Goal: Task Accomplishment & Management: Manage account settings

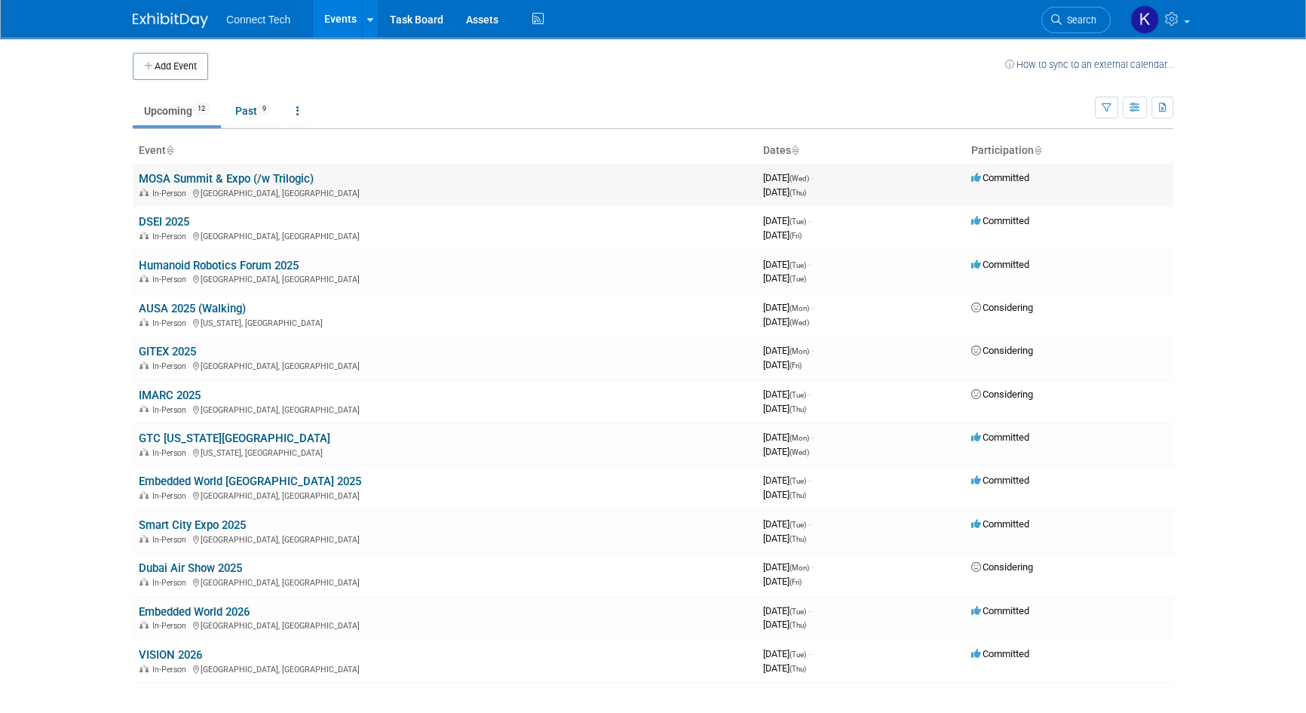
click at [283, 170] on td "MOSA Summit & Expo (/w Trilogic) In-Person [GEOGRAPHIC_DATA], [GEOGRAPHIC_DATA]" at bounding box center [445, 185] width 624 height 43
click at [278, 180] on link "MOSA Summit & Expo (/w Trilogic)" at bounding box center [226, 179] width 175 height 14
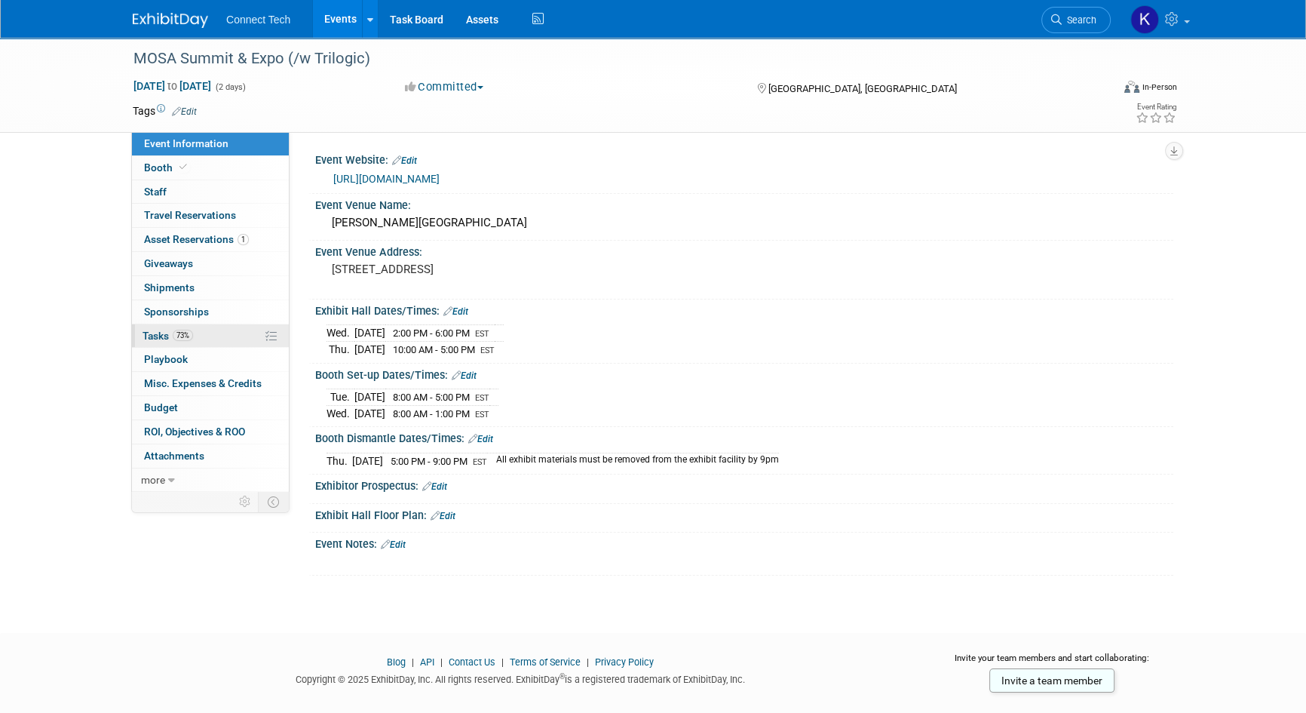
click at [207, 330] on link "73% Tasks 73%" at bounding box center [210, 335] width 157 height 23
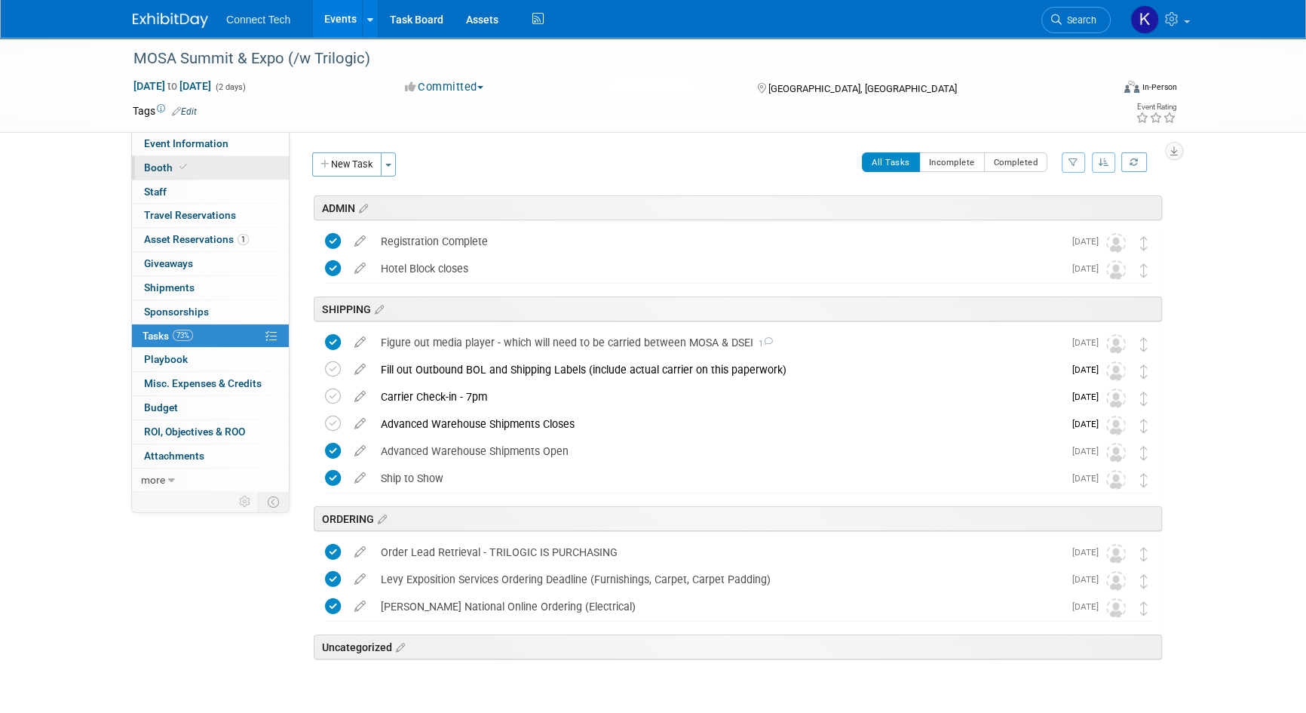
click at [210, 170] on link "Booth" at bounding box center [210, 167] width 157 height 23
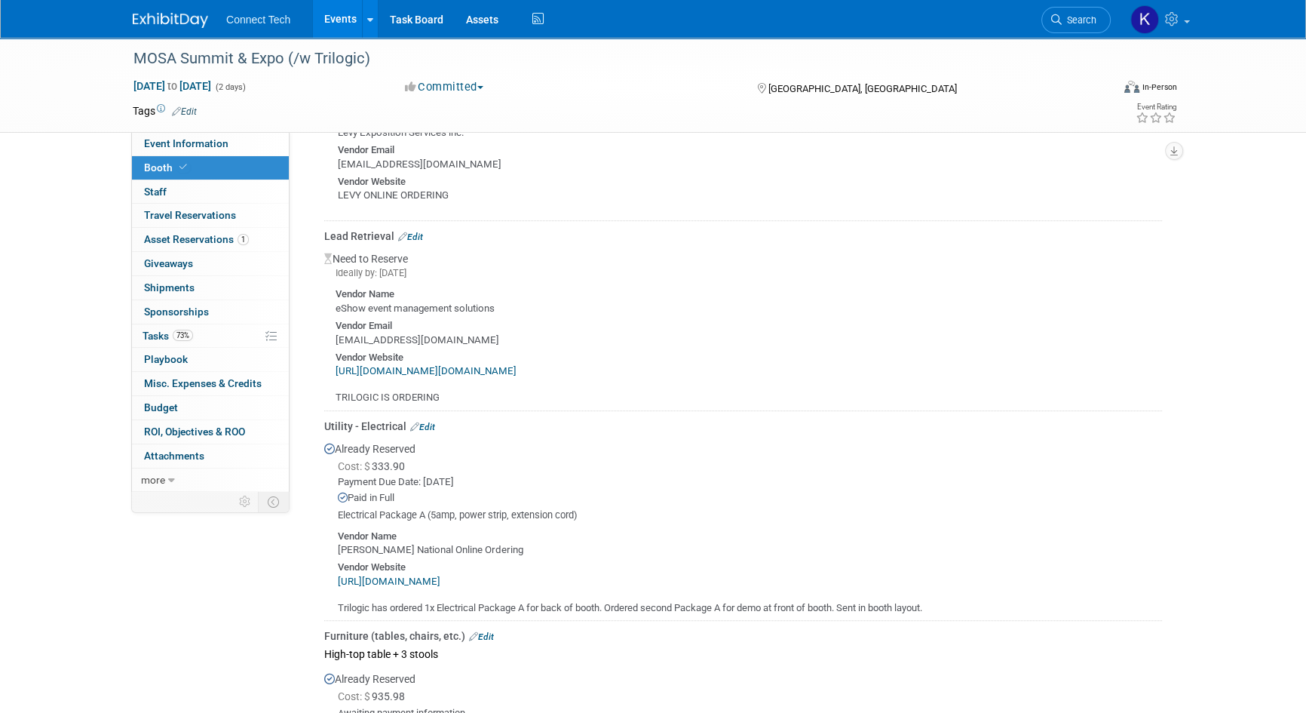
scroll to position [1019, 0]
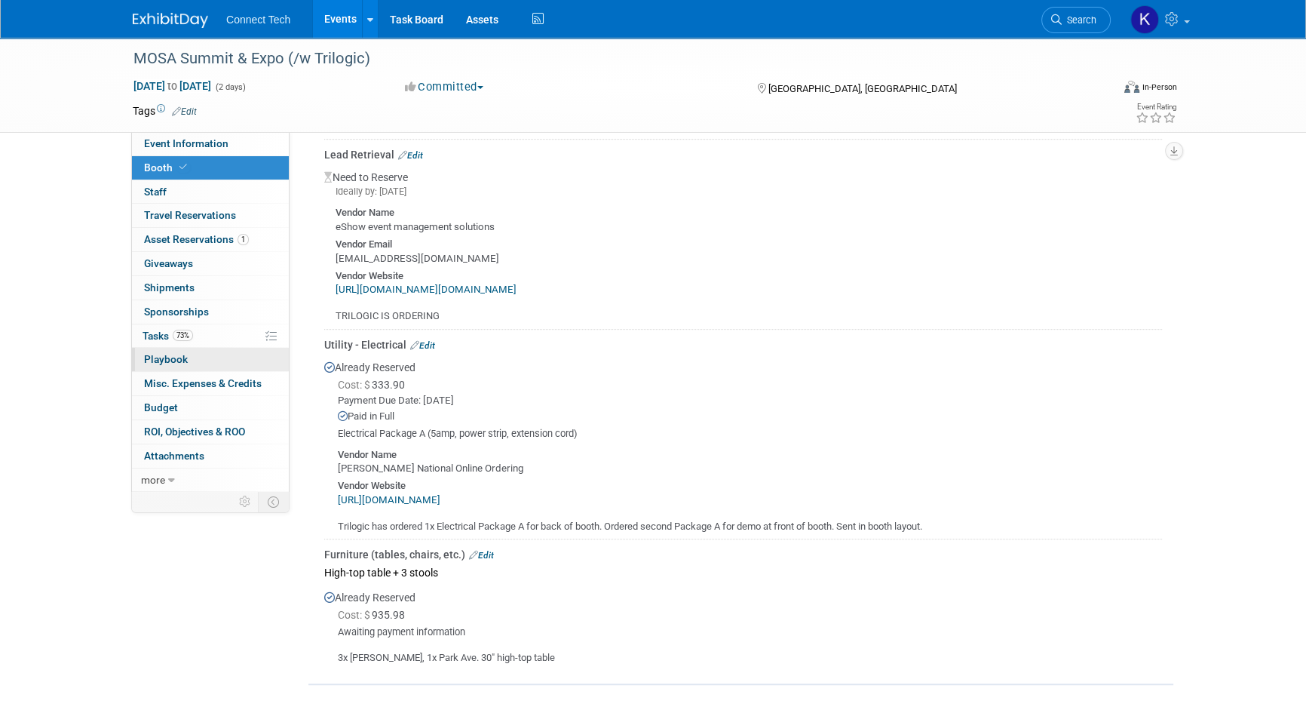
click at [204, 362] on link "0 Playbook 0" at bounding box center [210, 359] width 157 height 23
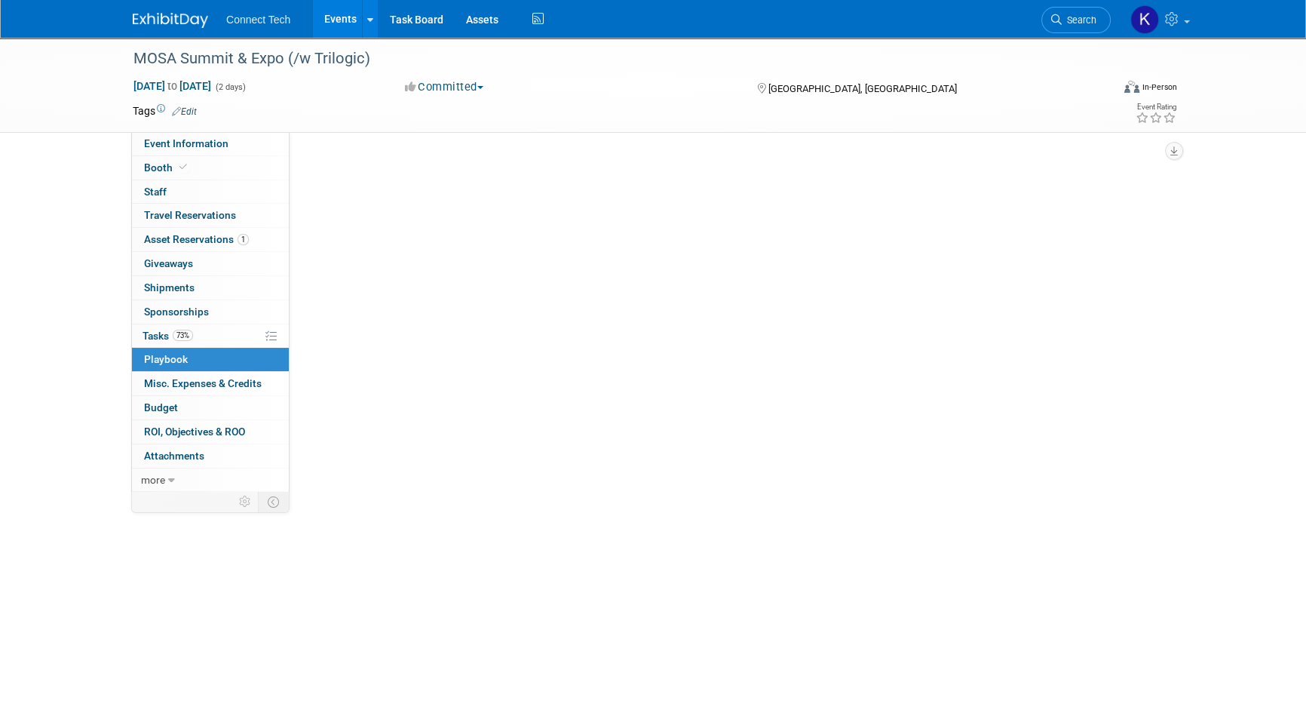
scroll to position [0, 0]
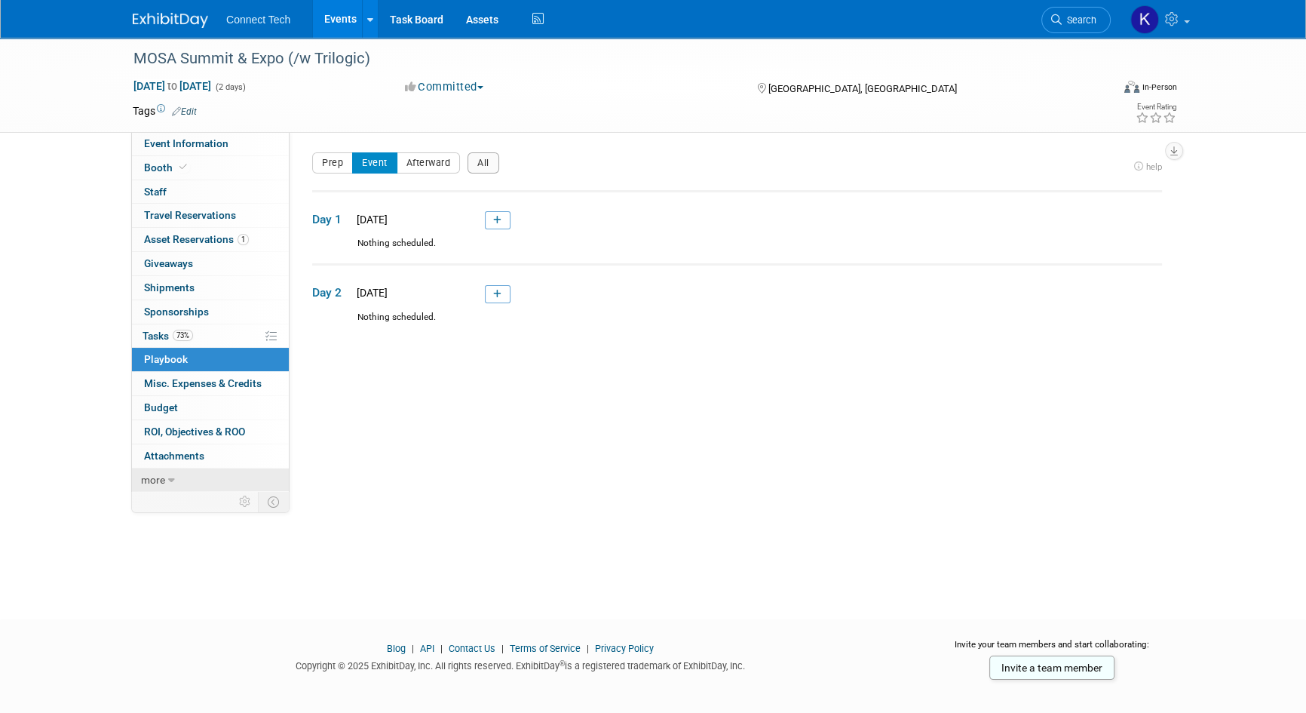
click at [149, 471] on link "more" at bounding box center [210, 479] width 157 height 23
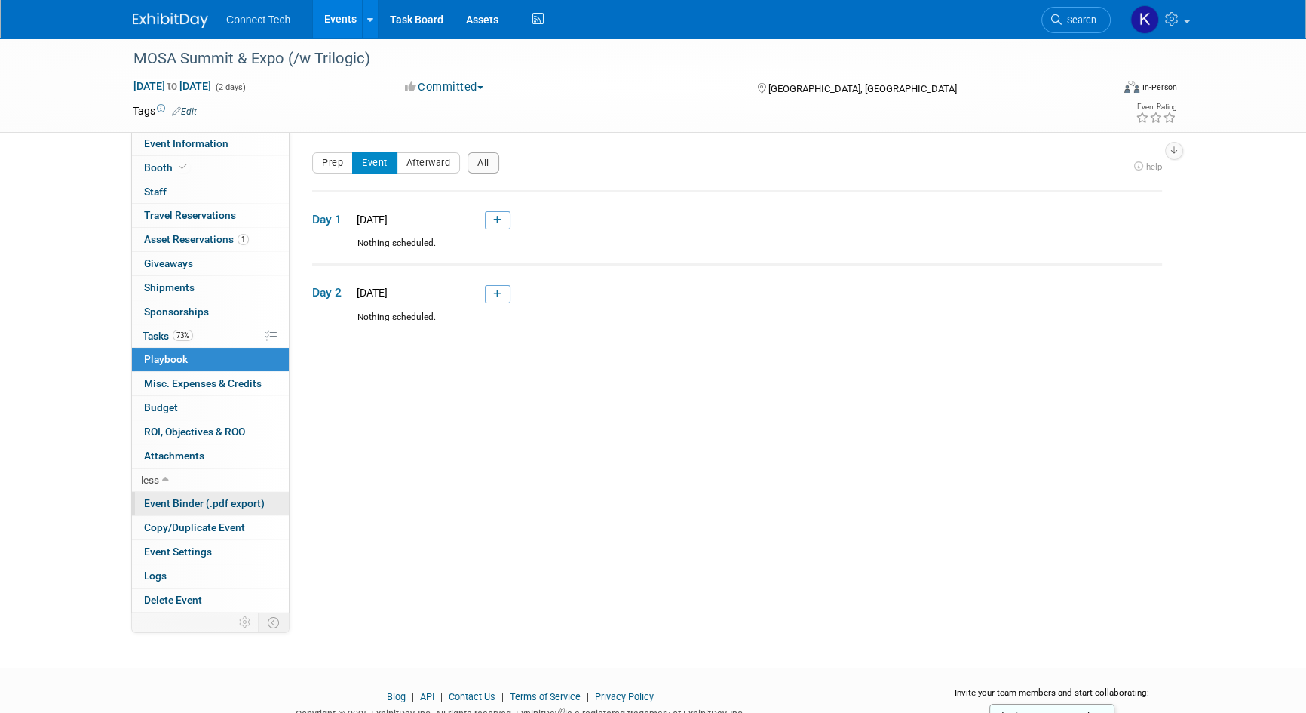
click at [170, 502] on span "Event Binder (.pdf export)" at bounding box center [204, 503] width 121 height 12
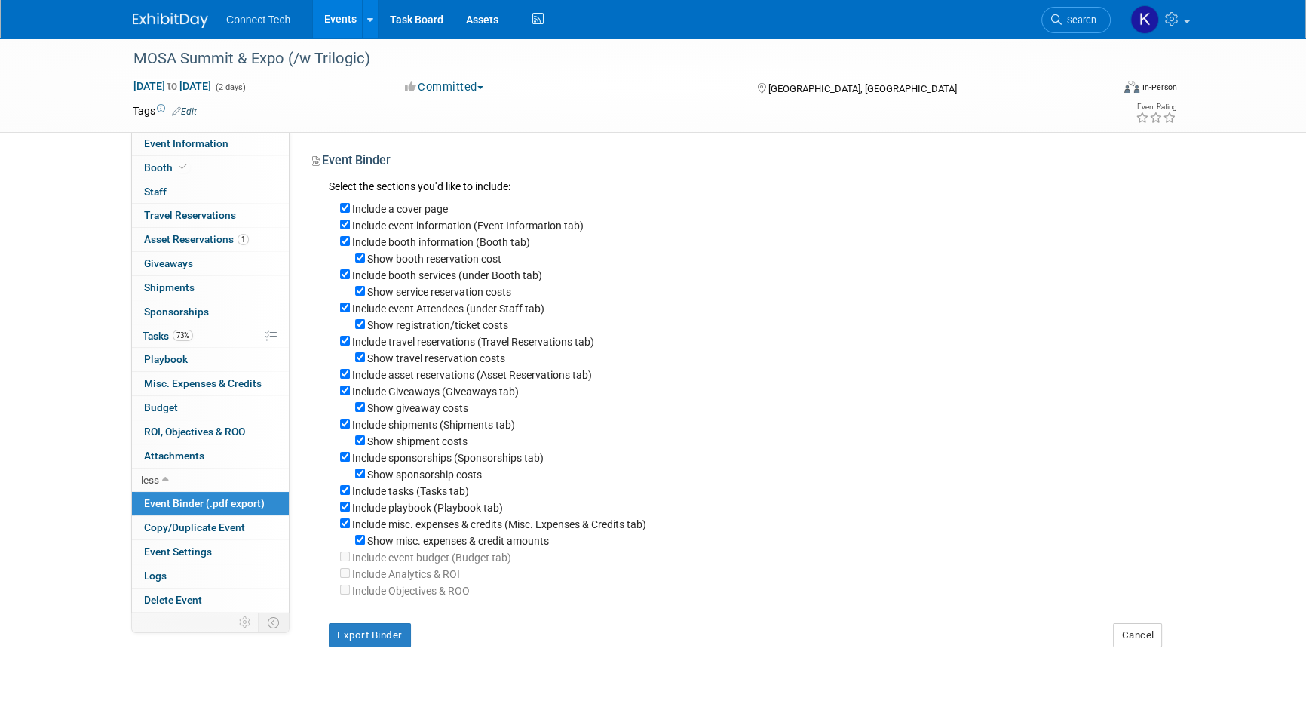
click at [386, 543] on label "Show misc. expenses & credit amounts" at bounding box center [458, 541] width 182 height 12
click at [365, 543] on input "Show misc. expenses & credit amounts" at bounding box center [360, 540] width 10 height 10
checkbox input "false"
click at [391, 530] on label "Include misc. expenses & credits (Misc. Expenses & Credits tab)" at bounding box center [499, 524] width 294 height 12
click at [350, 528] on input "Include misc. expenses & credits (Misc. Expenses & Credits tab)" at bounding box center [345, 523] width 10 height 10
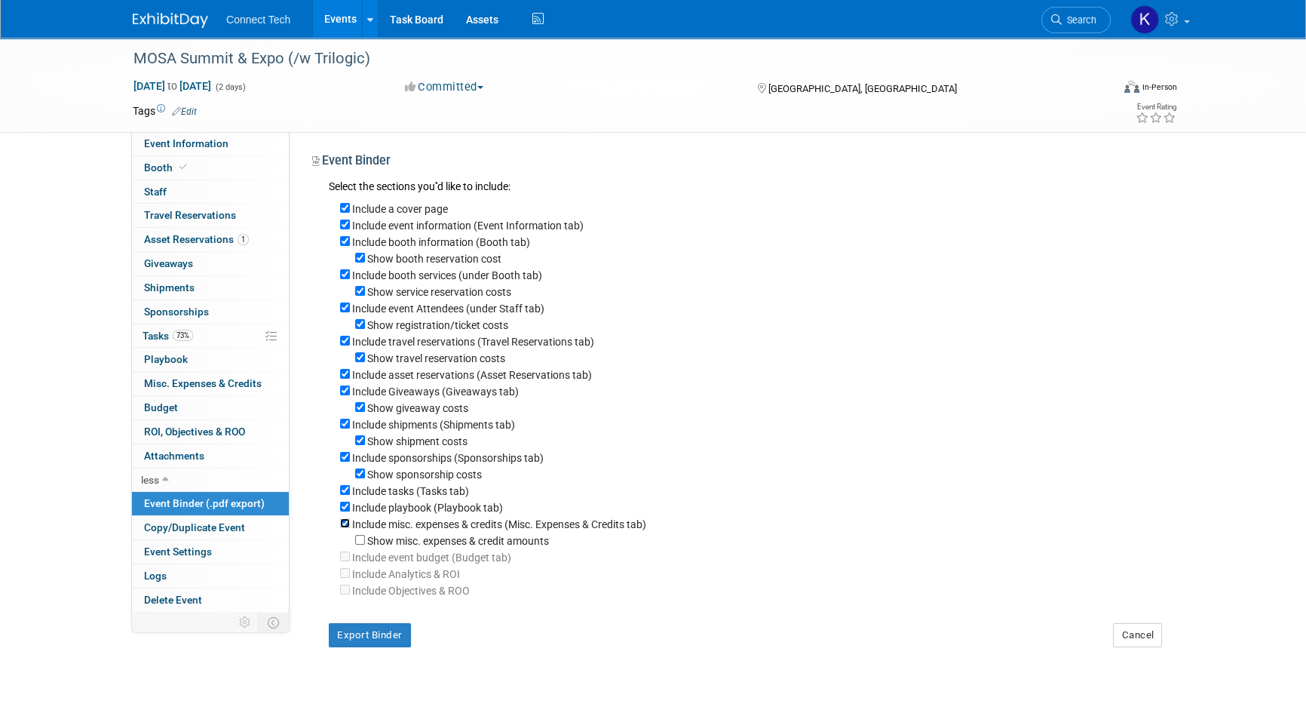
checkbox input "false"
click at [400, 514] on label "Include playbook (Playbook tab)" at bounding box center [427, 508] width 151 height 12
click at [350, 511] on input "Include playbook (Playbook tab)" at bounding box center [345, 507] width 10 height 10
checkbox input "false"
click at [413, 495] on label "Include tasks (Tasks tab)" at bounding box center [410, 491] width 117 height 12
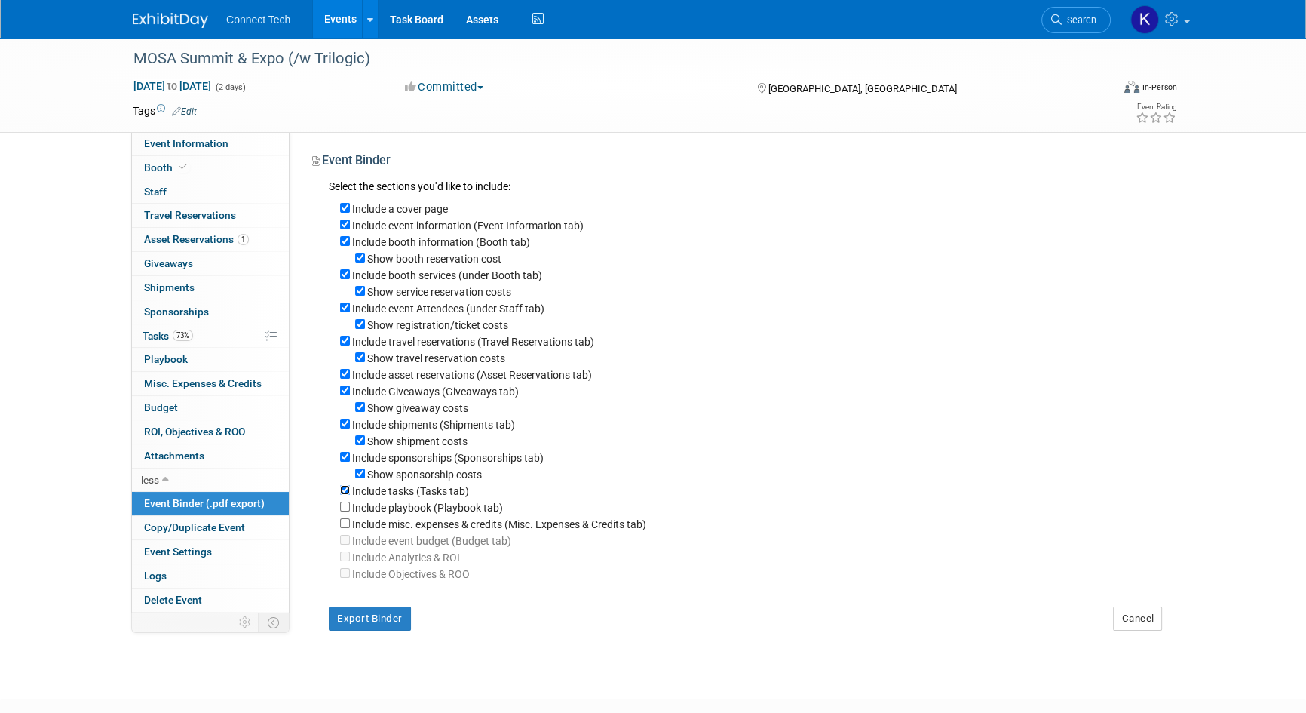
click at [350, 495] on input "Include tasks (Tasks tab)" at bounding box center [345, 490] width 10 height 10
checkbox input "false"
click at [419, 480] on label "Show sponsorship costs" at bounding box center [424, 474] width 115 height 12
click at [365, 478] on input "Show sponsorship costs" at bounding box center [360, 473] width 10 height 10
checkbox input "false"
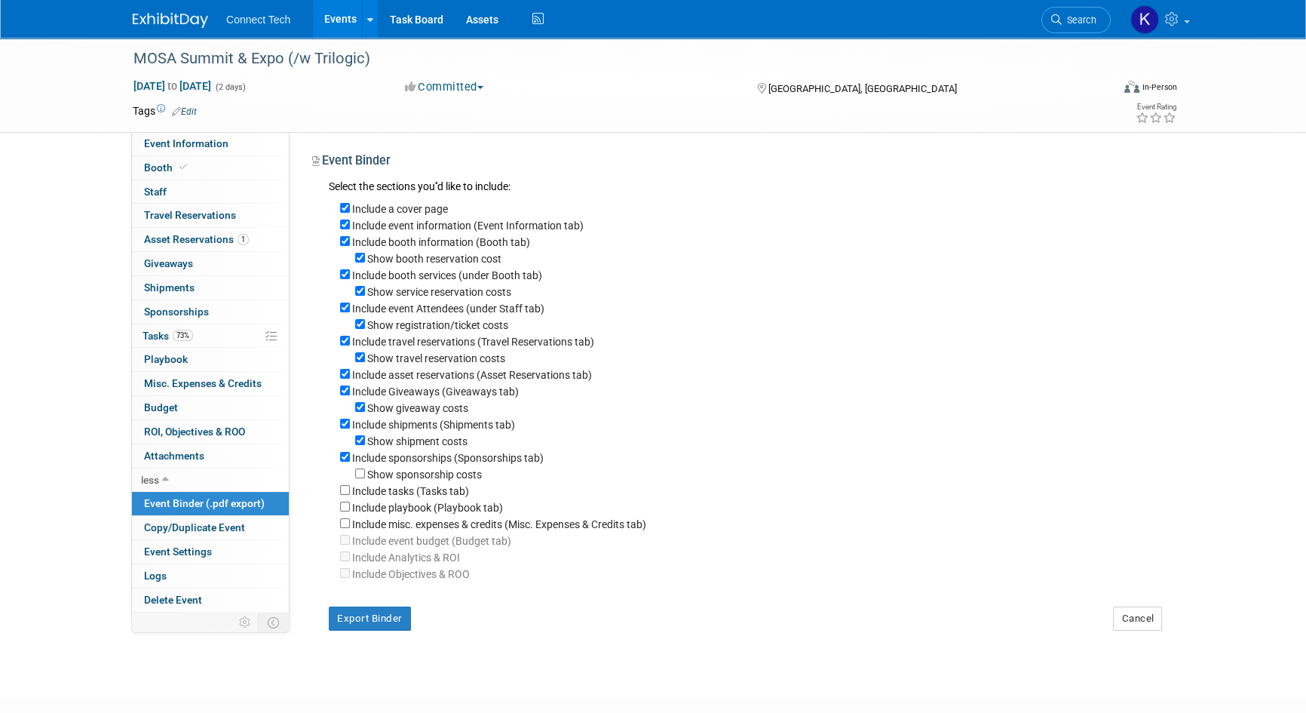
click at [436, 464] on label "Include sponsorships (Sponsorships tab)" at bounding box center [448, 458] width 192 height 12
click at [350, 462] on input "Include sponsorships (Sponsorships tab)" at bounding box center [345, 457] width 10 height 10
checkbox input "false"
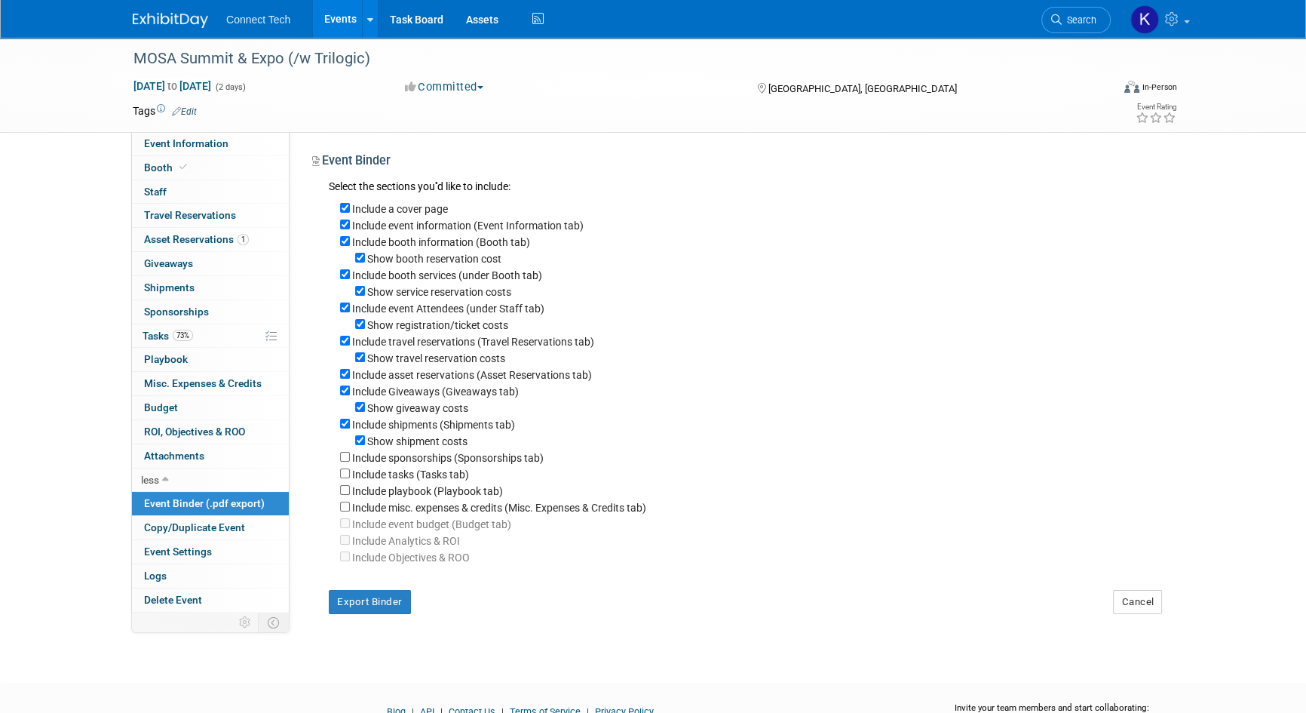
click at [442, 440] on label "Show shipment costs" at bounding box center [417, 441] width 100 height 12
click at [365, 440] on input "Show shipment costs" at bounding box center [360, 440] width 10 height 10
checkbox input "false"
click at [445, 431] on label "Include shipments (Shipments tab)" at bounding box center [433, 425] width 163 height 12
click at [350, 428] on input "Include shipments (Shipments tab)" at bounding box center [345, 424] width 10 height 10
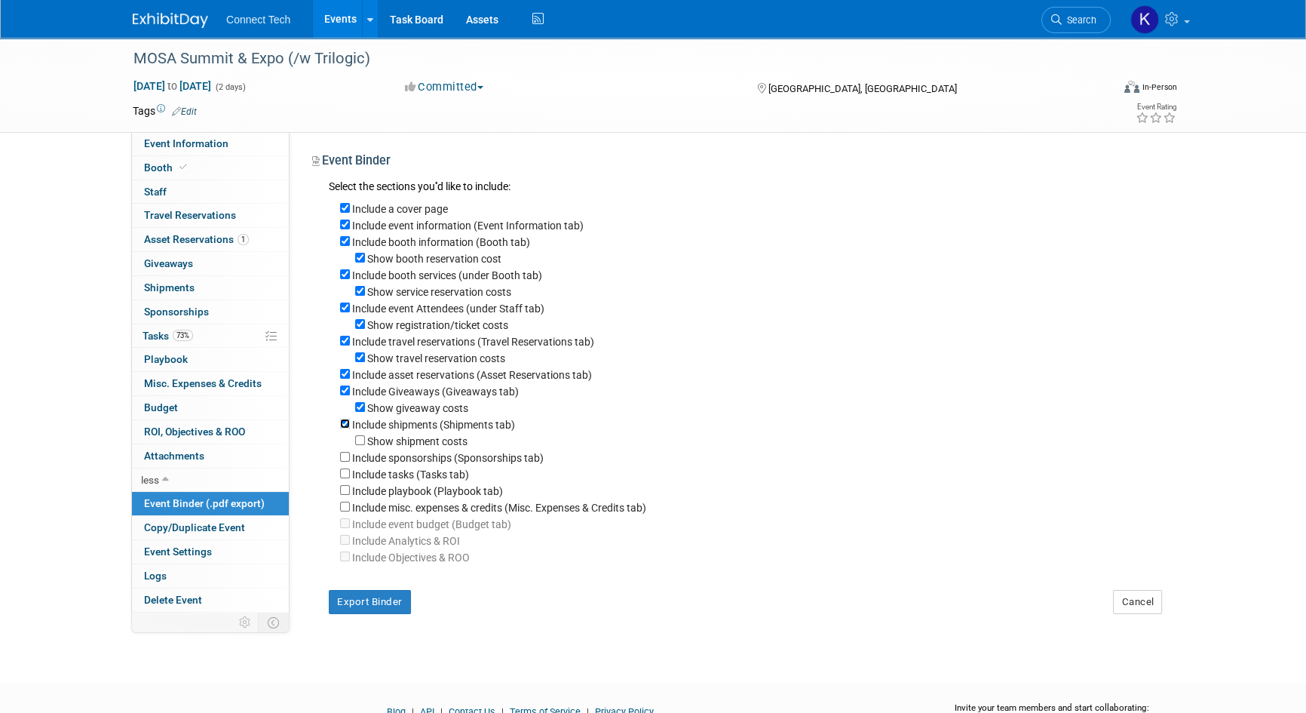
checkbox input "false"
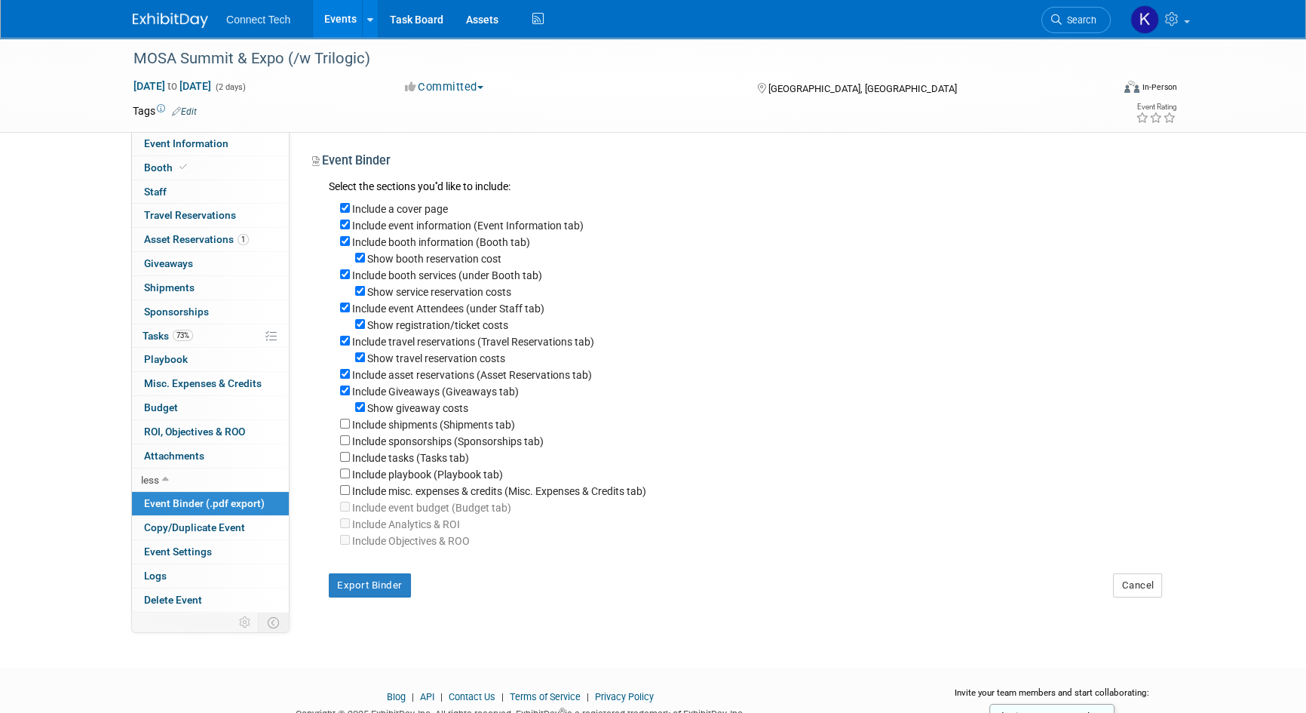
click at [448, 412] on label "Show giveaway costs" at bounding box center [417, 408] width 101 height 12
click at [365, 412] on input "Show giveaway costs" at bounding box center [360, 407] width 10 height 10
checkbox input "false"
click at [457, 394] on label "Include Giveaways (Giveaways tab)" at bounding box center [435, 391] width 167 height 12
click at [350, 394] on input "Include Giveaways (Giveaways tab)" at bounding box center [345, 390] width 10 height 10
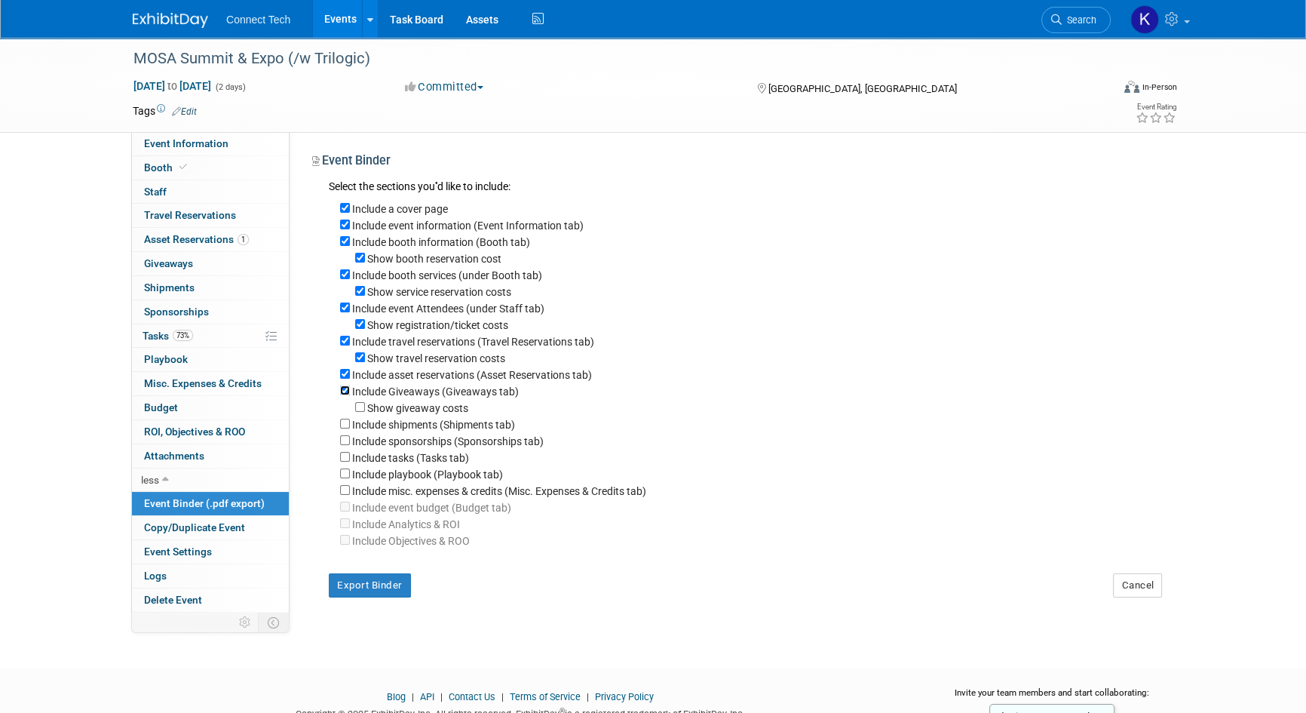
checkbox input "false"
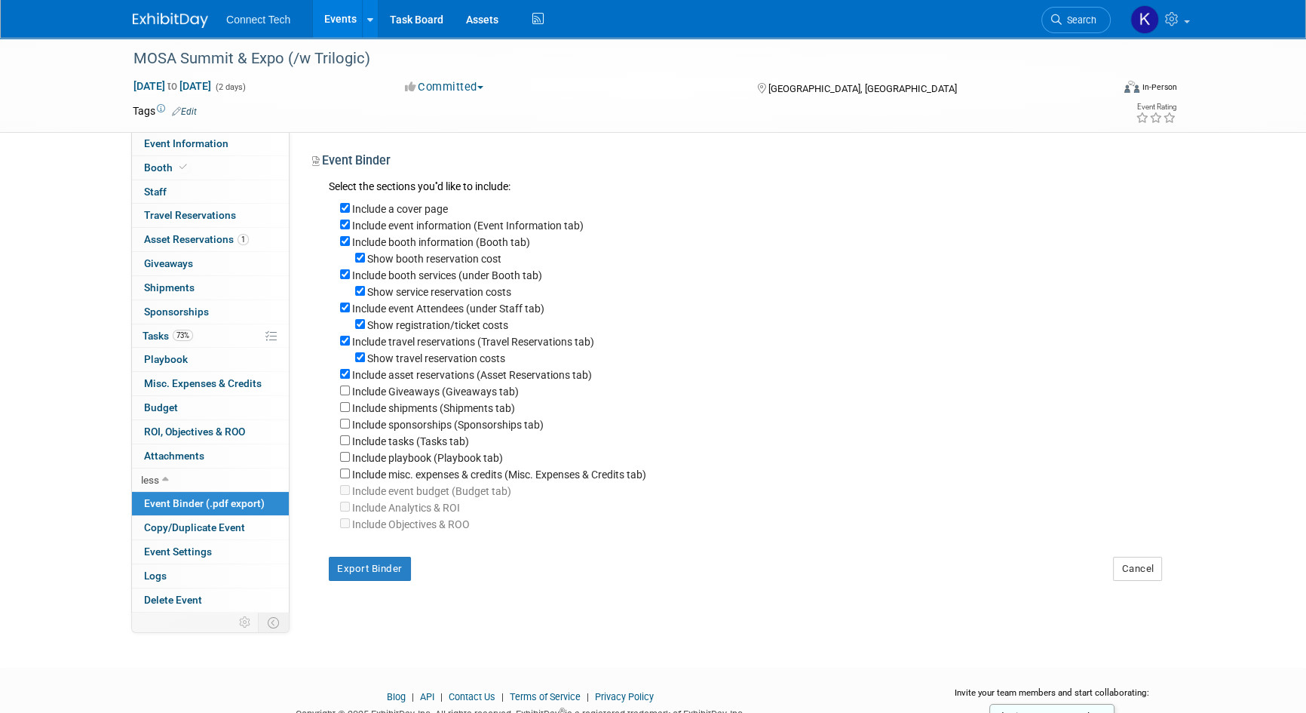
click at [465, 375] on label "Include asset reservations (Asset Reservations tab)" at bounding box center [472, 375] width 240 height 12
click at [350, 375] on input "Include asset reservations (Asset Reservations tab)" at bounding box center [345, 374] width 10 height 10
checkbox input "false"
click at [471, 364] on label "Show travel reservation costs" at bounding box center [436, 358] width 138 height 12
click at [365, 362] on input "Show travel reservation costs" at bounding box center [360, 357] width 10 height 10
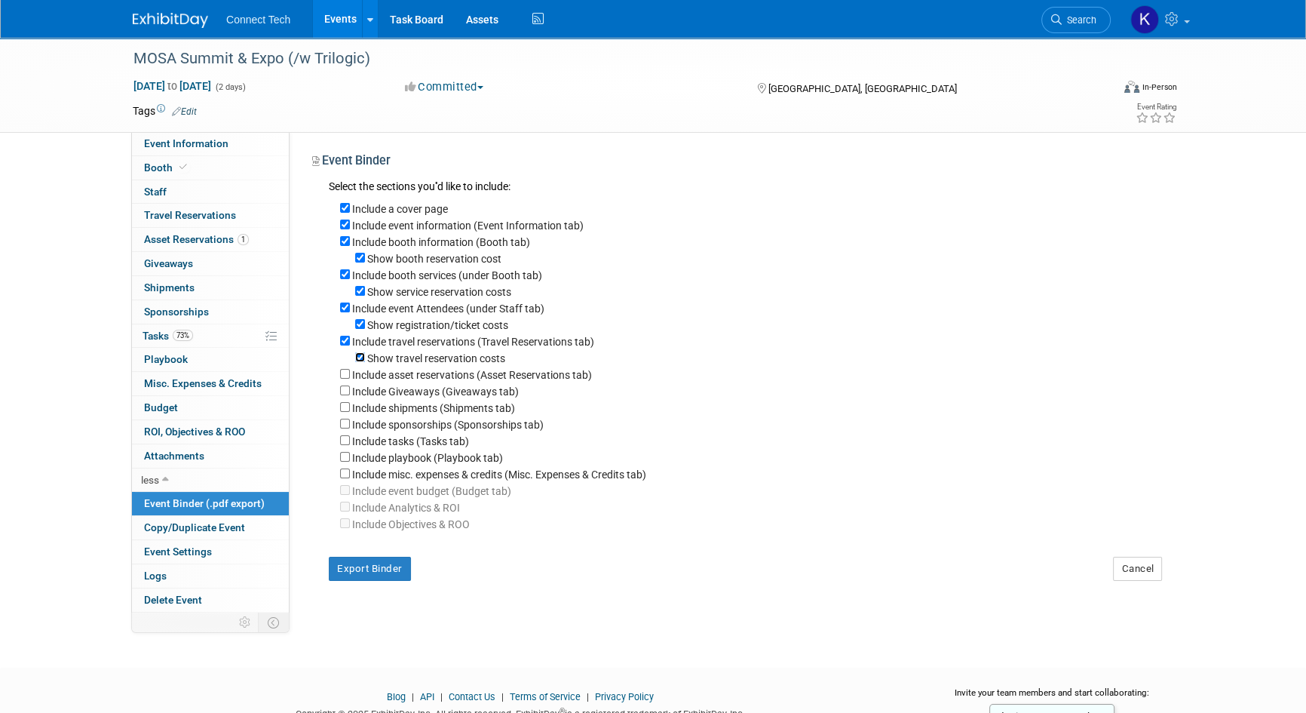
checkbox input "false"
click at [479, 348] on label "Include travel reservations (Travel Reservations tab)" at bounding box center [473, 342] width 242 height 12
click at [350, 345] on input "Include travel reservations (Travel Reservations tab)" at bounding box center [345, 341] width 10 height 10
checkbox input "false"
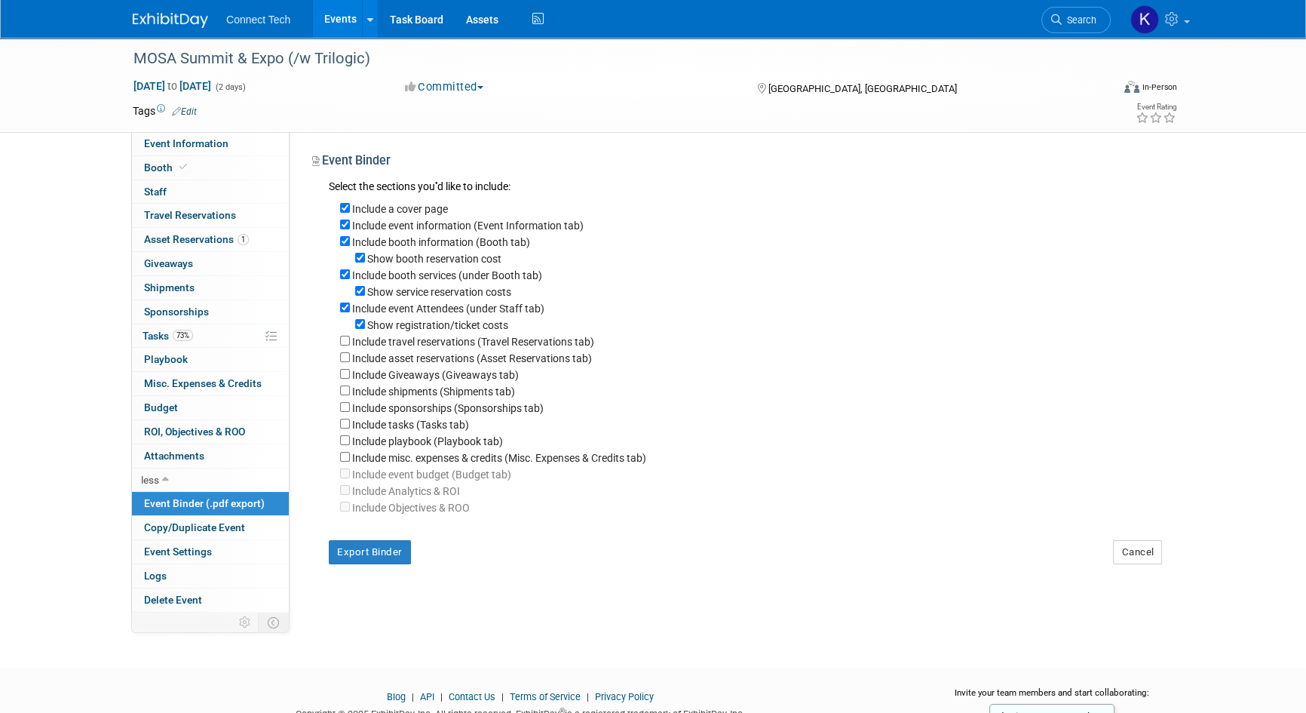
click at [481, 336] on div "Include travel reservations (Travel Reservations tab)" at bounding box center [751, 341] width 822 height 17
click at [488, 316] on div "Include event Attendees (under Staff tab)" at bounding box center [751, 307] width 822 height 17
click at [491, 311] on label "Include event Attendees (under Staff tab)" at bounding box center [448, 308] width 192 height 12
click at [350, 311] on input "Include event Attendees (under Staff tab)" at bounding box center [345, 307] width 10 height 10
checkbox input "false"
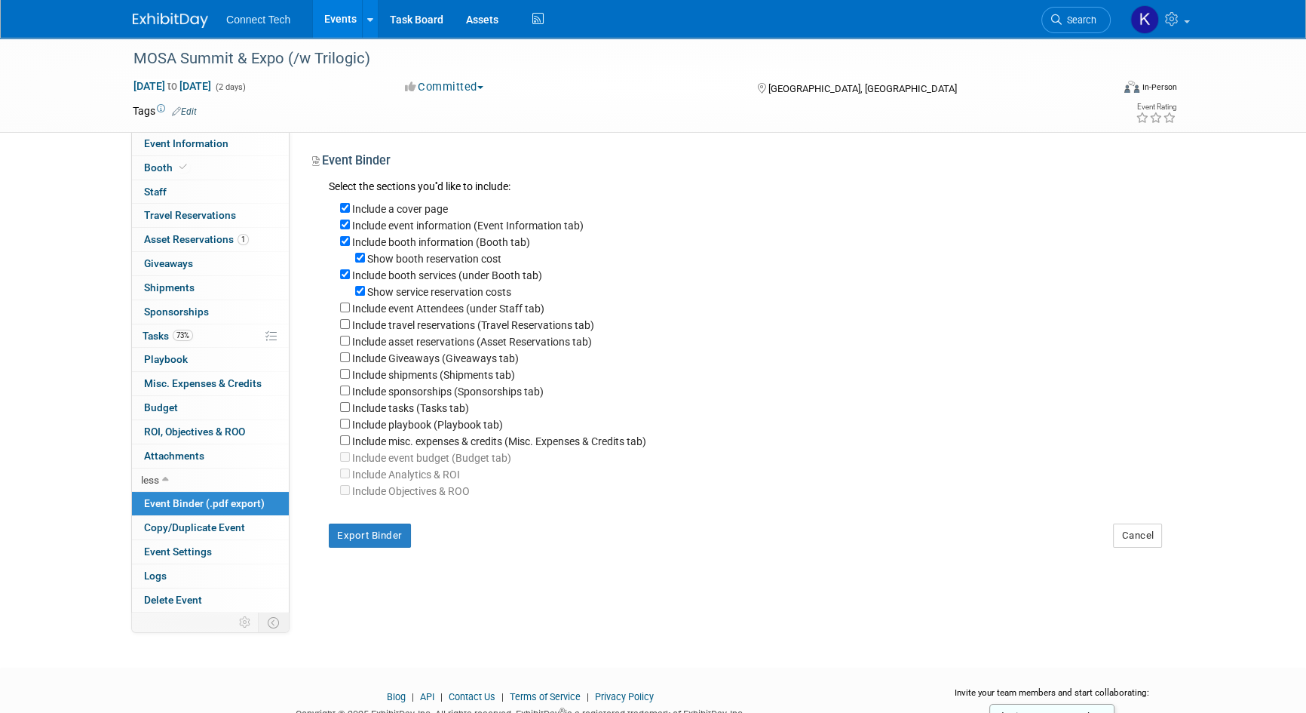
click at [498, 302] on div "Include event Attendees (under Staff tab)" at bounding box center [751, 307] width 822 height 17
click at [480, 259] on label "Show booth reservation cost" at bounding box center [434, 259] width 134 height 12
click at [365, 259] on input "Show booth reservation cost" at bounding box center [360, 258] width 10 height 10
checkbox input "false"
click at [457, 297] on label "Show service reservation costs" at bounding box center [439, 292] width 144 height 12
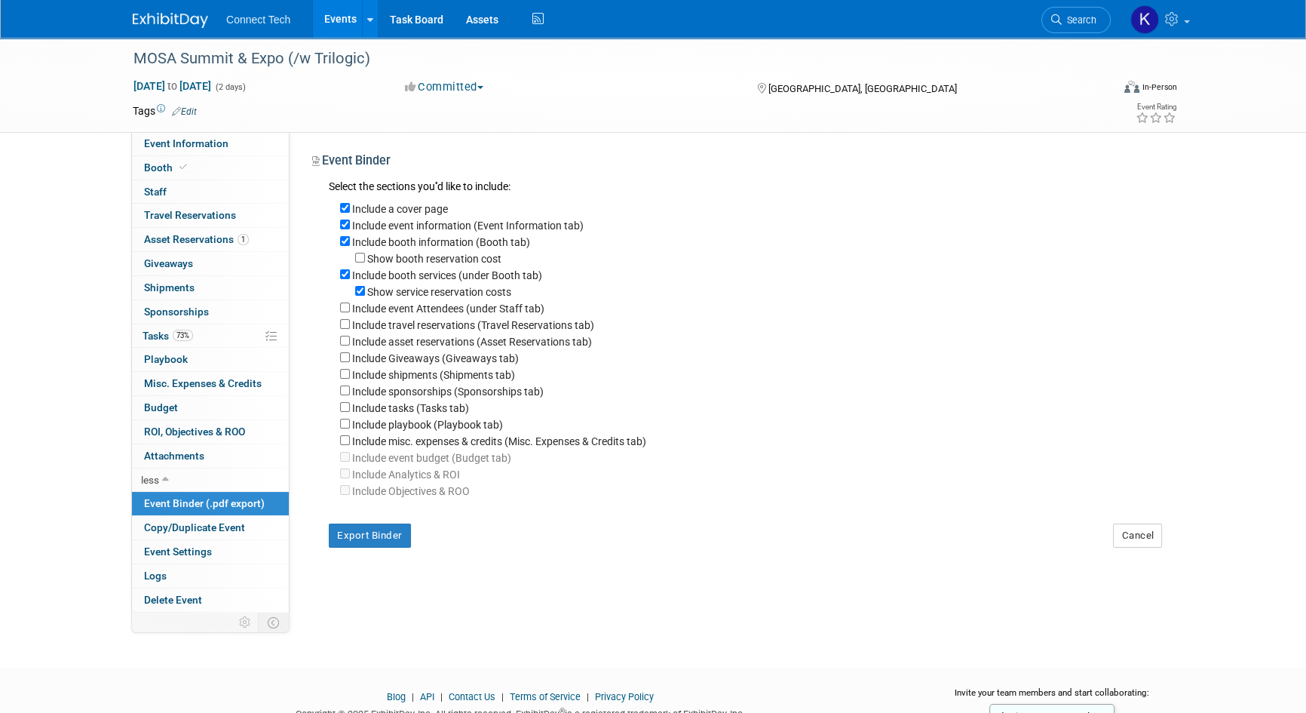
click at [365, 296] on input "Show service reservation costs" at bounding box center [360, 291] width 10 height 10
checkbox input "false"
click at [383, 548] on button "Export Binder" at bounding box center [370, 535] width 82 height 24
click at [897, 671] on div at bounding box center [653, 680] width 1306 height 19
click at [189, 139] on span "Event Information" at bounding box center [186, 143] width 84 height 12
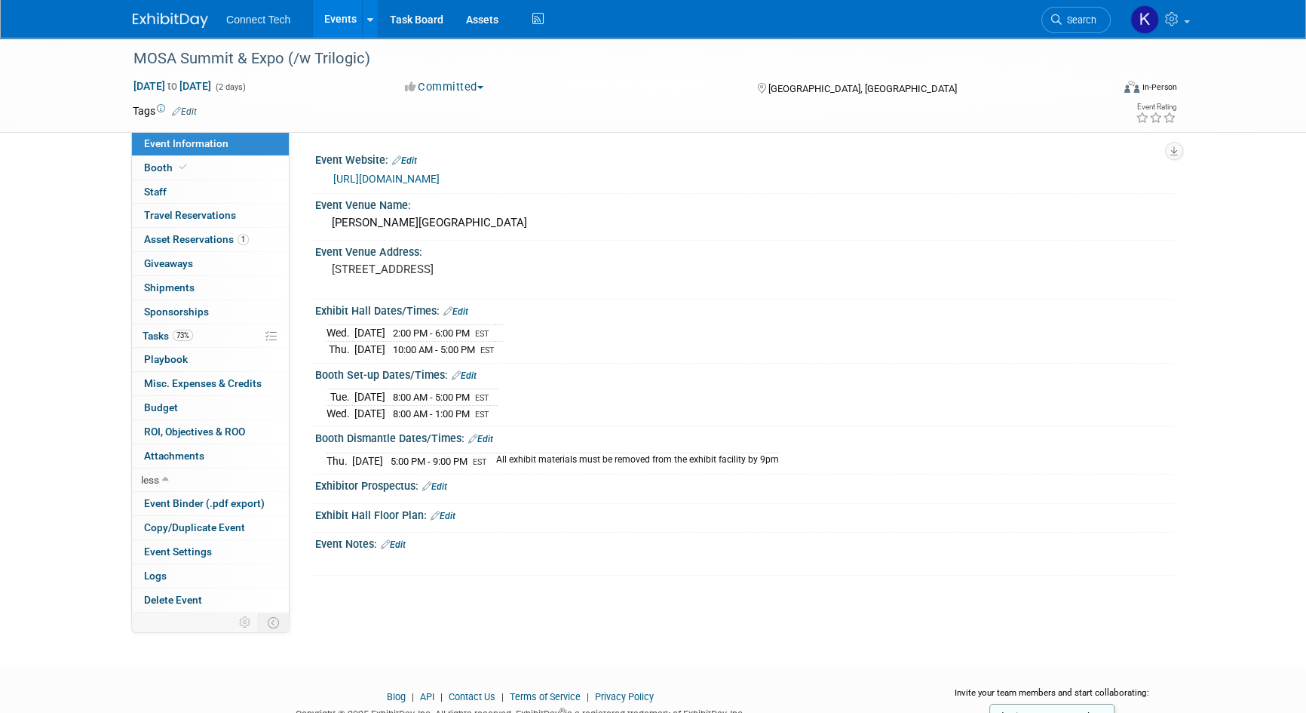
click at [808, 86] on span "[GEOGRAPHIC_DATA], [GEOGRAPHIC_DATA]" at bounding box center [862, 88] width 189 height 11
click at [187, 170] on span "Booth" at bounding box center [167, 167] width 46 height 12
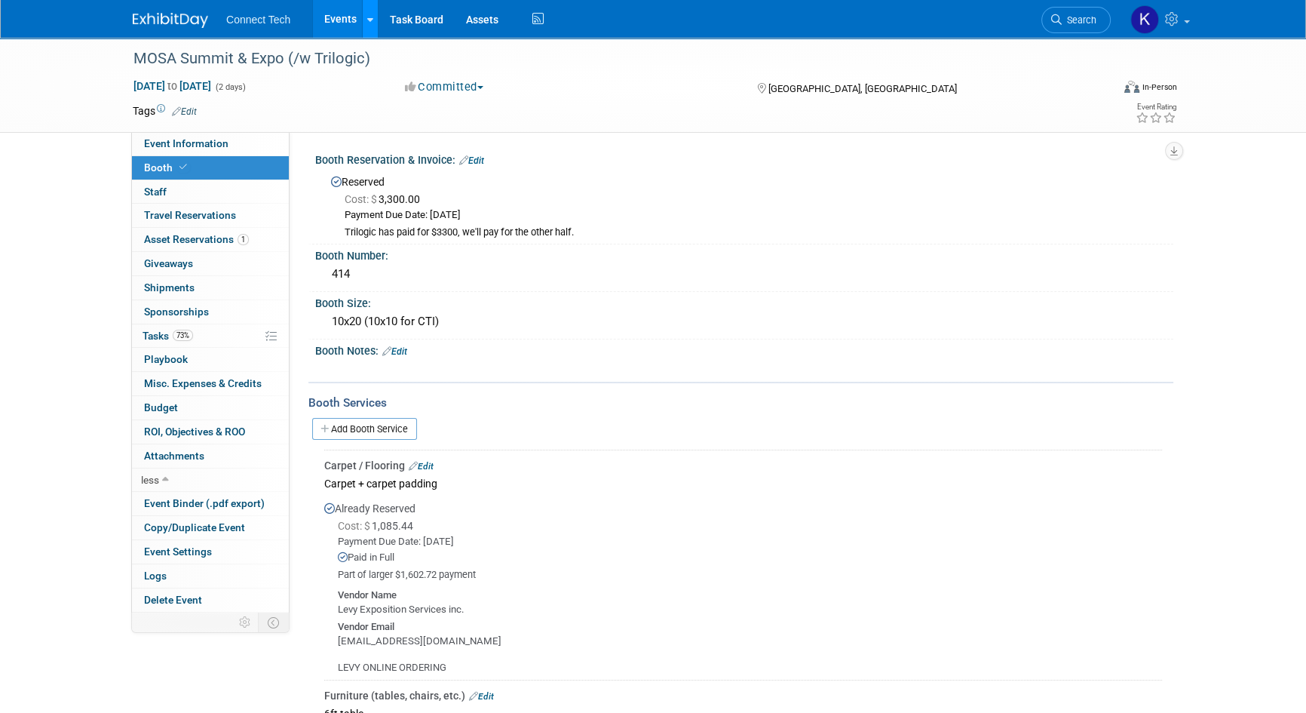
click at [367, 8] on link at bounding box center [370, 19] width 16 height 38
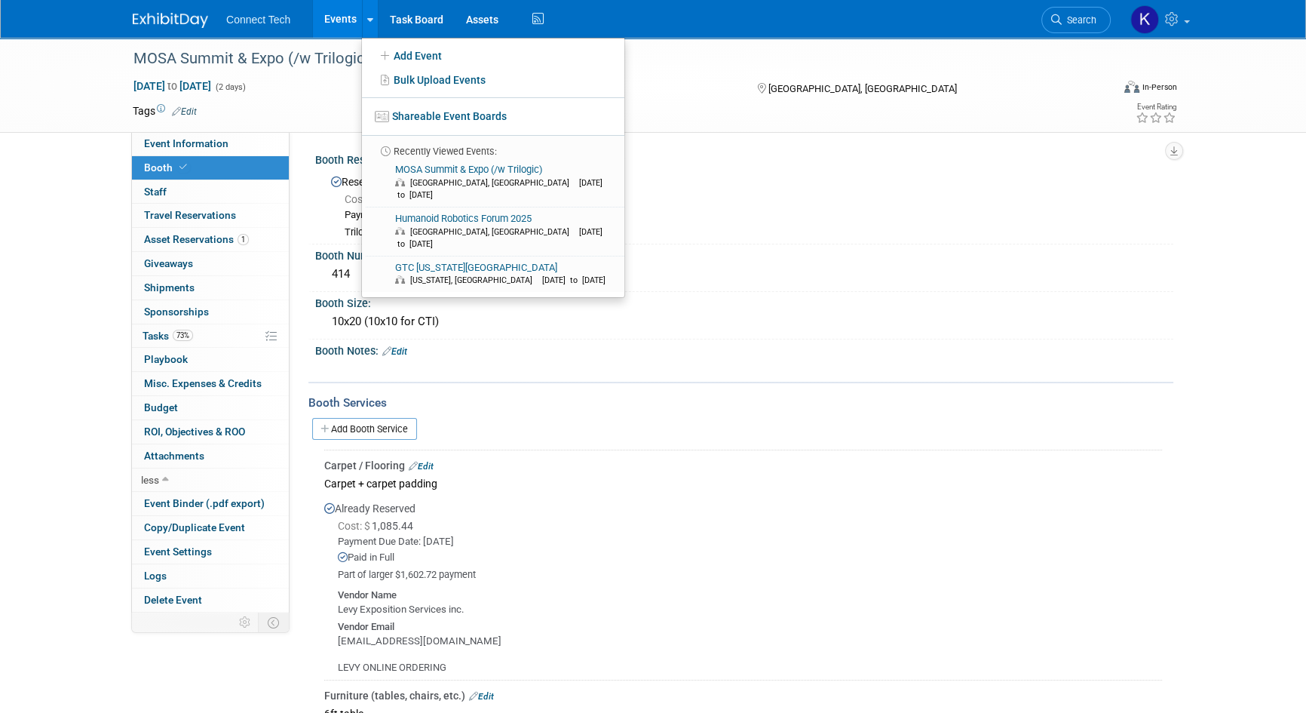
click at [333, 26] on link "Events" at bounding box center [340, 19] width 55 height 38
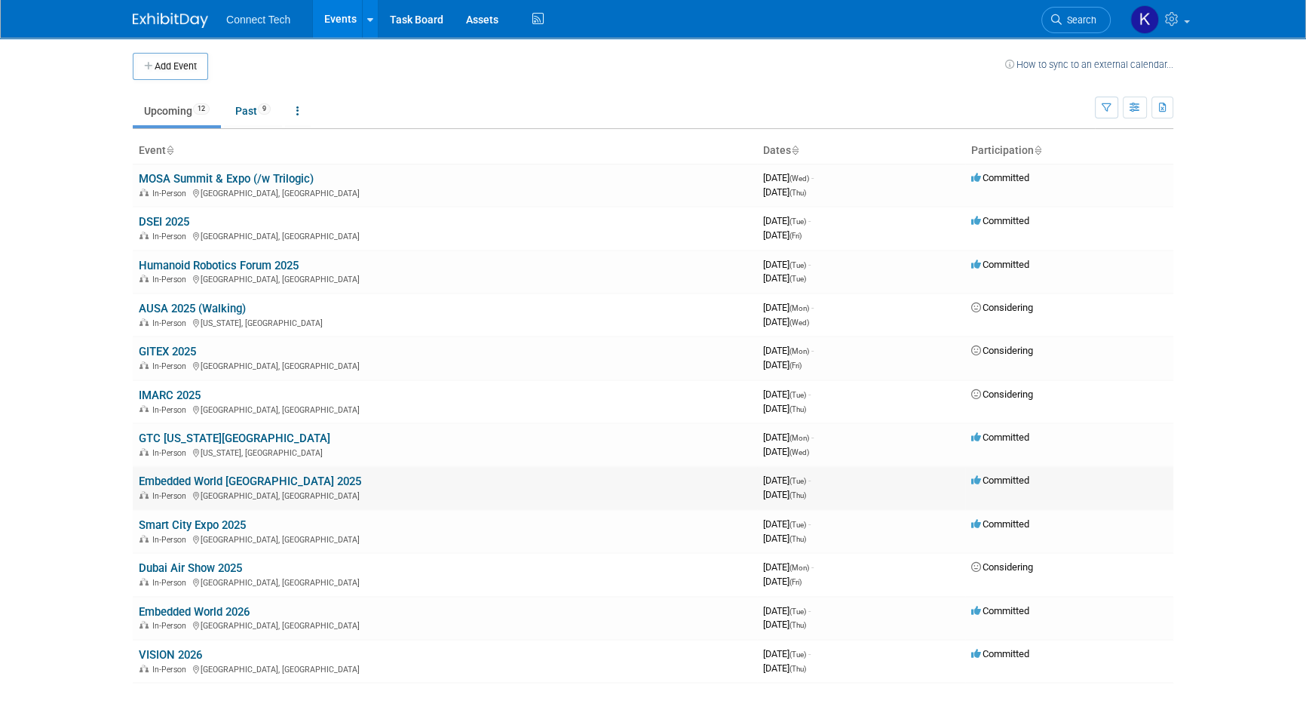
click at [189, 482] on link "Embedded World [GEOGRAPHIC_DATA] 2025" at bounding box center [250, 481] width 222 height 14
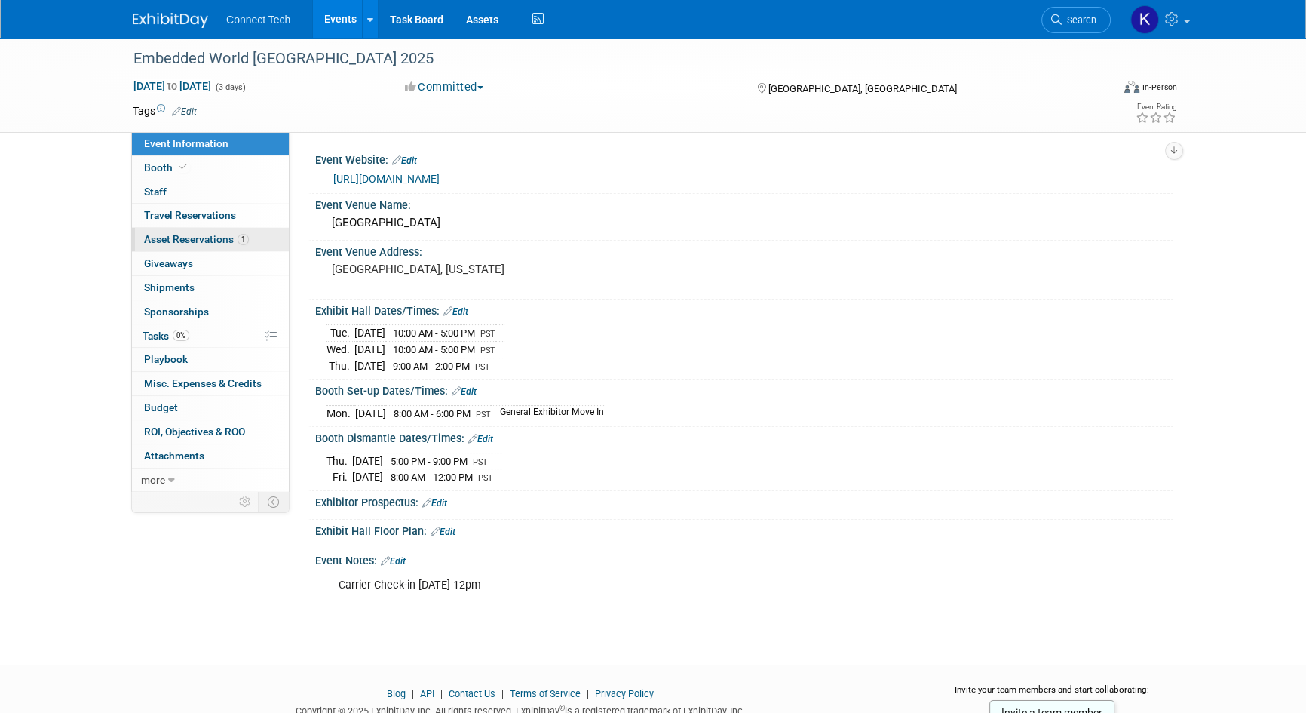
click at [248, 243] on link "1 Asset Reservations 1" at bounding box center [210, 239] width 157 height 23
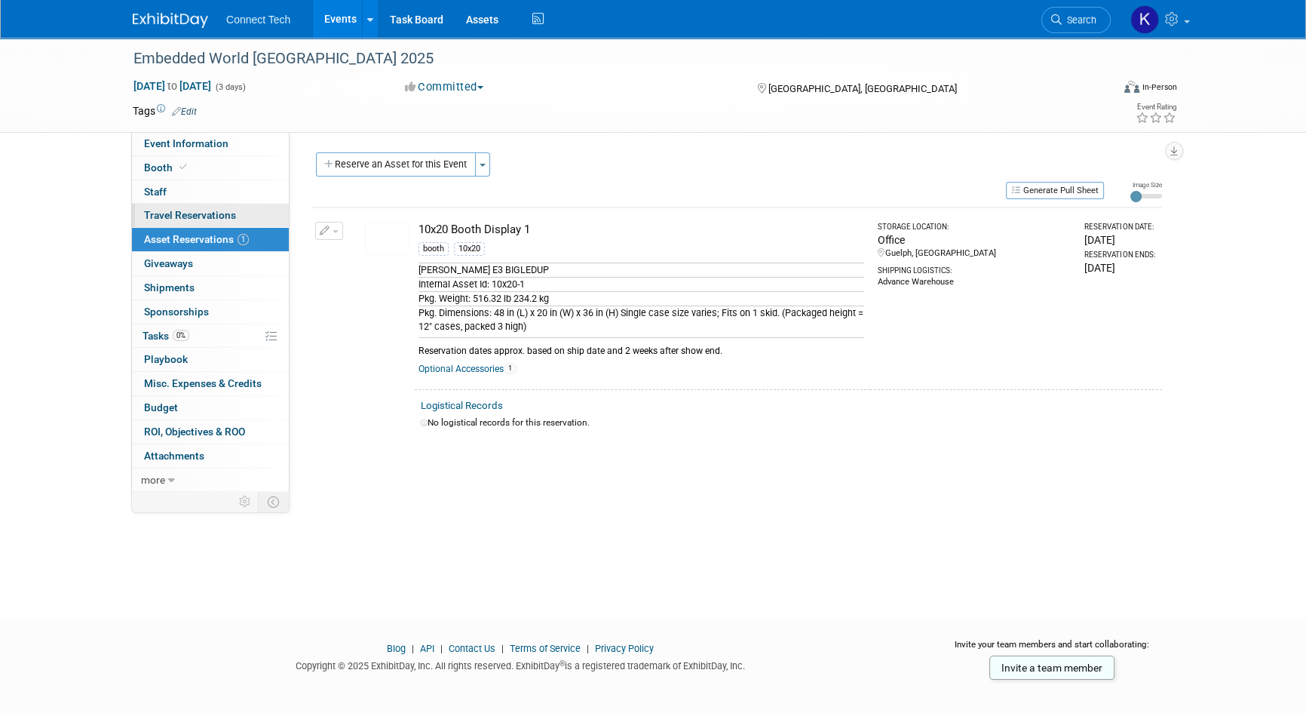
click at [256, 219] on link "0 Travel Reservations 0" at bounding box center [210, 215] width 157 height 23
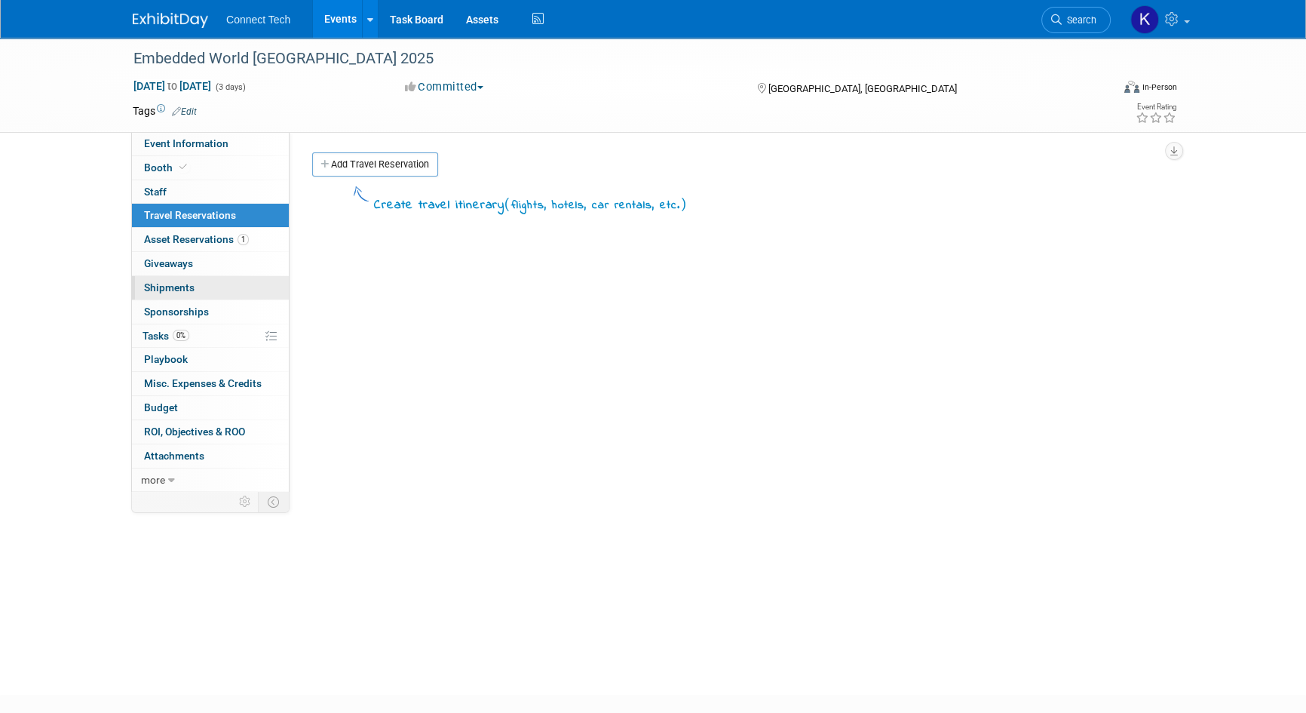
click at [225, 278] on link "0 Shipments 0" at bounding box center [210, 287] width 157 height 23
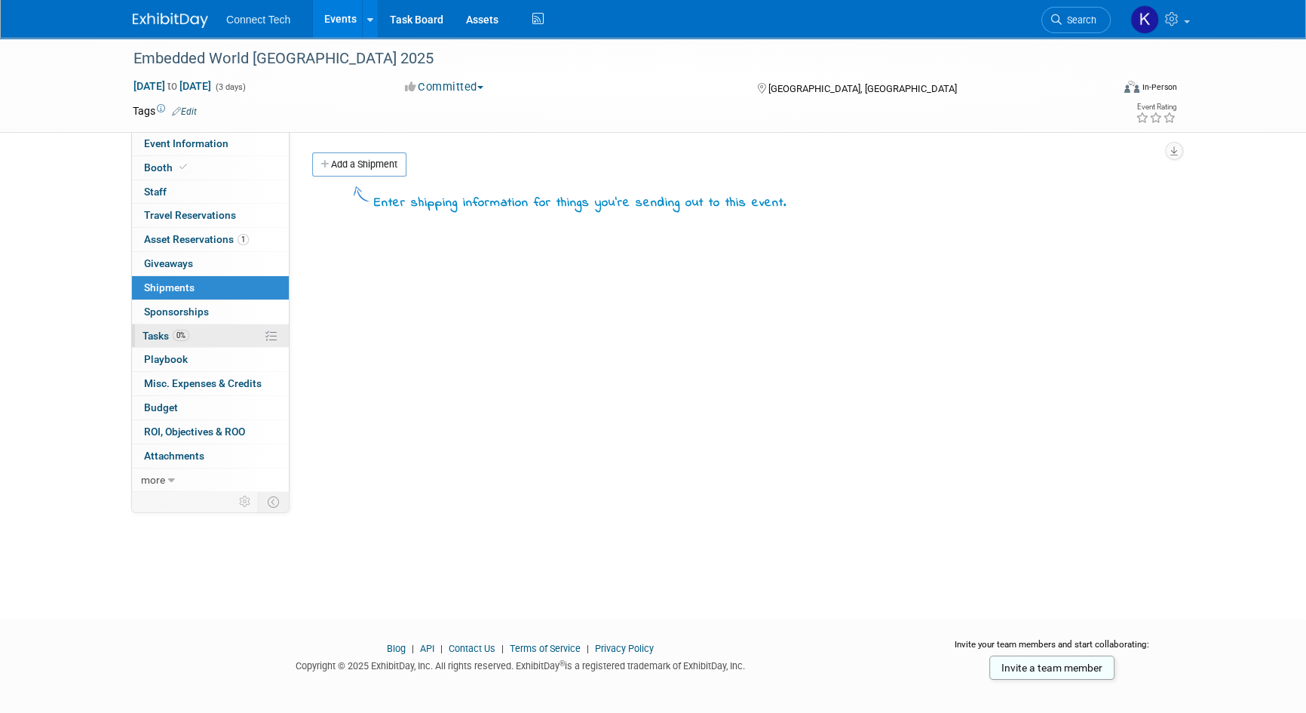
click at [224, 326] on link "0% Tasks 0%" at bounding box center [210, 335] width 157 height 23
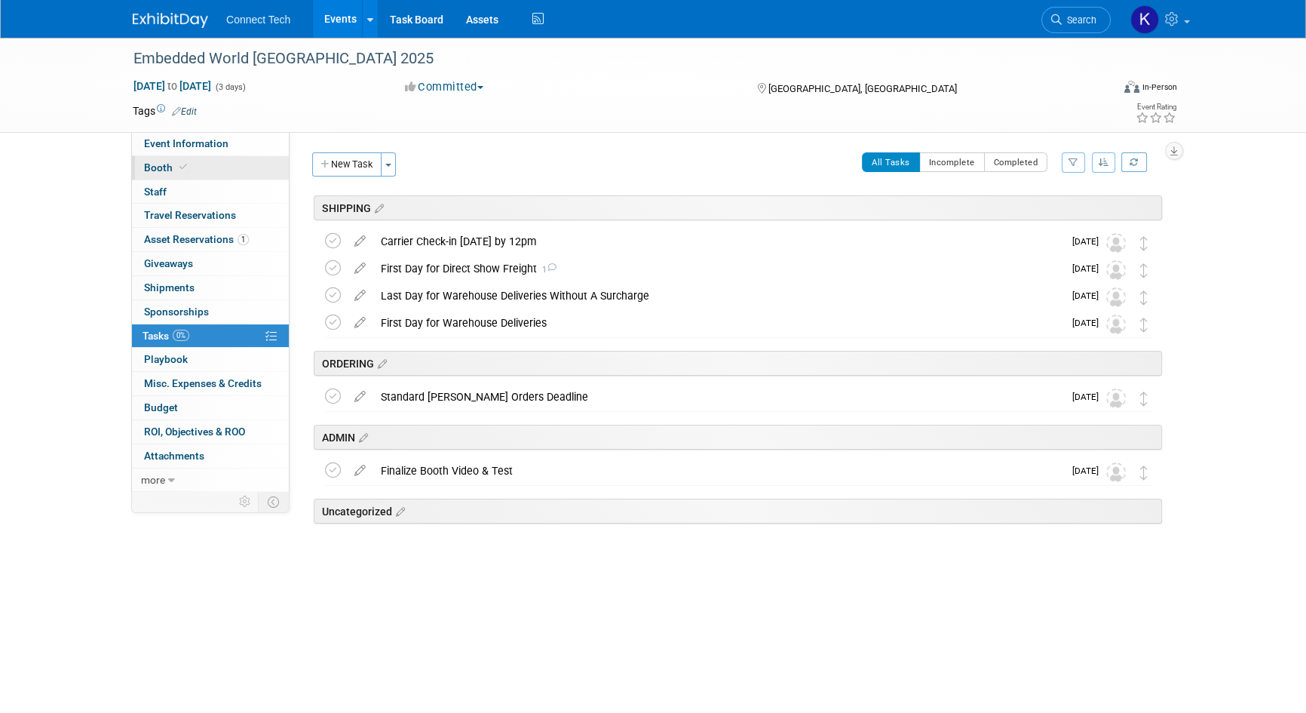
click at [237, 161] on link "Booth" at bounding box center [210, 167] width 157 height 23
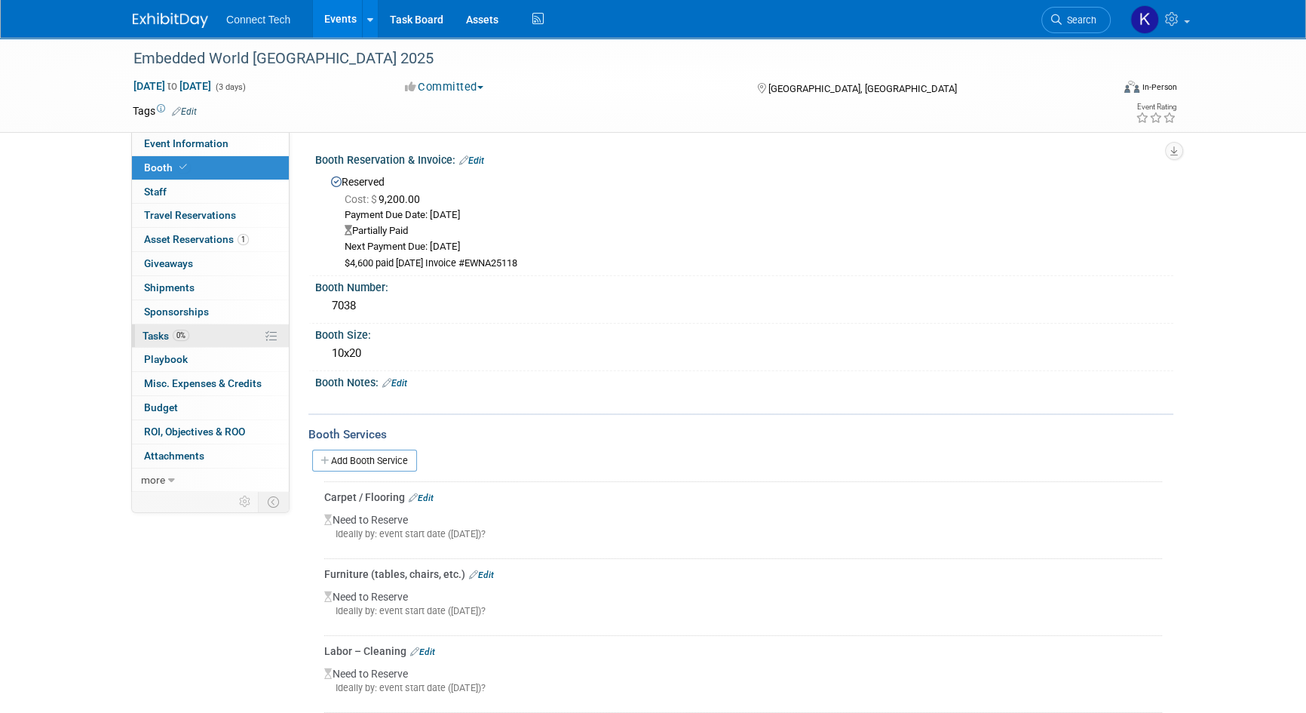
click at [221, 338] on link "0% Tasks 0%" at bounding box center [210, 335] width 157 height 23
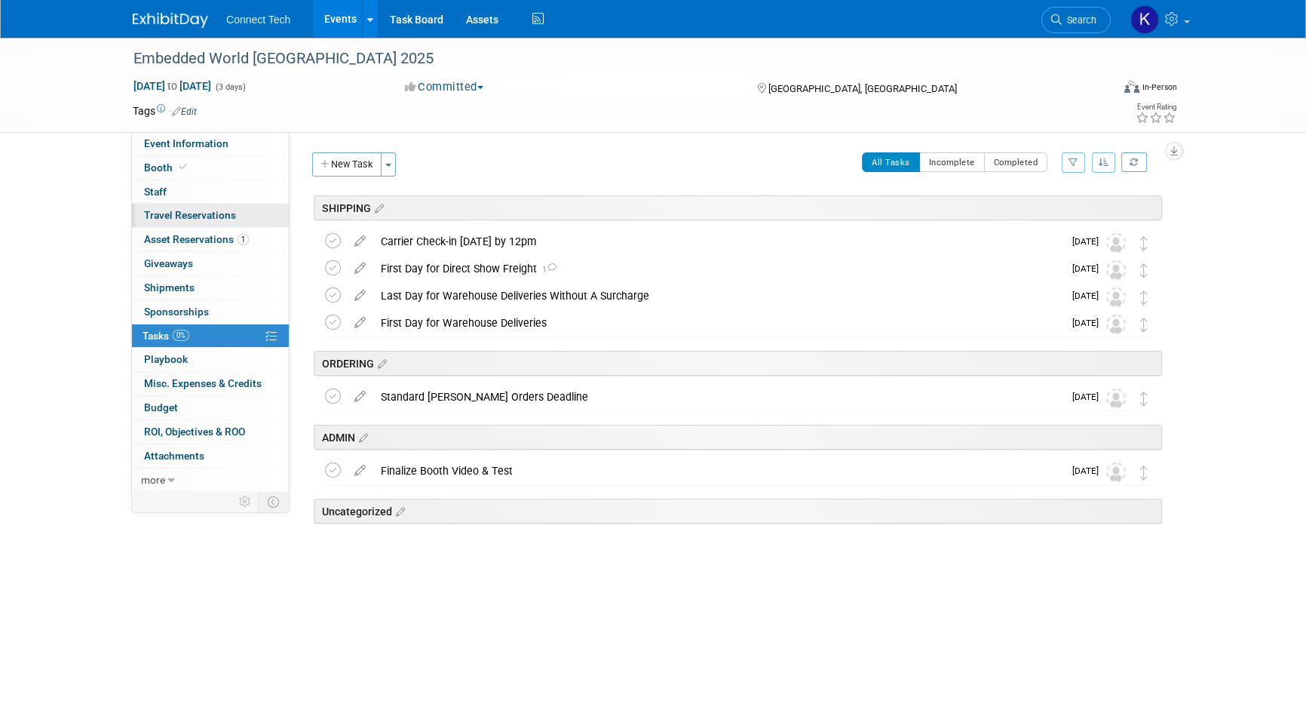
click at [249, 217] on link "0 Travel Reservations 0" at bounding box center [210, 215] width 157 height 23
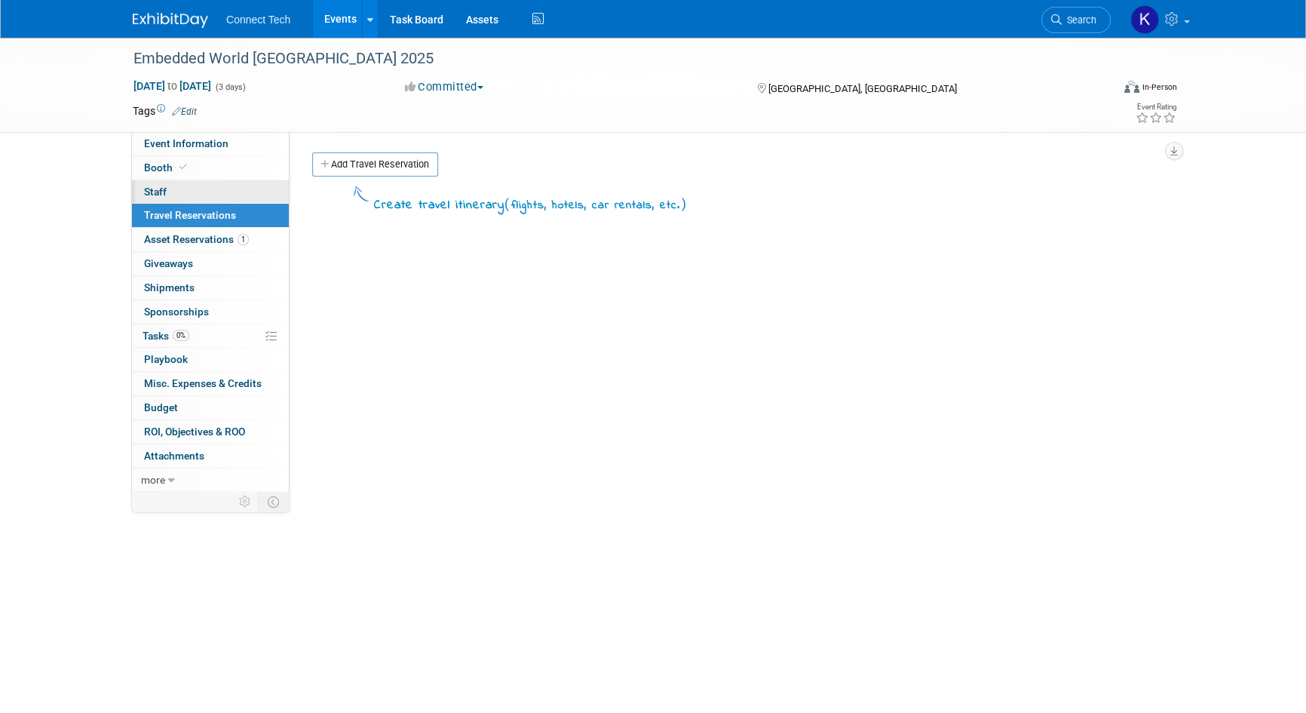
click at [254, 183] on link "0 Staff 0" at bounding box center [210, 191] width 157 height 23
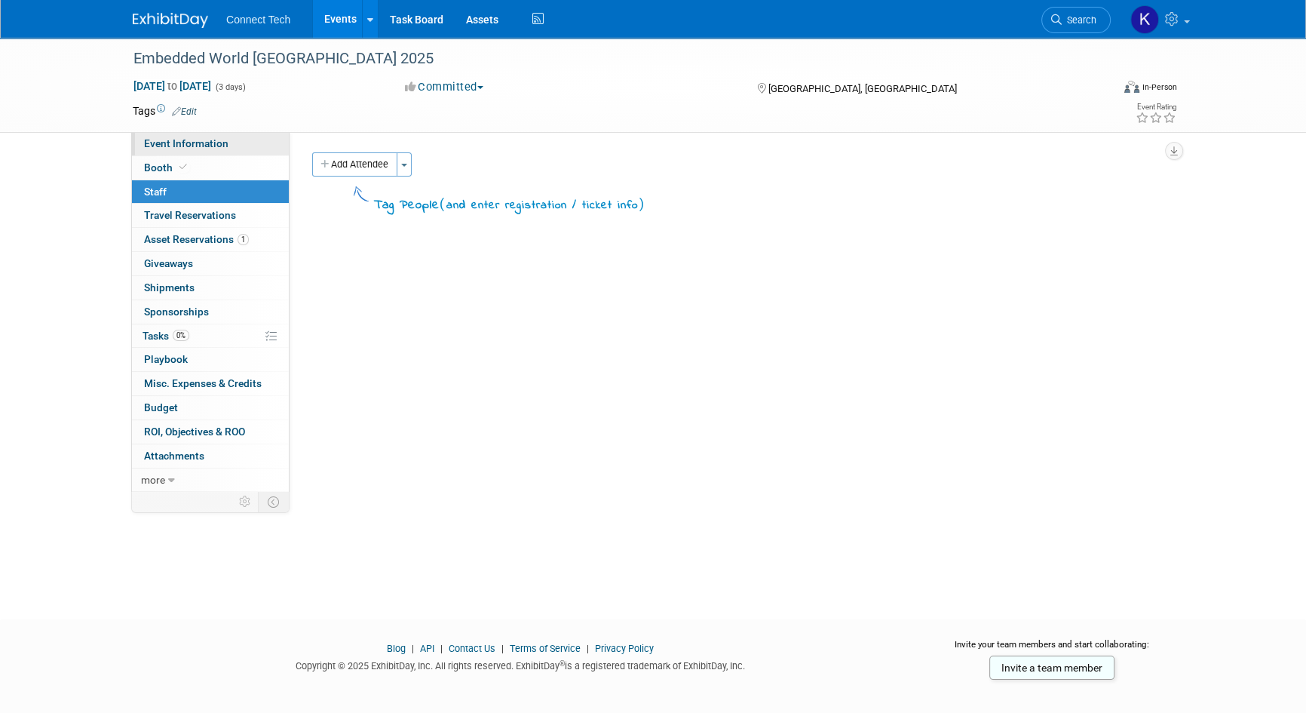
click at [253, 147] on link "Event Information" at bounding box center [210, 143] width 157 height 23
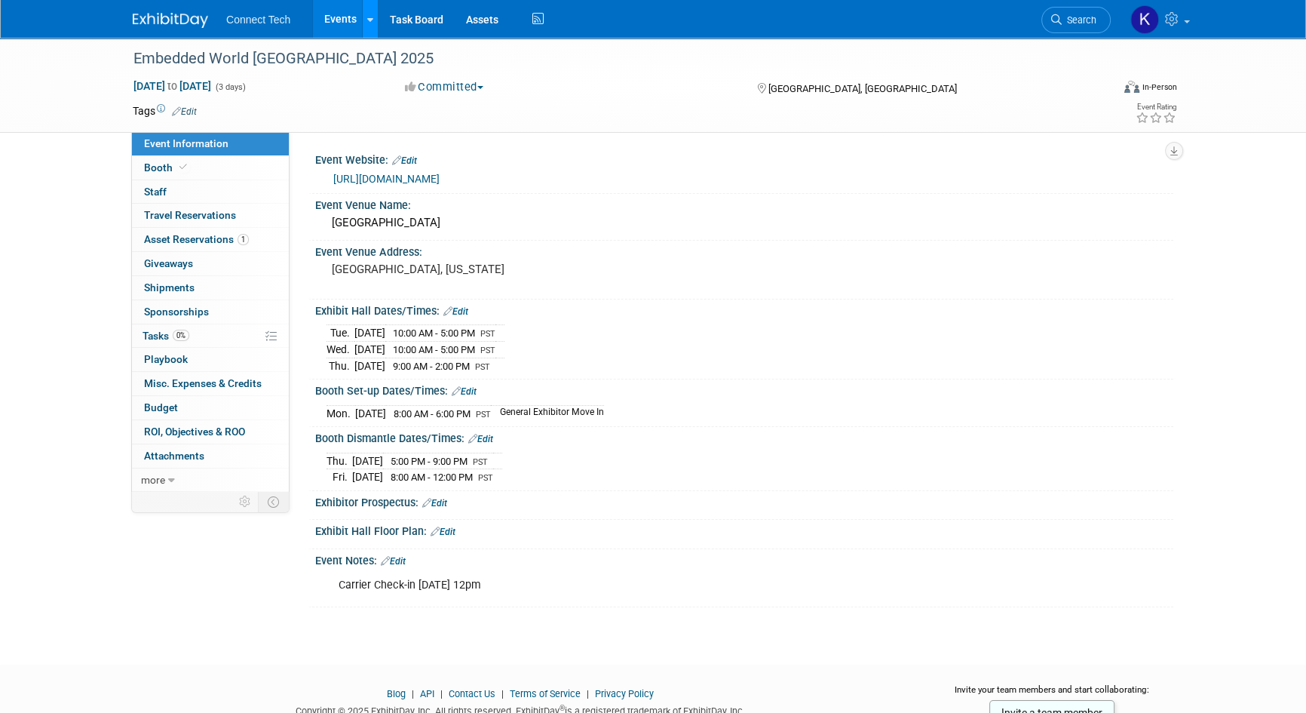
click at [373, 15] on link at bounding box center [370, 19] width 16 height 38
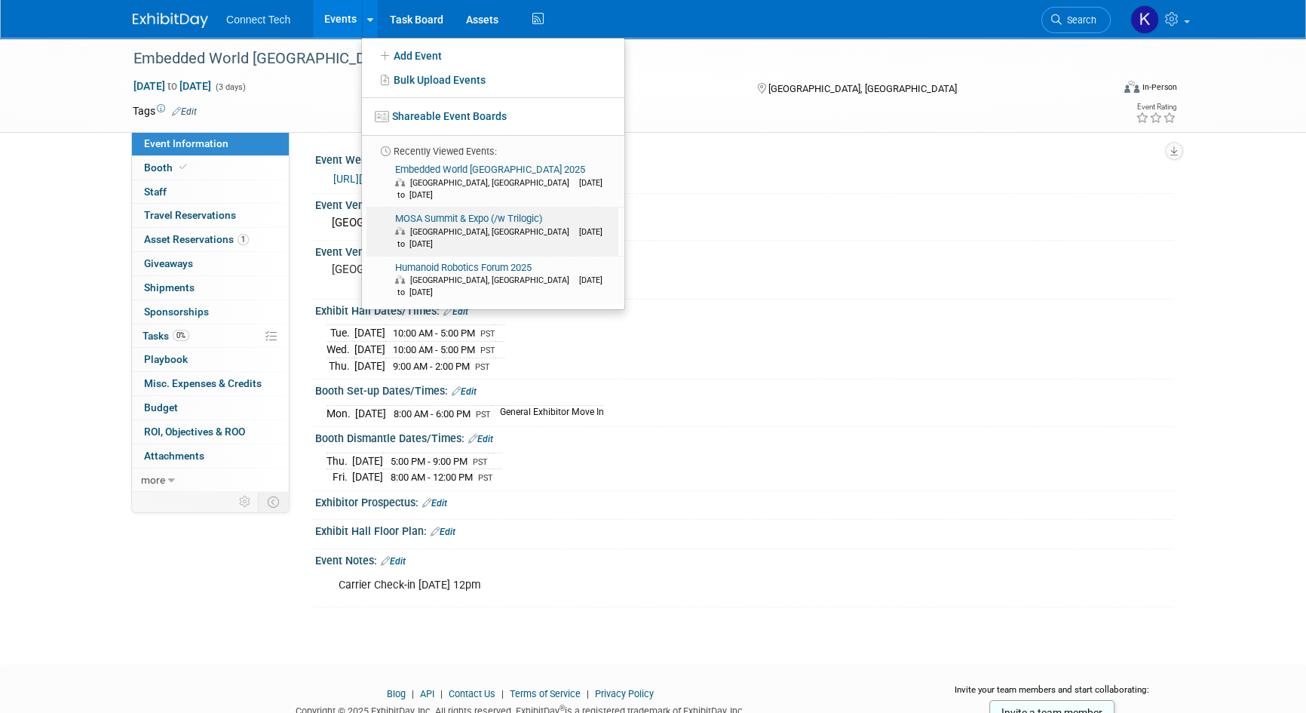
click at [438, 207] on link "MOSA Summit & Expo (/w Trilogic) Oxon Hill, MD Aug 27, 2025 to Aug 28, 2025" at bounding box center [493, 231] width 252 height 48
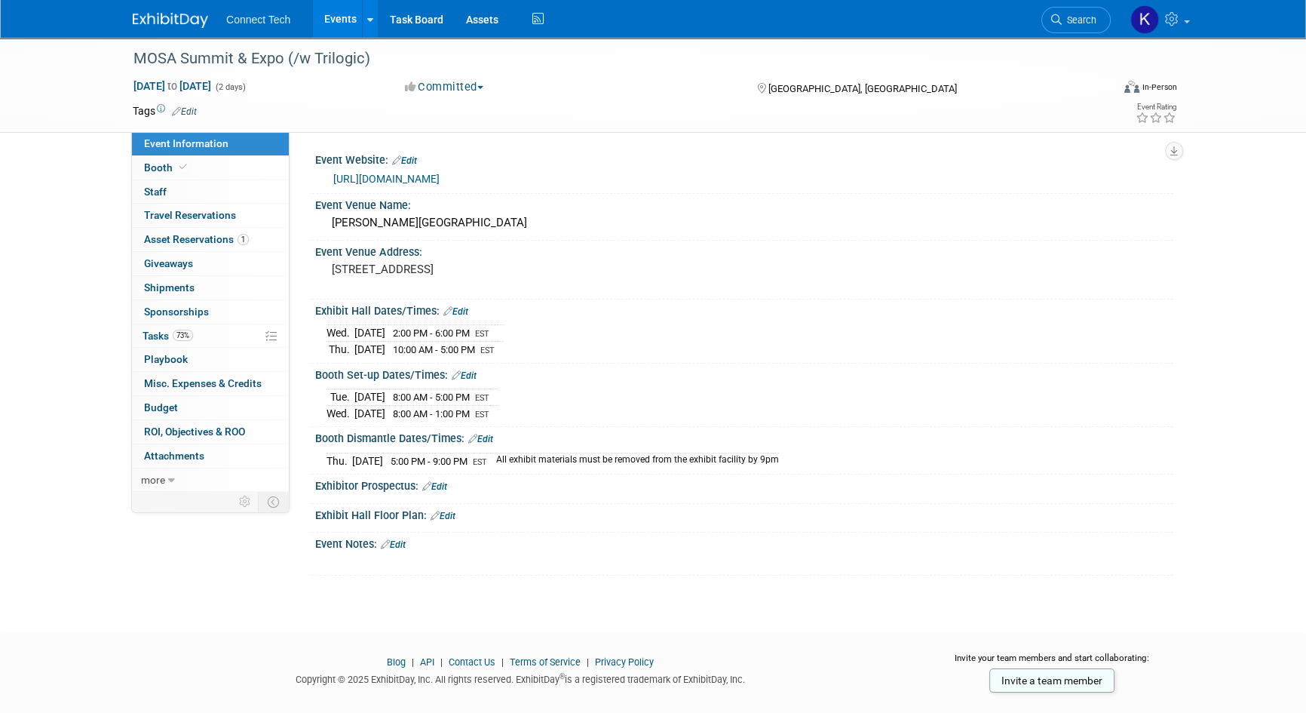
drag, startPoint x: 1270, startPoint y: 331, endPoint x: 1166, endPoint y: 318, distance: 104.9
click at [1270, 331] on div "MOSA Summit & Expo (/w Trilogic) [DATE] to [DATE] (2 days) [DATE] to [DATE] Com…" at bounding box center [653, 322] width 1306 height 568
click at [370, 18] on icon at bounding box center [370, 20] width 6 height 10
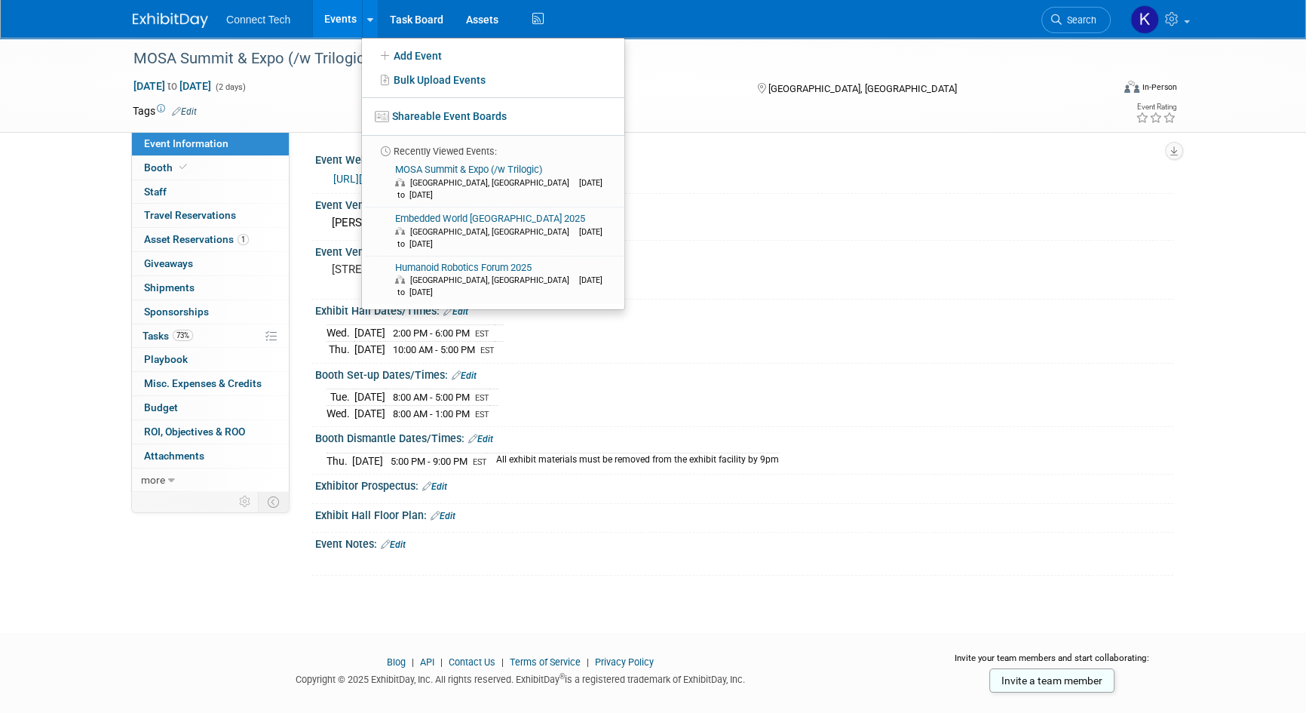
click at [149, 8] on link at bounding box center [180, 13] width 94 height 12
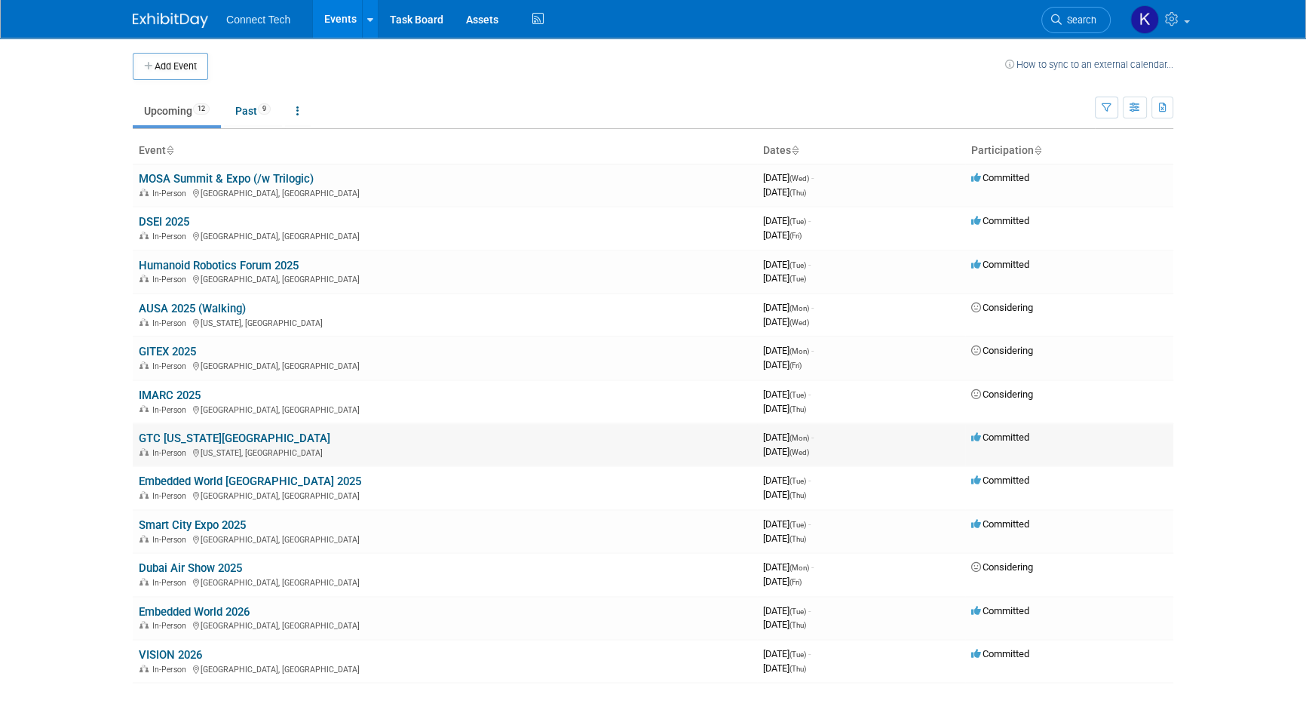
click at [190, 438] on link "GTC [US_STATE][GEOGRAPHIC_DATA]" at bounding box center [235, 438] width 192 height 14
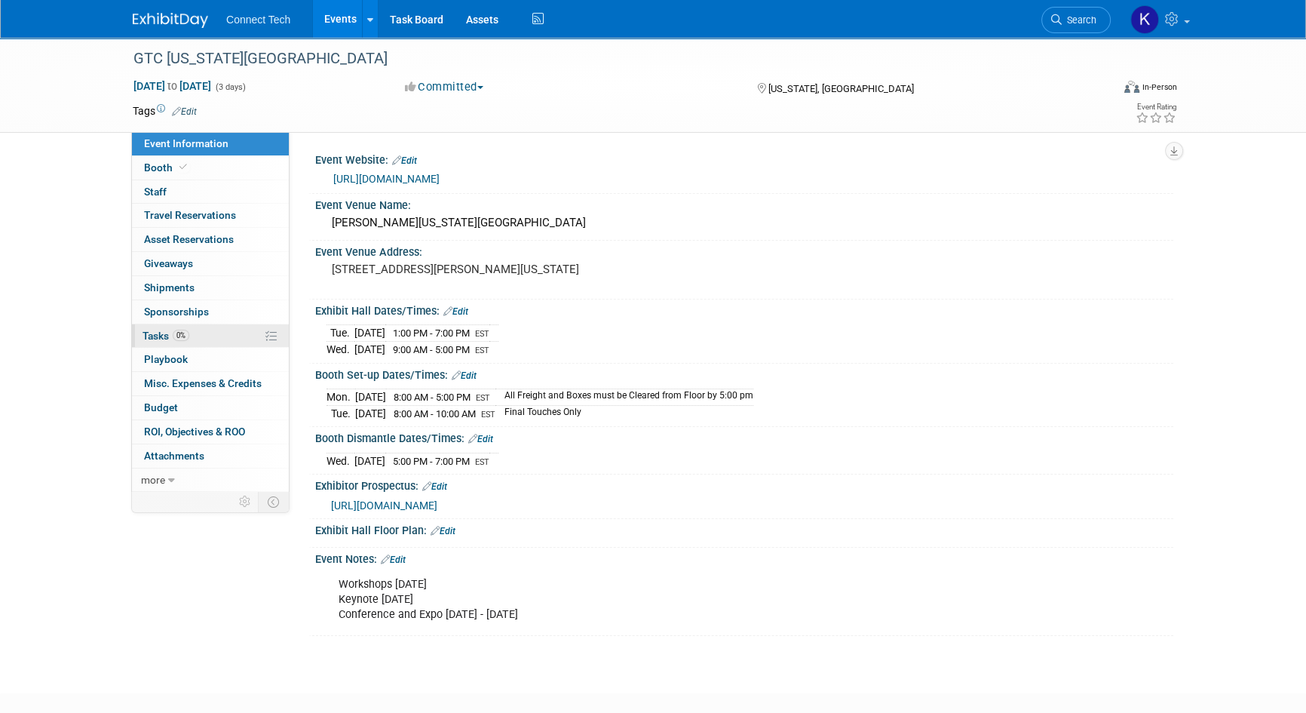
click at [227, 342] on link "0% Tasks 0%" at bounding box center [210, 335] width 157 height 23
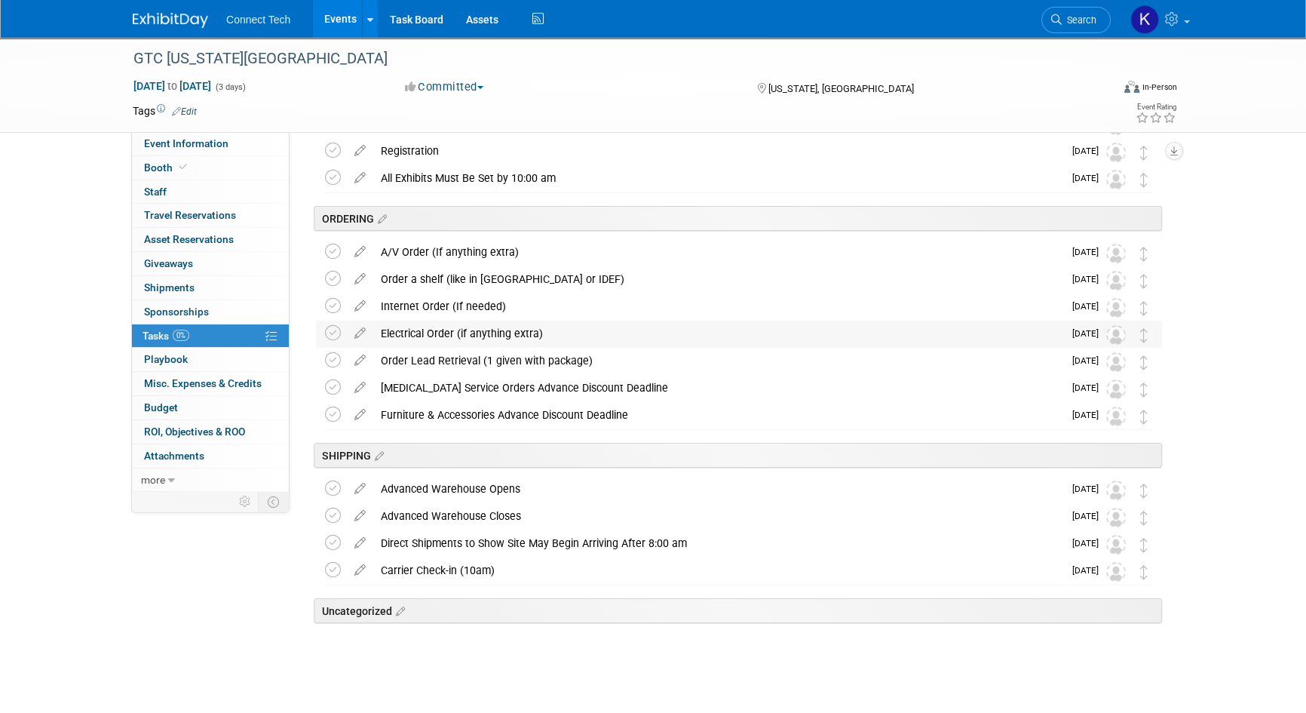
scroll to position [237, 0]
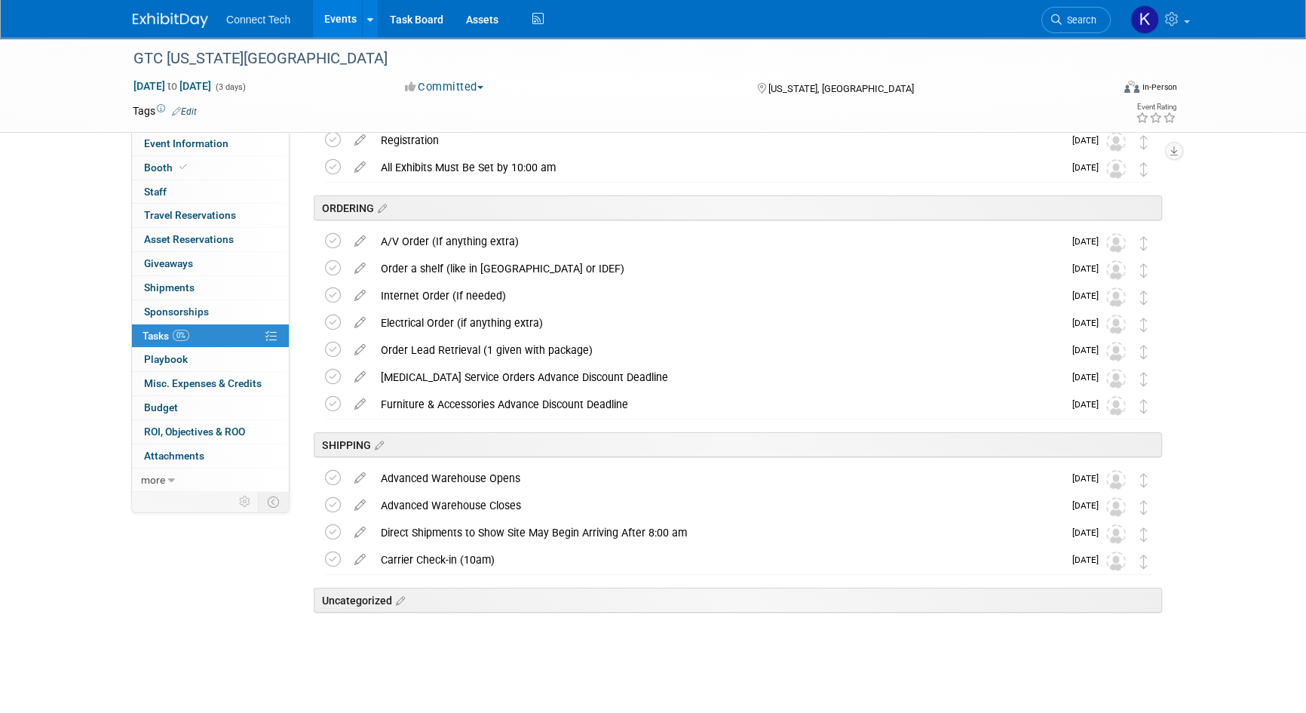
click at [1273, 137] on div "GTC Washington DC Oct 27, 2025 to Oct 29, 2025 (3 days) Oct 27, 2025 to Oct 29,…" at bounding box center [653, 257] width 1306 height 912
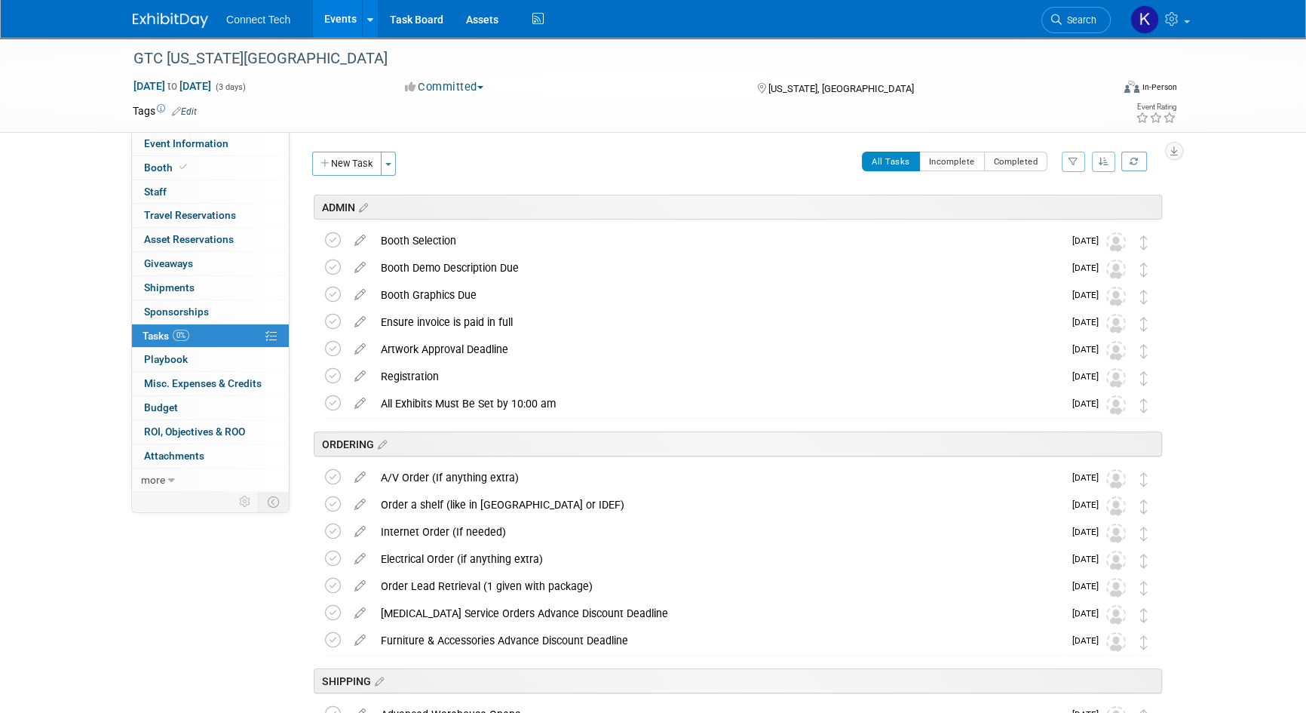
scroll to position [0, 0]
click at [1272, 323] on div "GTC Washington DC Oct 27, 2025 to Oct 29, 2025 (3 days) Oct 27, 2025 to Oct 29,…" at bounding box center [653, 494] width 1306 height 912
click at [238, 143] on link "Event Information" at bounding box center [210, 143] width 157 height 23
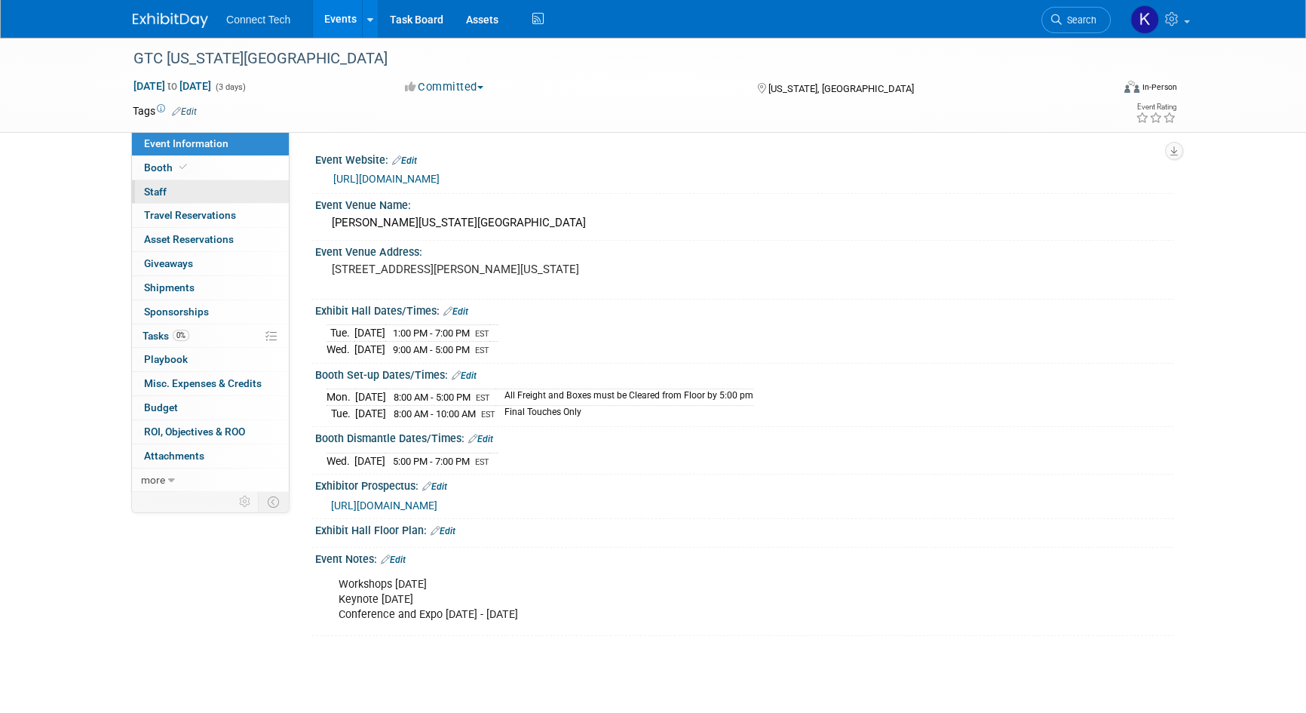
click at [227, 198] on link "0 Staff 0" at bounding box center [210, 191] width 157 height 23
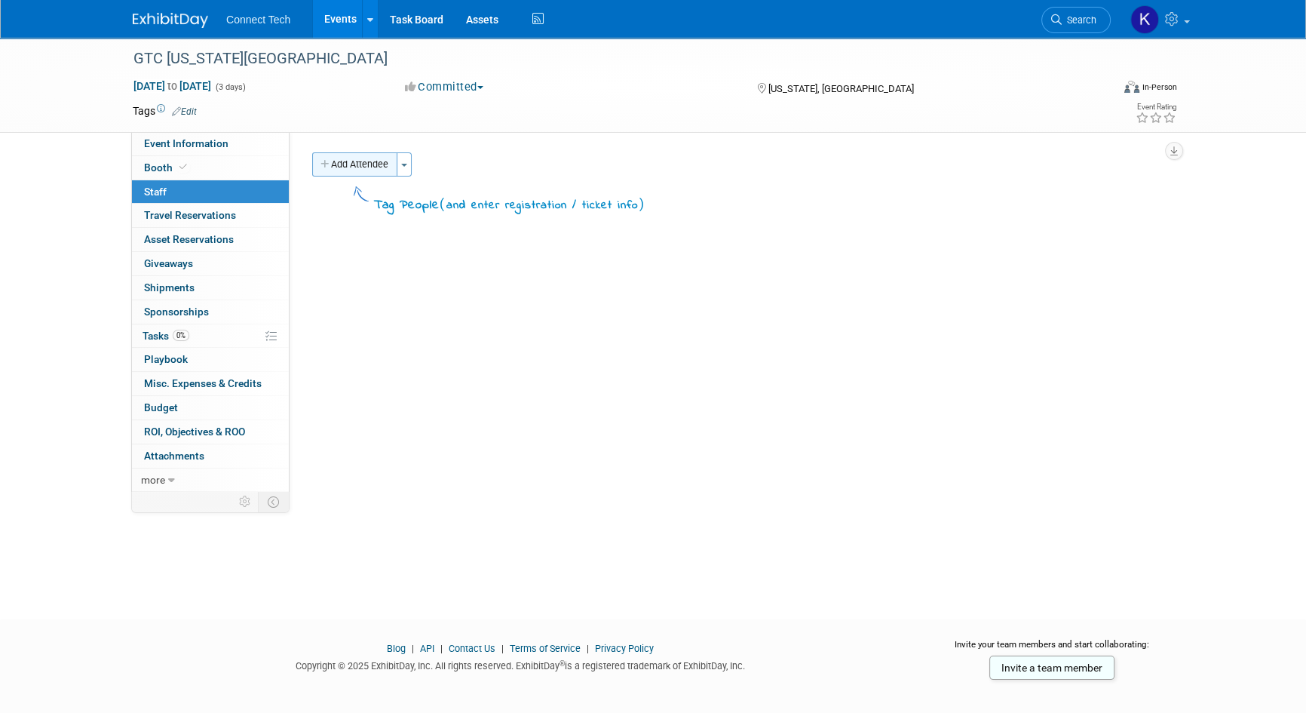
click at [354, 162] on button "Add Attendee" at bounding box center [354, 164] width 85 height 24
select select "c7d555b6-a61c-47ca-b2dd-aa7c55d1653b"
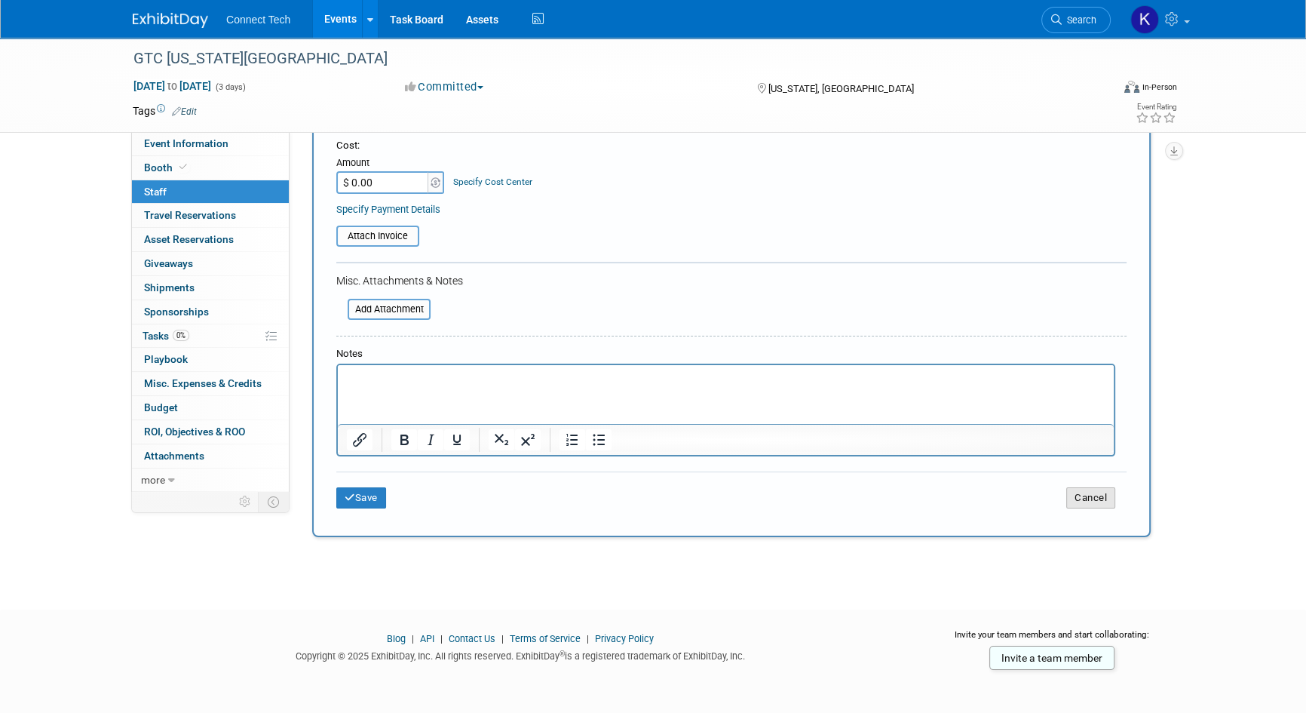
click at [1088, 487] on button "Cancel" at bounding box center [1090, 497] width 49 height 21
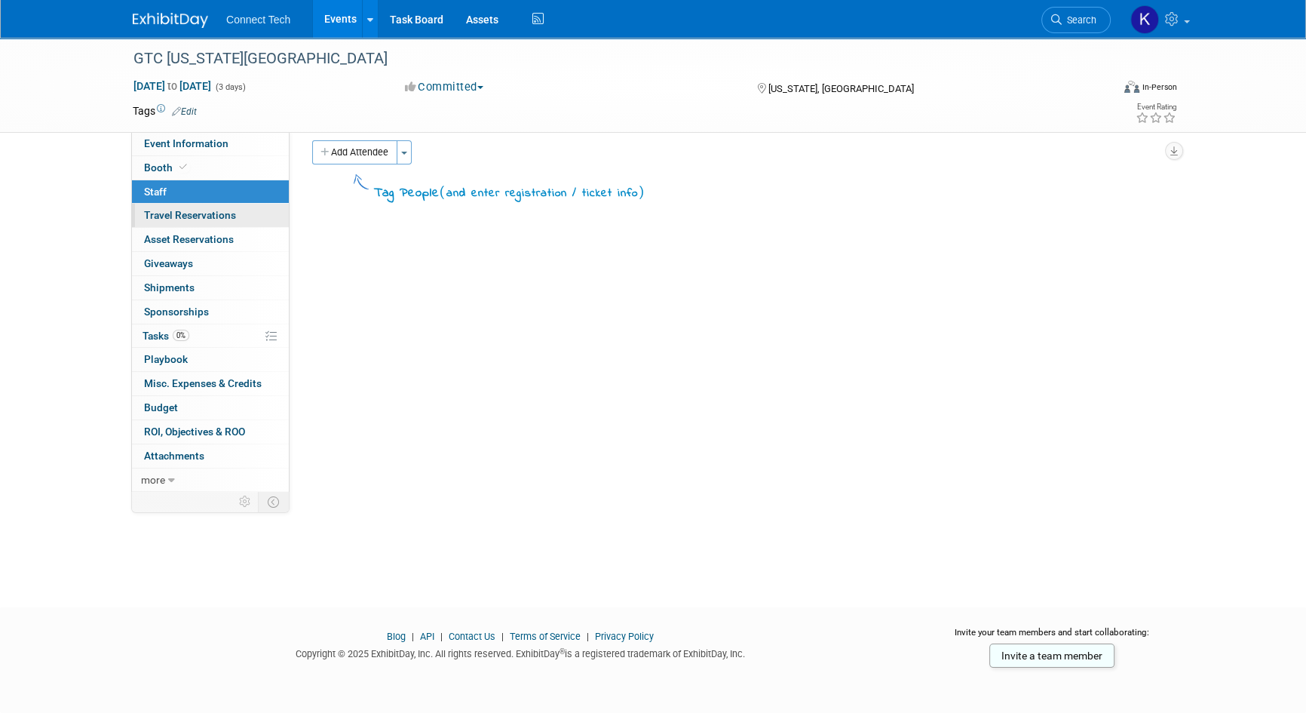
click at [147, 226] on link "0 Travel Reservations 0" at bounding box center [210, 215] width 157 height 23
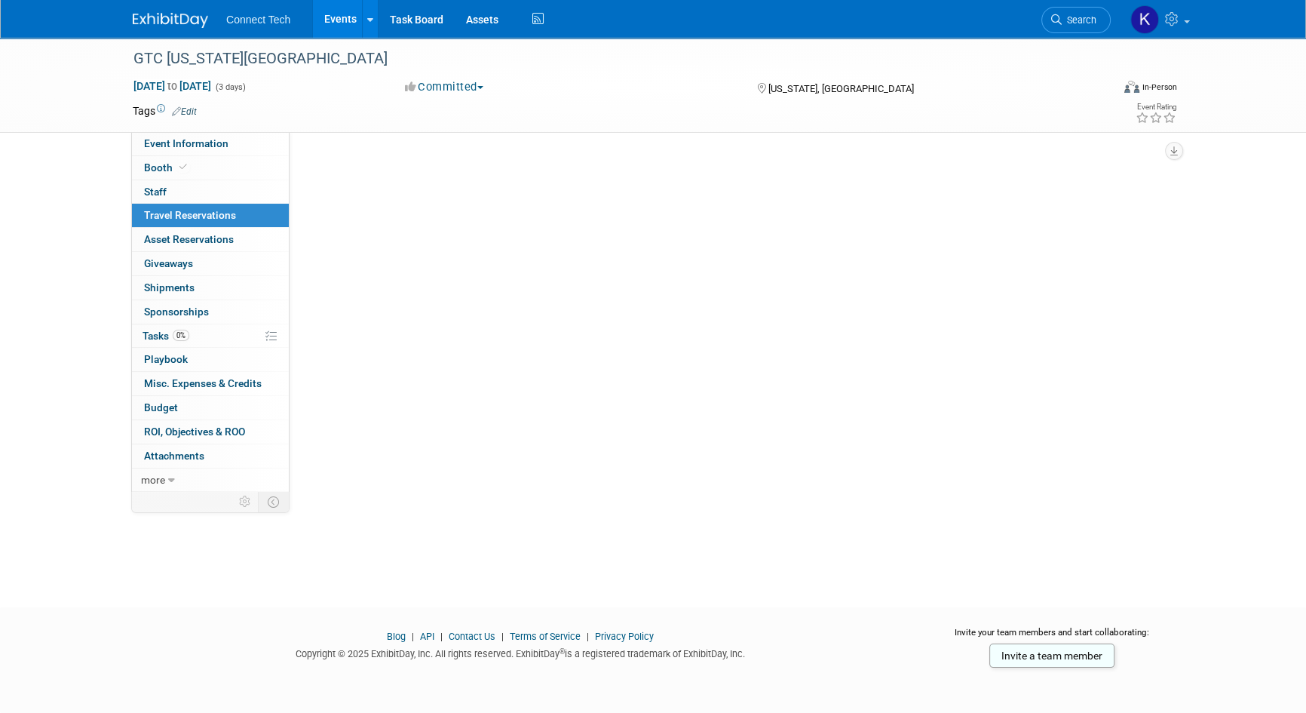
scroll to position [0, 0]
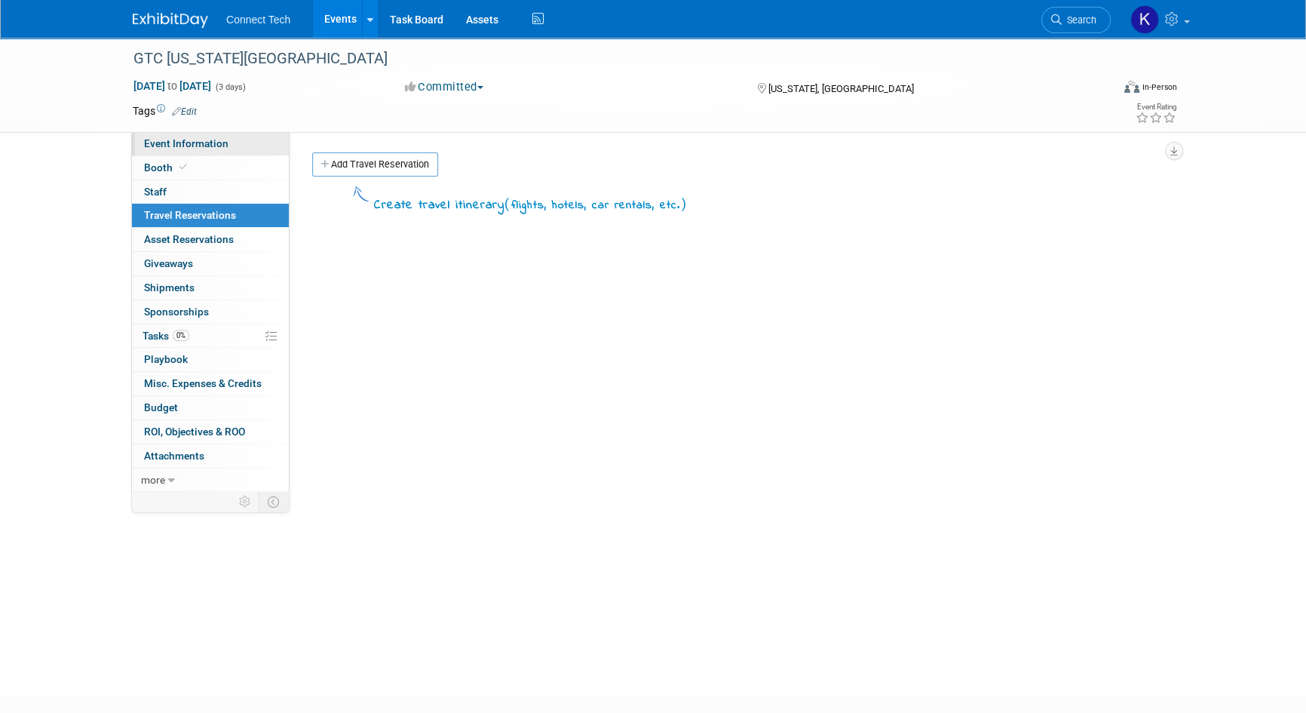
click at [180, 137] on span "Event Information" at bounding box center [186, 143] width 84 height 12
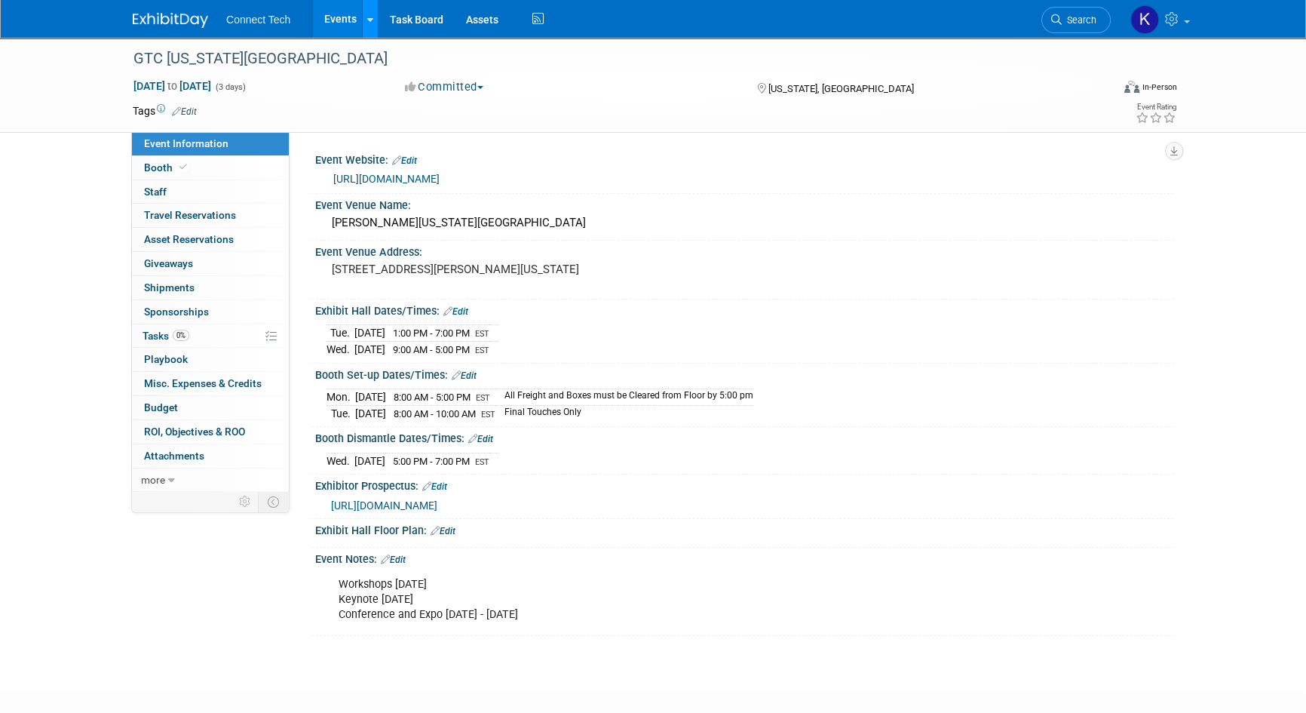
click at [364, 23] on link at bounding box center [370, 19] width 16 height 38
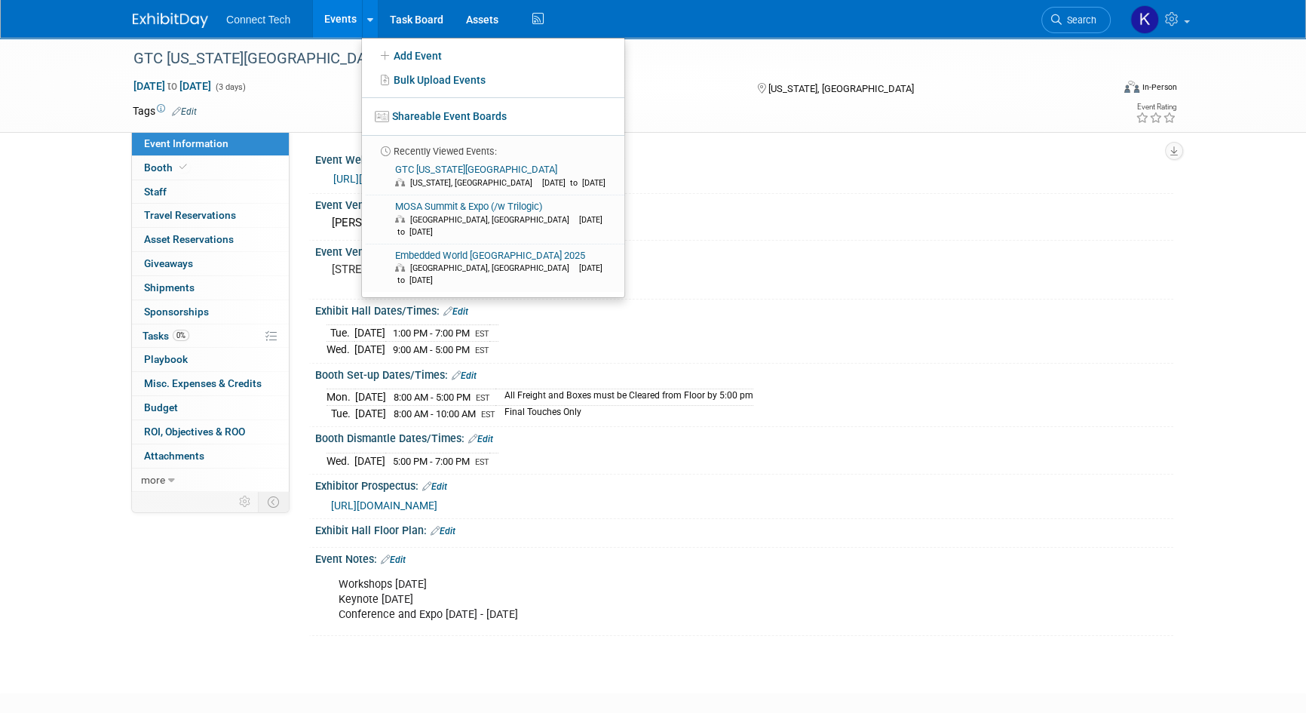
click at [53, 308] on div "GTC Washington DC Oct 27, 2025 to Oct 29, 2025 (3 days) Oct 27, 2025 to Oct 29,…" at bounding box center [653, 352] width 1306 height 628
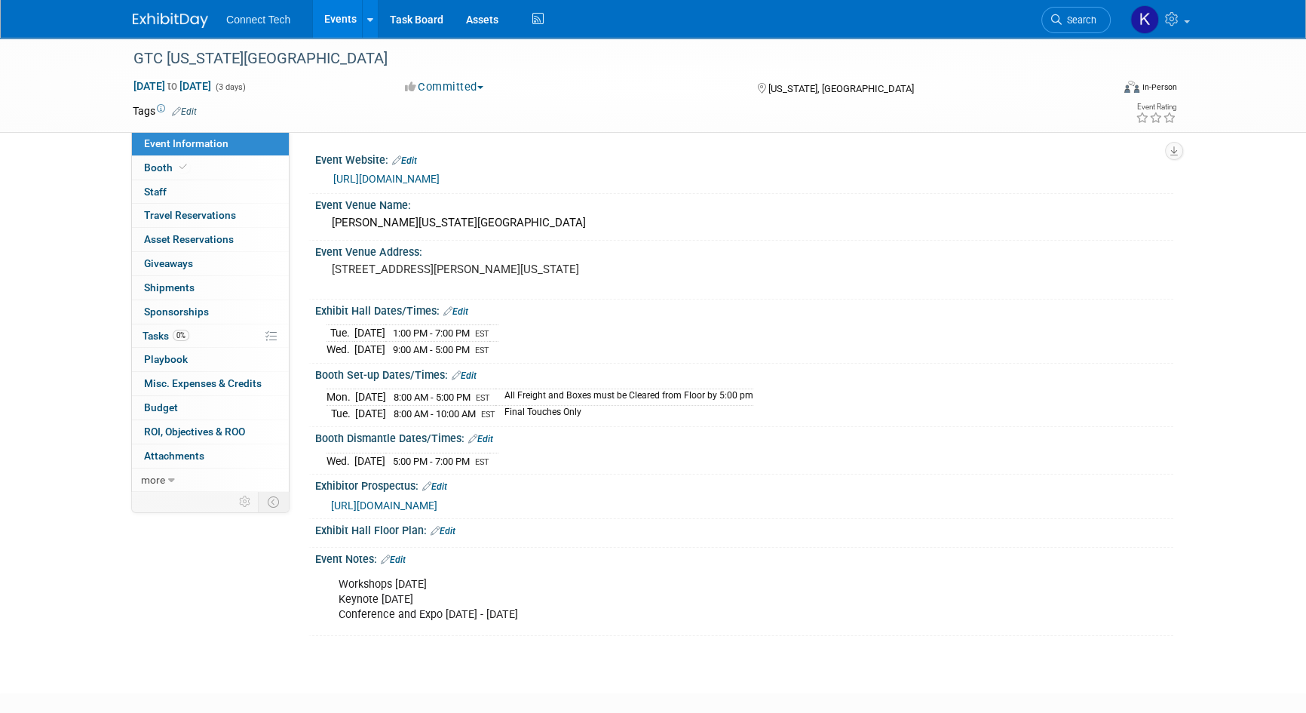
click at [245, 647] on div "GTC Washington DC Oct 27, 2025 to Oct 29, 2025 (3 days) Oct 27, 2025 to Oct 29,…" at bounding box center [653, 352] width 1306 height 628
click at [226, 650] on div "GTC Washington DC Oct 27, 2025 to Oct 29, 2025 (3 days) Oct 27, 2025 to Oct 29,…" at bounding box center [653, 352] width 1306 height 628
click at [176, 21] on img at bounding box center [170, 20] width 75 height 15
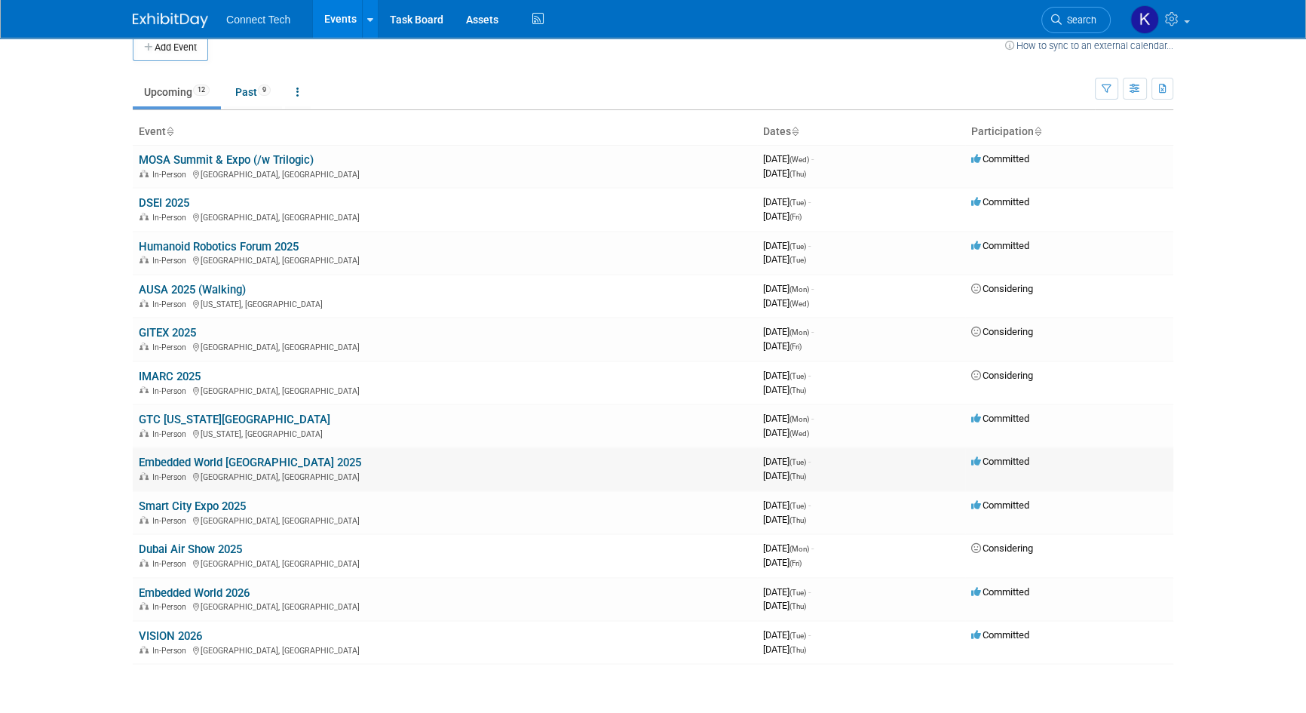
scroll to position [10, 0]
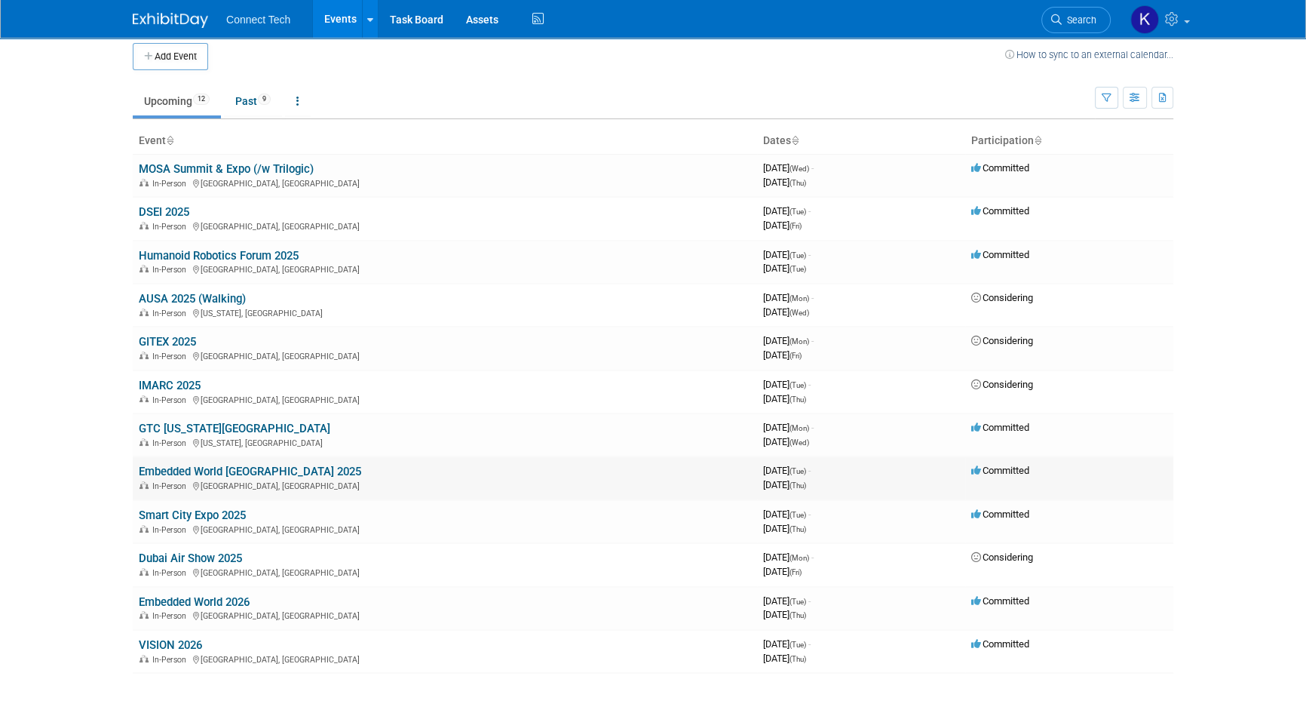
click at [302, 471] on link "Embedded World [GEOGRAPHIC_DATA] 2025" at bounding box center [250, 472] width 222 height 14
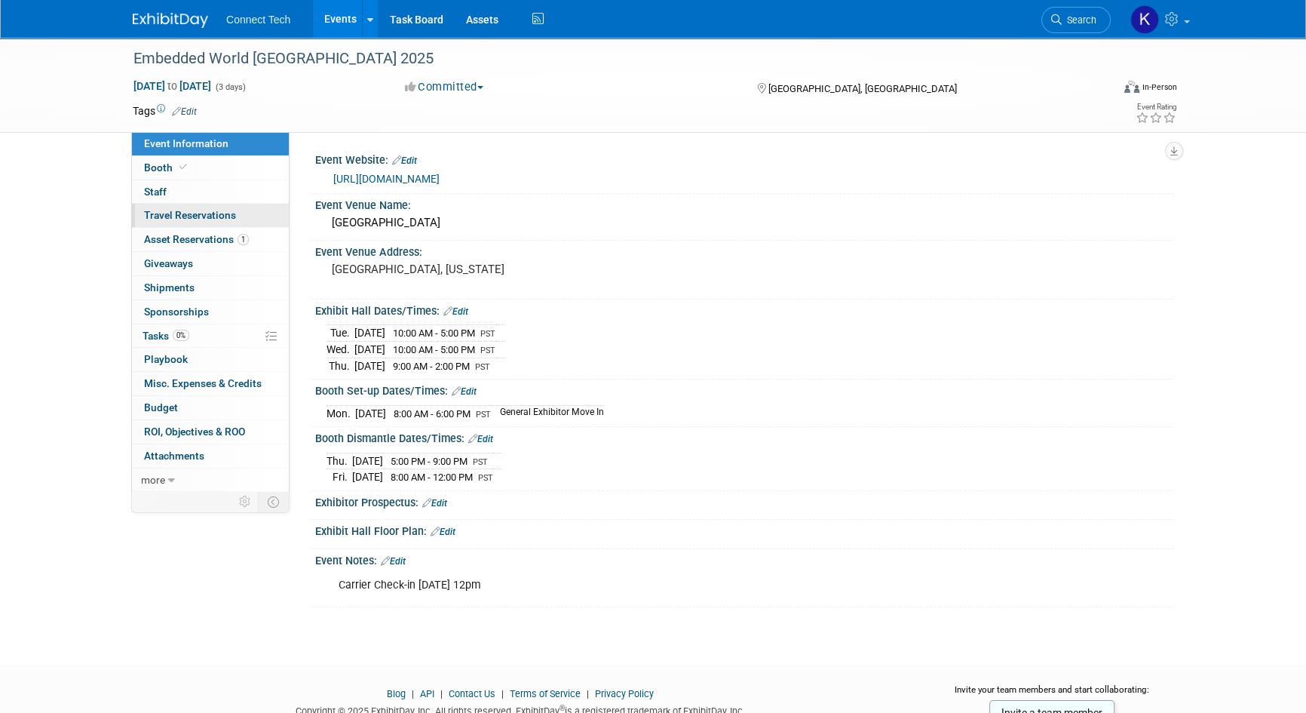
click at [189, 219] on span "Travel Reservations 0" at bounding box center [190, 215] width 92 height 12
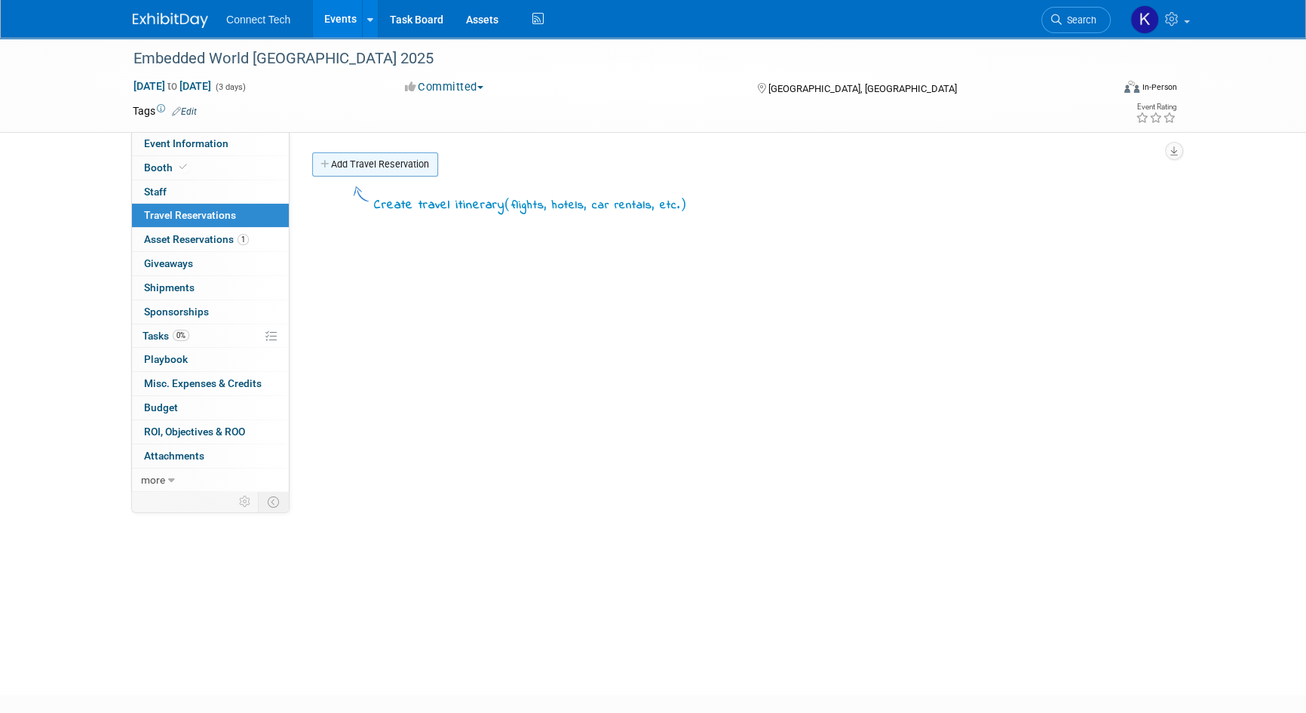
click at [367, 171] on link "Add Travel Reservation" at bounding box center [375, 164] width 126 height 24
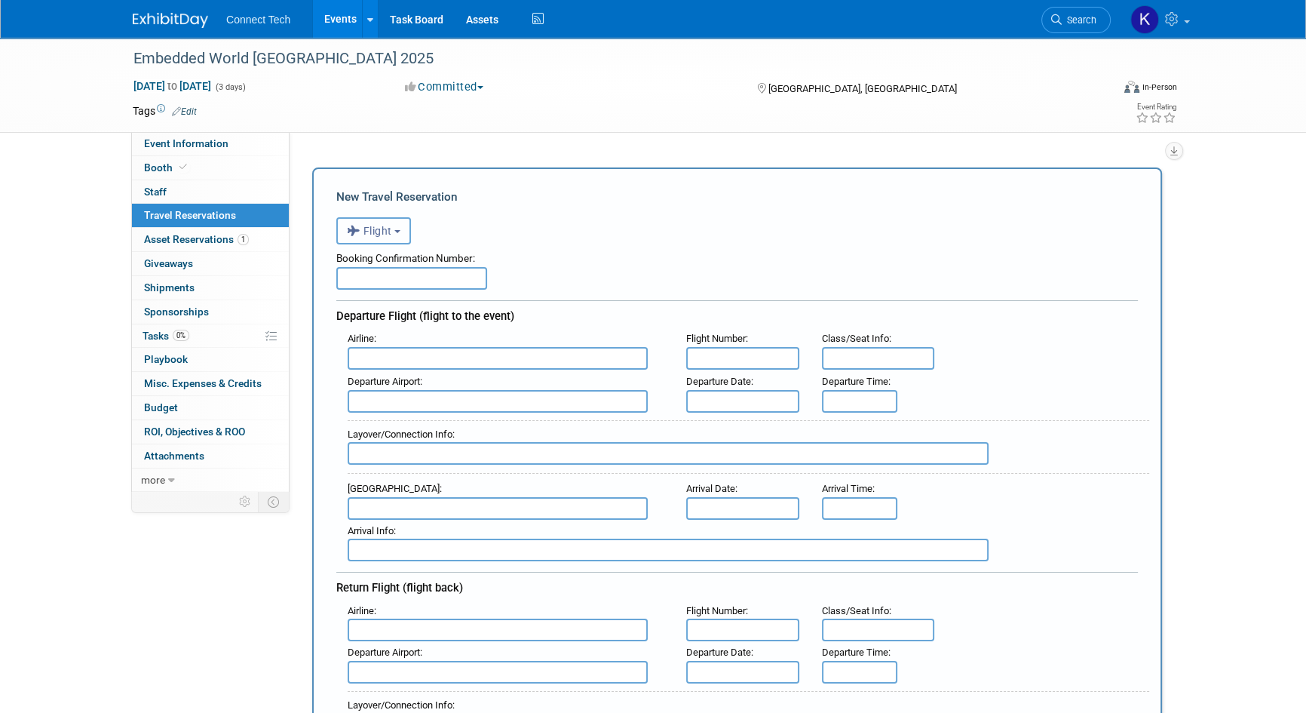
click at [361, 235] on icon "button" at bounding box center [355, 231] width 17 height 20
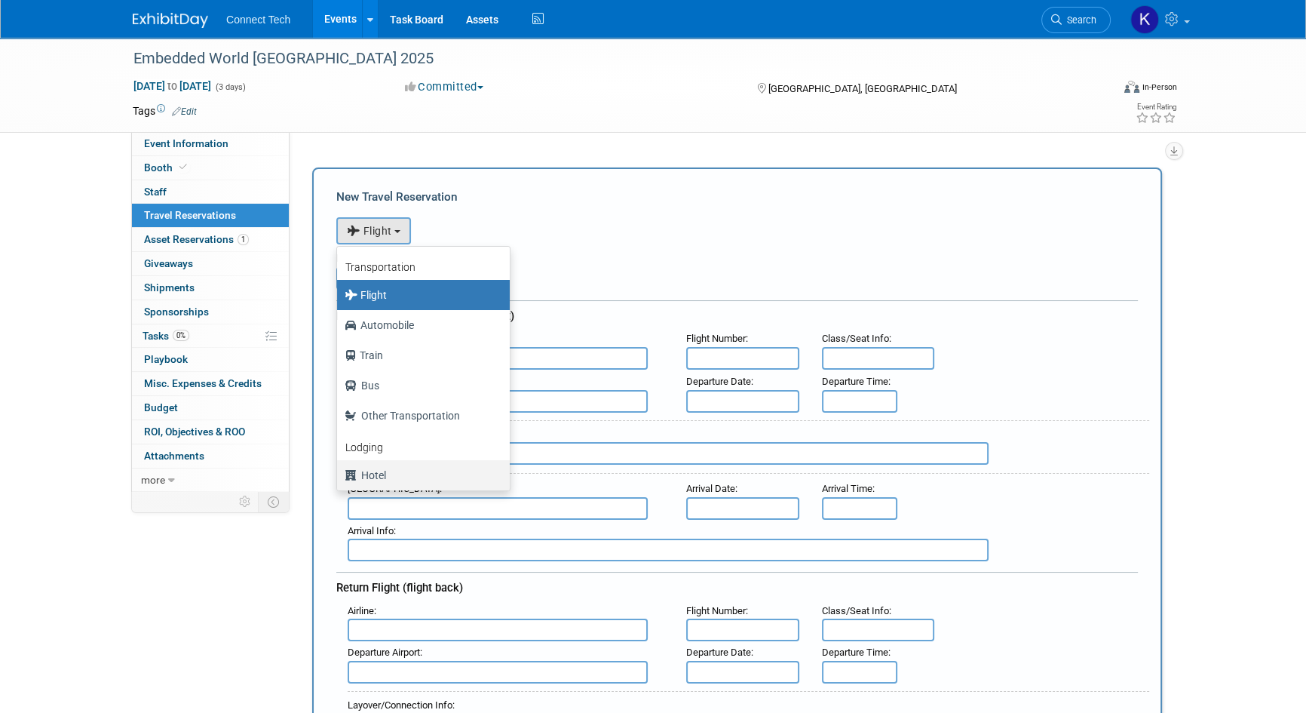
click at [378, 475] on label "Hotel" at bounding box center [420, 475] width 150 height 24
click at [339, 475] on input "Hotel" at bounding box center [335, 473] width 10 height 10
select select "6"
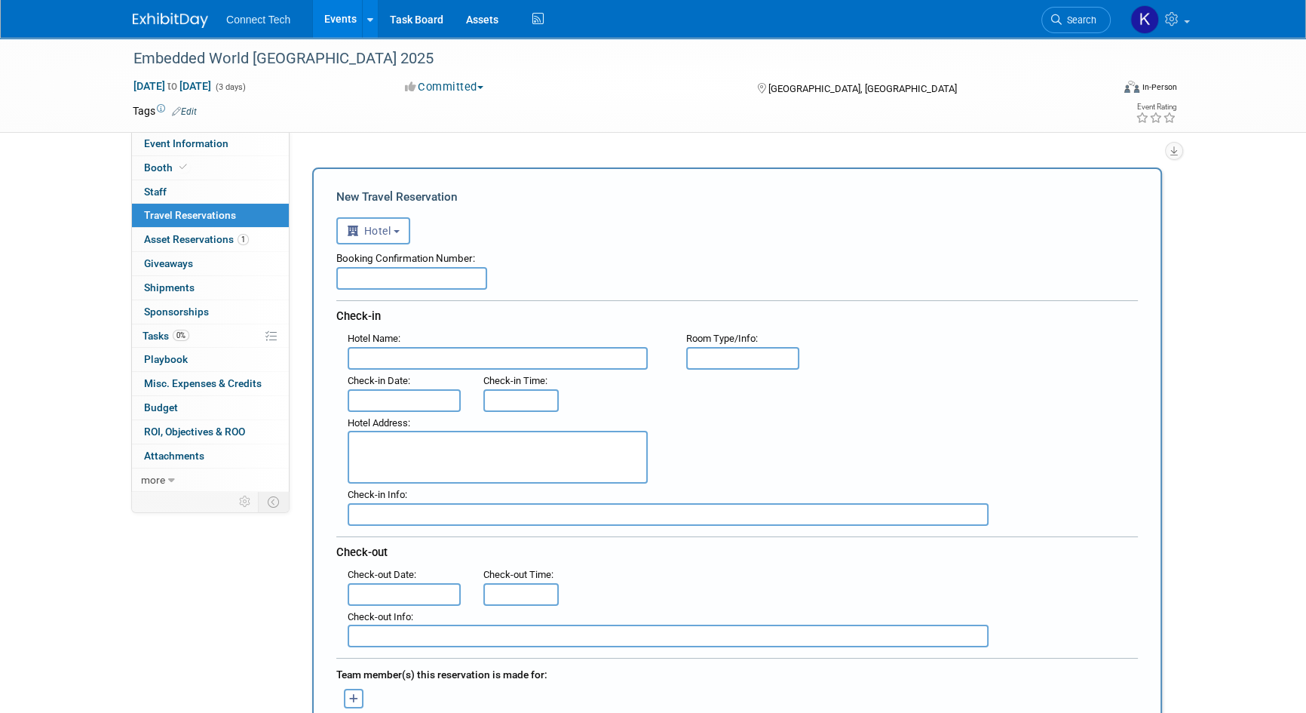
click at [520, 256] on div "Booking Confirmation Number:" at bounding box center [737, 255] width 802 height 23
click at [393, 282] on input "text" at bounding box center [411, 278] width 151 height 23
type input "4 Rooms Booked"
click at [446, 354] on input "text" at bounding box center [498, 358] width 300 height 23
type input "Hilton Anaheim"
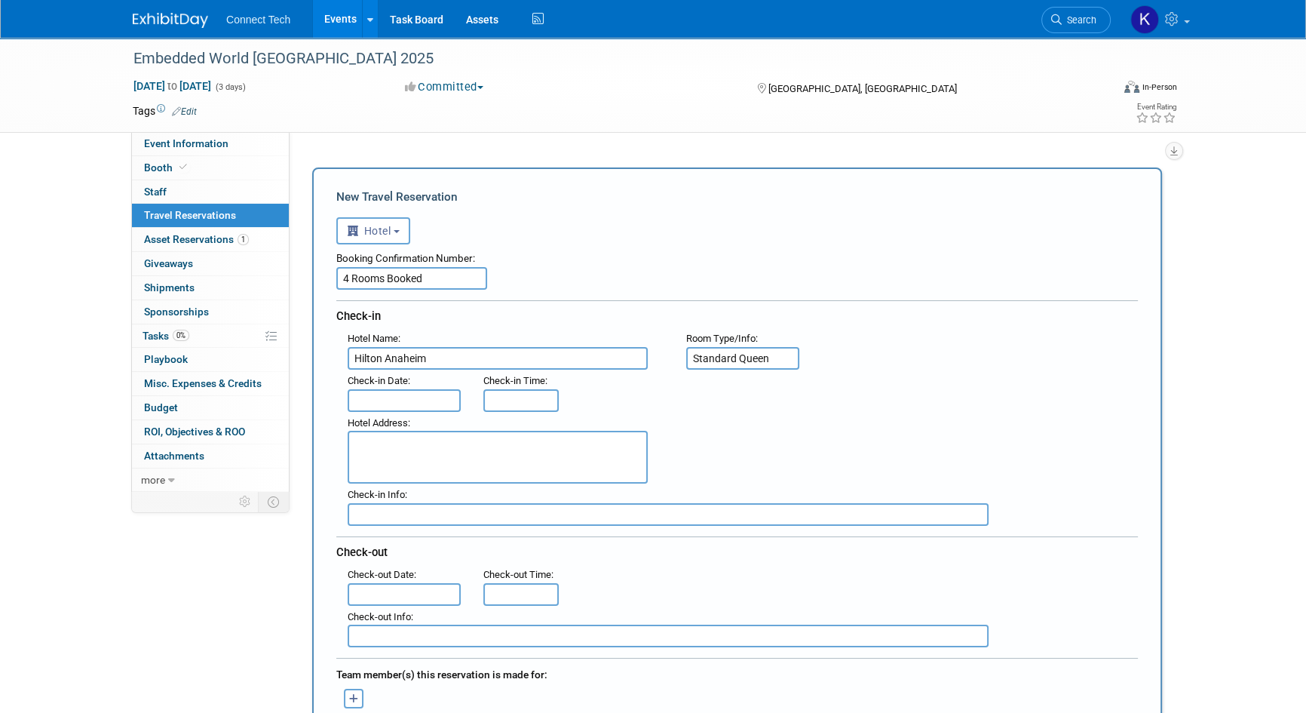
type input "Standard Queen"
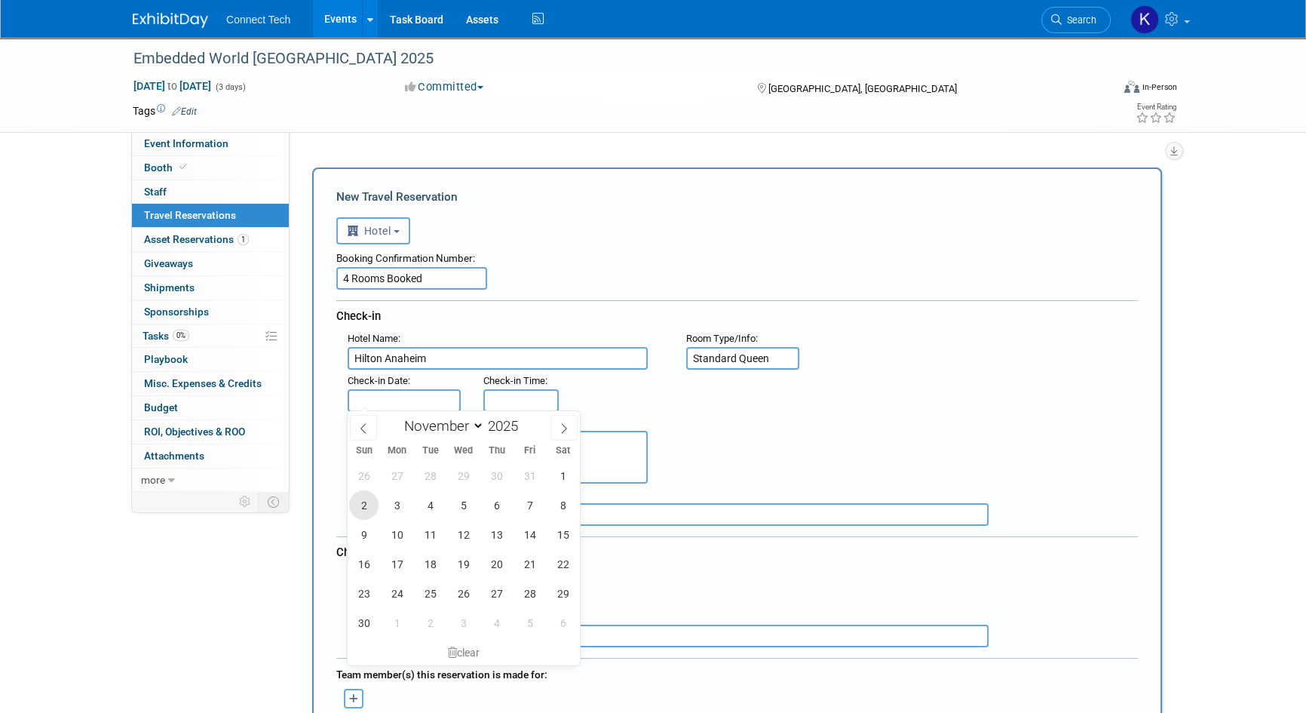
click at [361, 500] on span "2" at bounding box center [363, 504] width 29 height 29
type input "[DATE]"
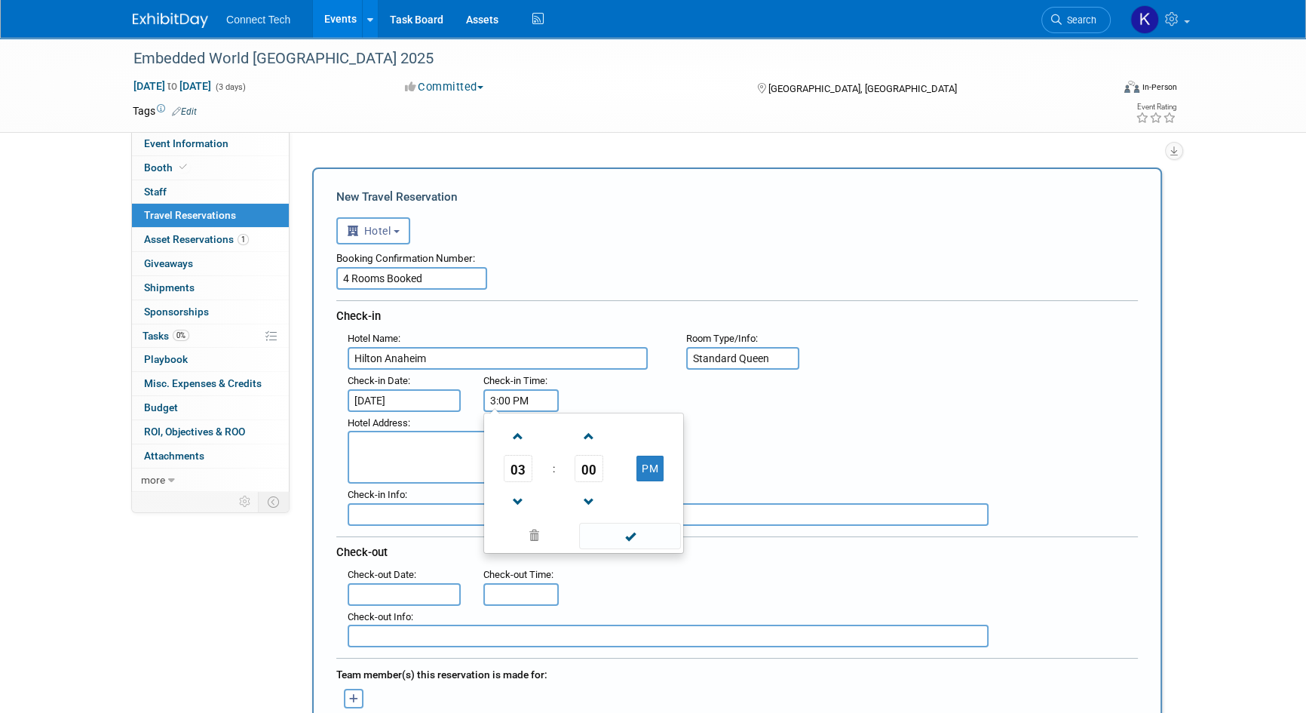
click at [530, 392] on input "3:00 PM" at bounding box center [520, 400] width 75 height 23
click at [519, 429] on span at bounding box center [518, 436] width 26 height 26
click at [520, 495] on span at bounding box center [518, 502] width 26 height 26
type input "4:00 PM"
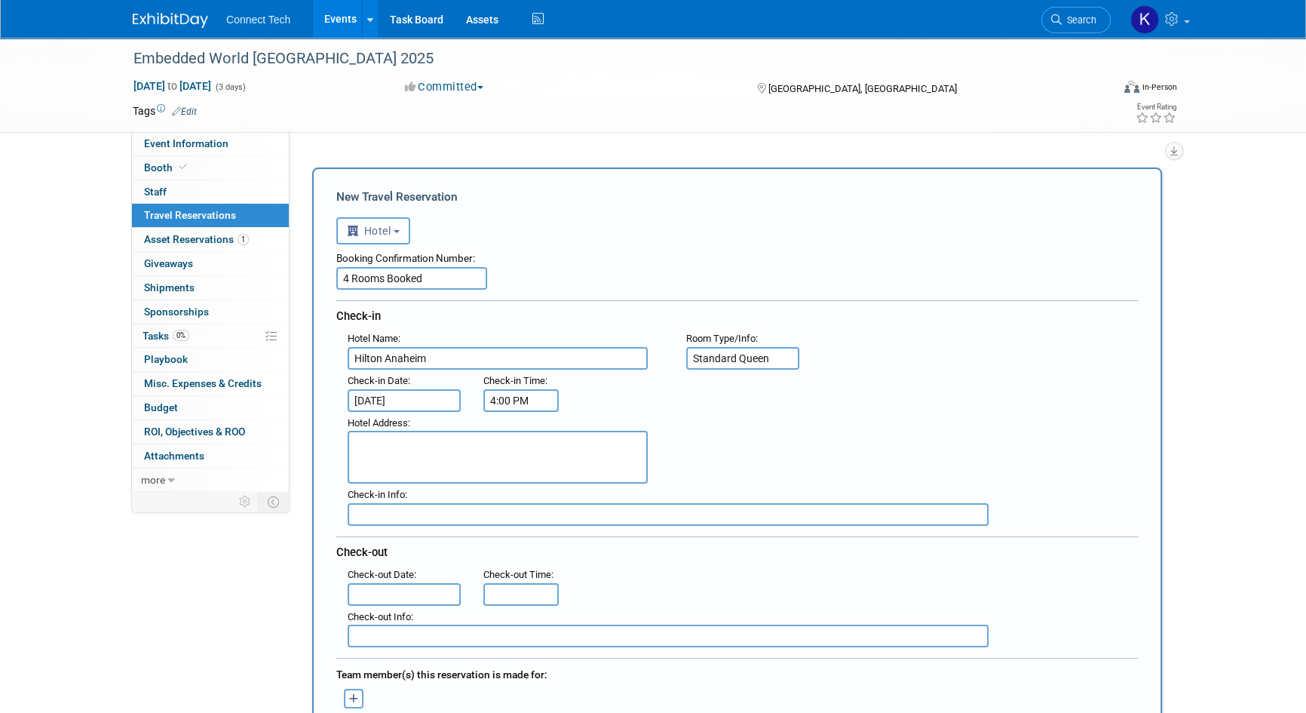
click at [865, 450] on div "Hotel Address :" at bounding box center [742, 448] width 813 height 72
click at [525, 432] on textarea at bounding box center [498, 457] width 300 height 53
paste textarea "[STREET_ADDRESS]"
click at [381, 452] on textarea "[STREET_ADDRESS]" at bounding box center [498, 457] width 300 height 53
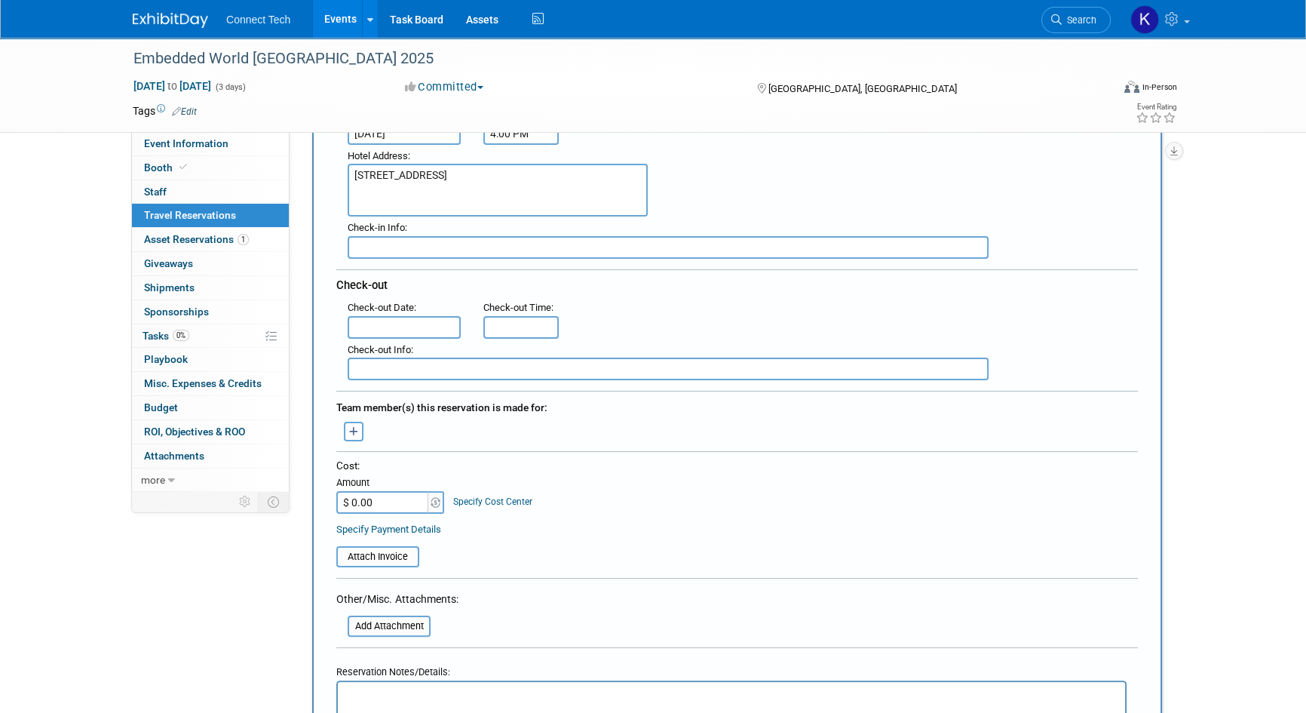
scroll to position [274, 0]
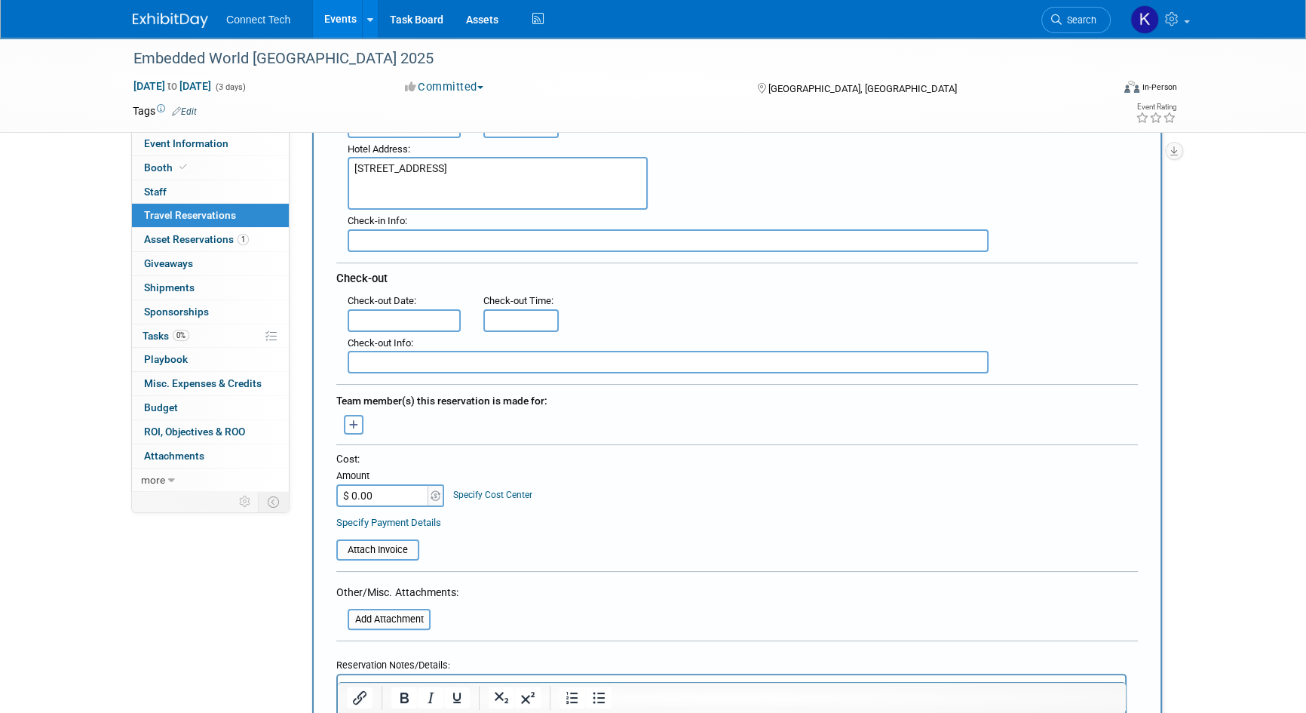
type textarea "[STREET_ADDRESS]"
click at [402, 303] on div "Check-out Date :" at bounding box center [404, 301] width 113 height 17
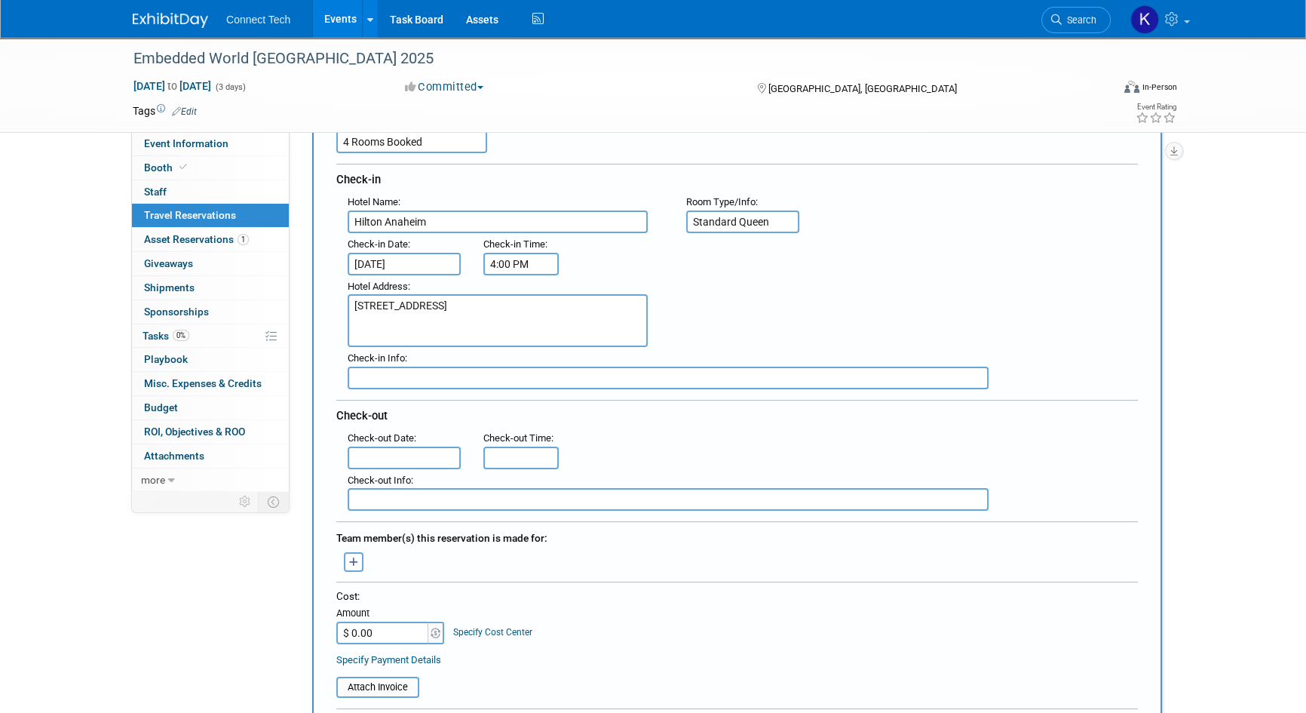
scroll to position [68, 0]
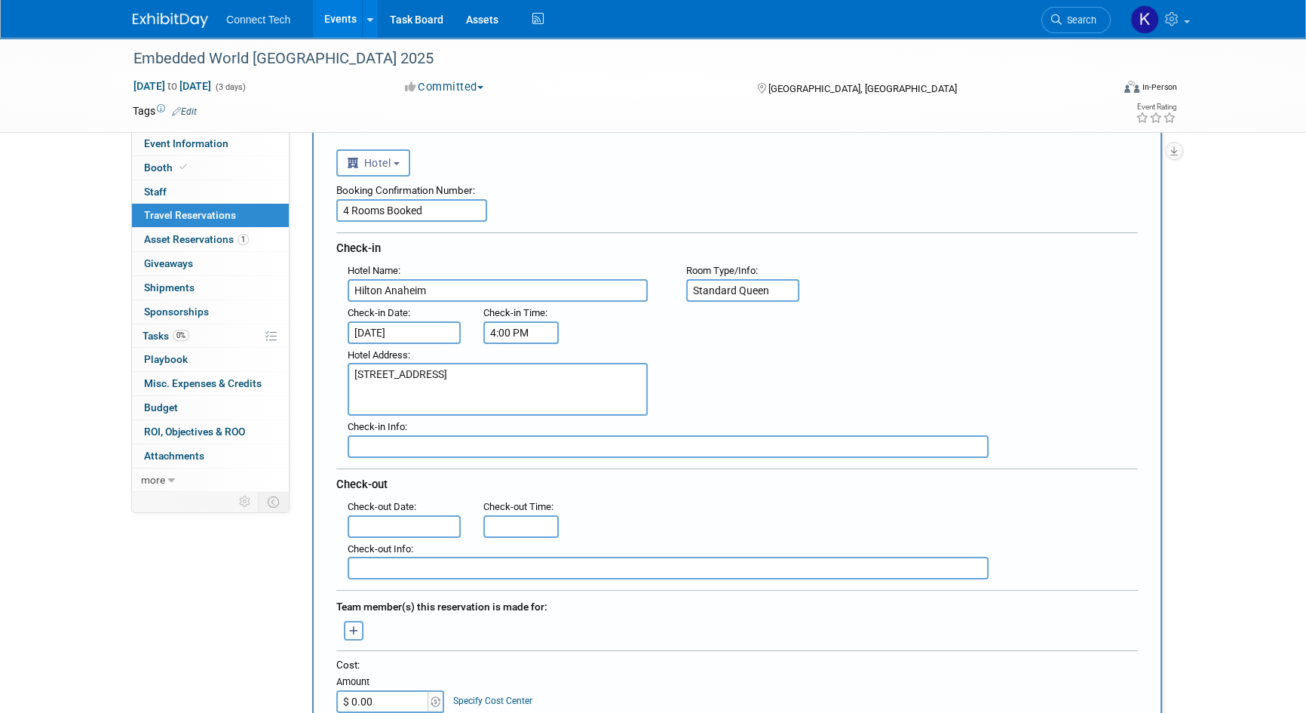
click at [400, 523] on input "text" at bounding box center [404, 526] width 113 height 23
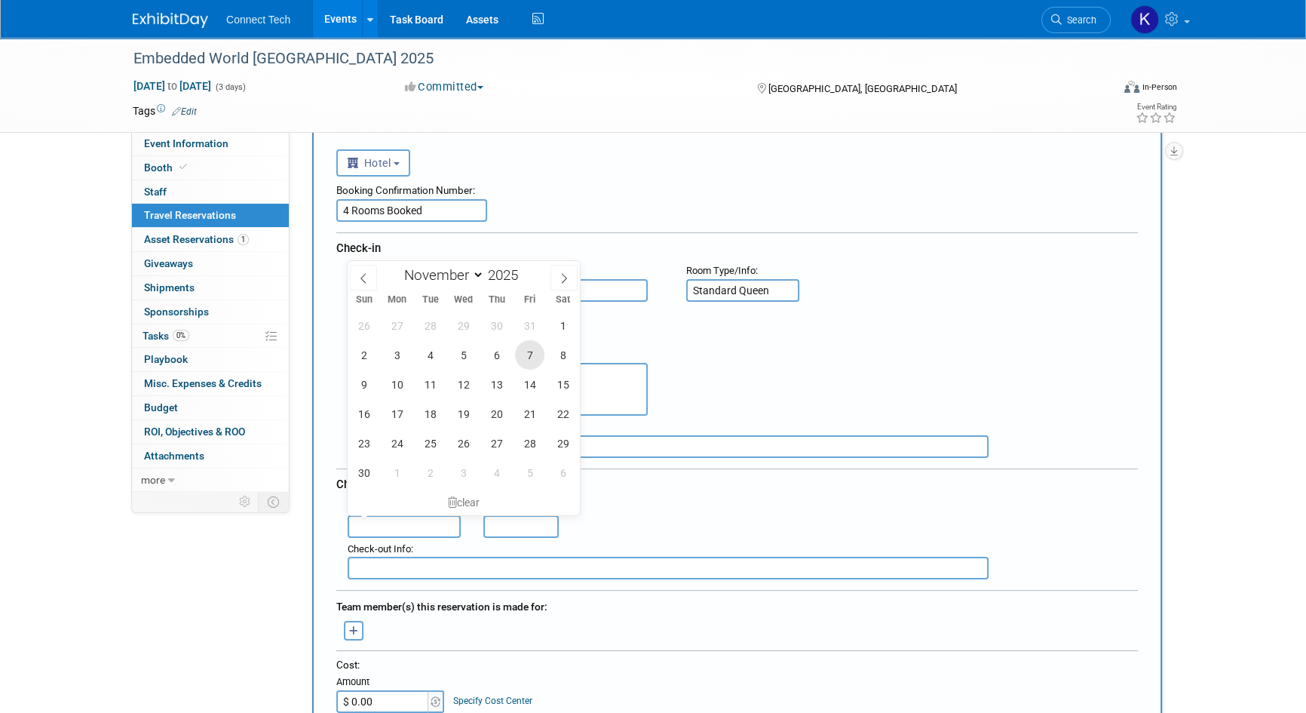
click at [526, 359] on span "7" at bounding box center [529, 354] width 29 height 29
type input "[DATE]"
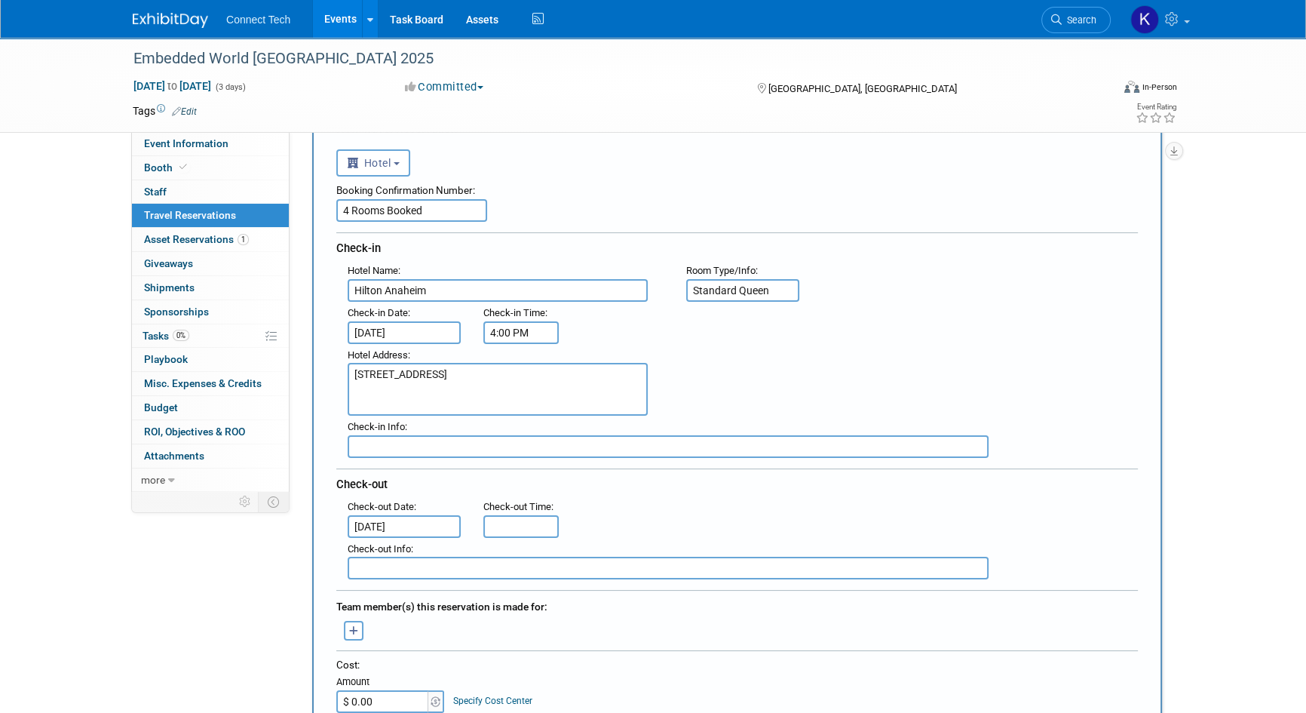
click at [692, 527] on div ": Check-out Date : [DATE] Check-out Time :" at bounding box center [742, 516] width 813 height 42
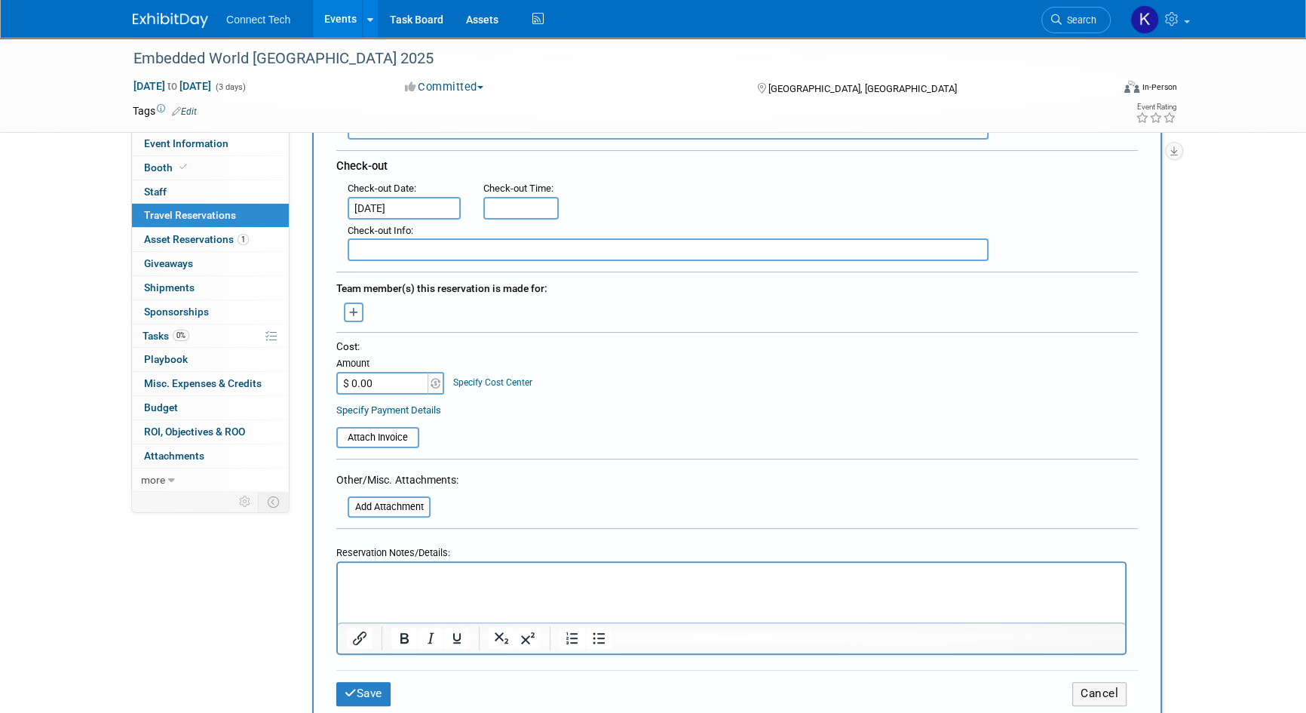
scroll to position [411, 0]
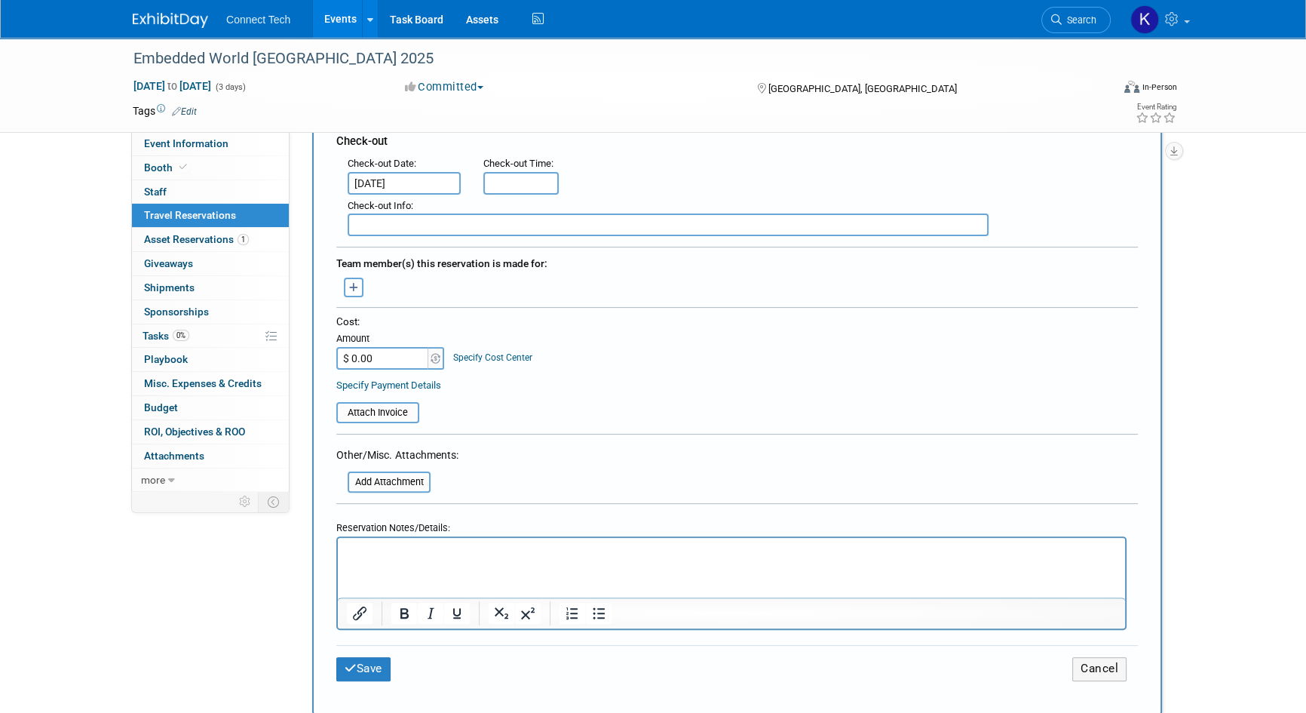
click at [615, 548] on p "Rich Text Area. Press ALT-0 for help." at bounding box center [732, 552] width 770 height 16
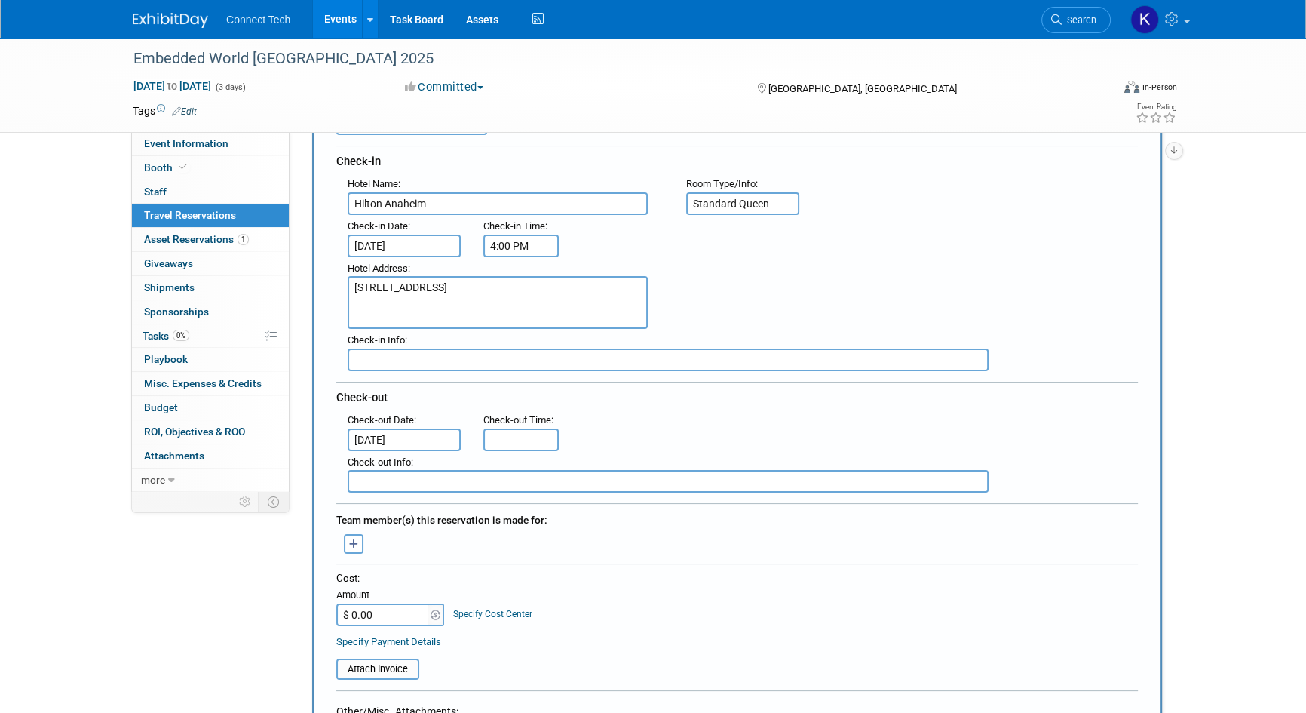
scroll to position [137, 0]
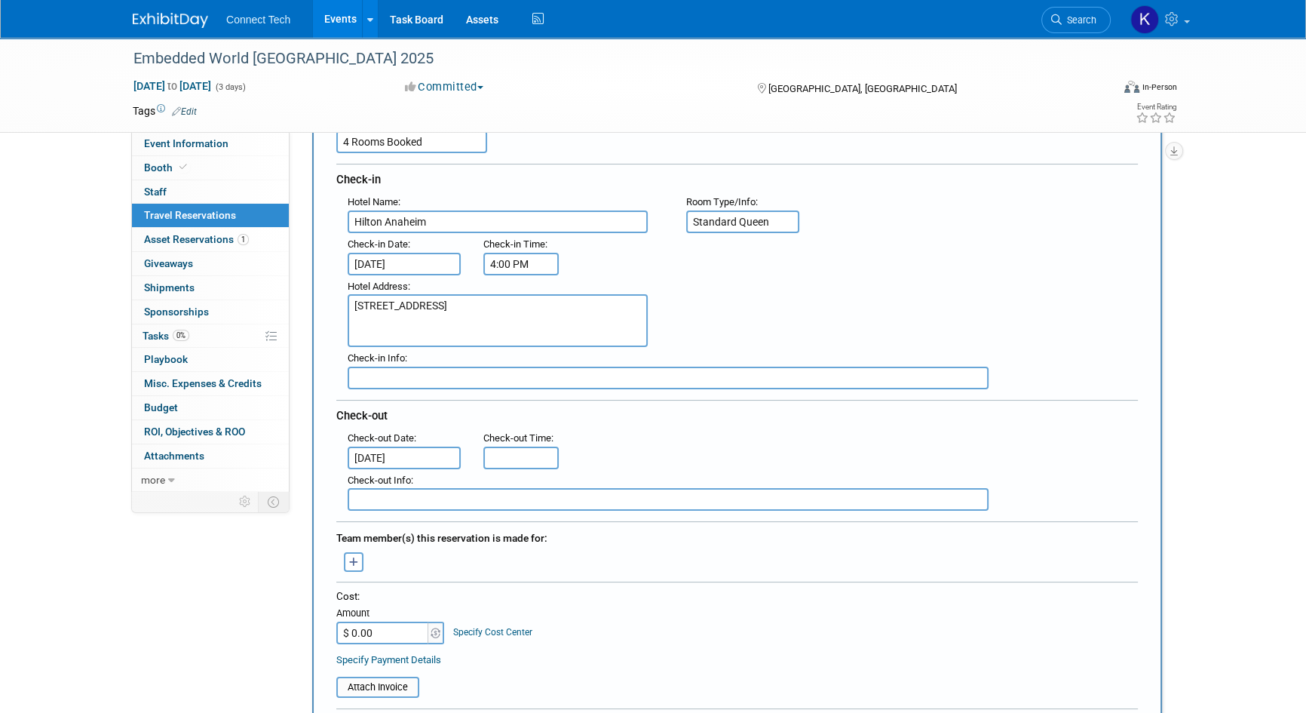
click at [471, 492] on input "text" at bounding box center [668, 499] width 641 height 23
click at [437, 380] on input "text" at bounding box center [668, 378] width 641 height 23
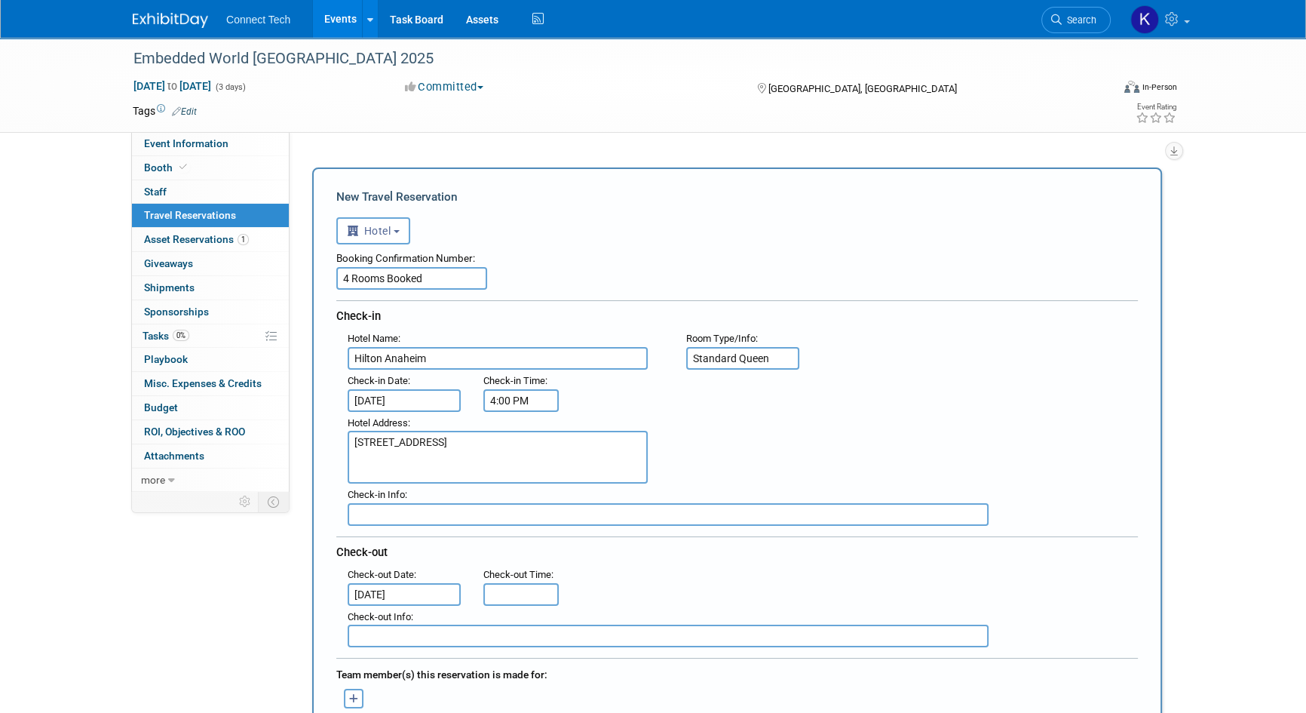
scroll to position [0, 0]
type input "$320/night."
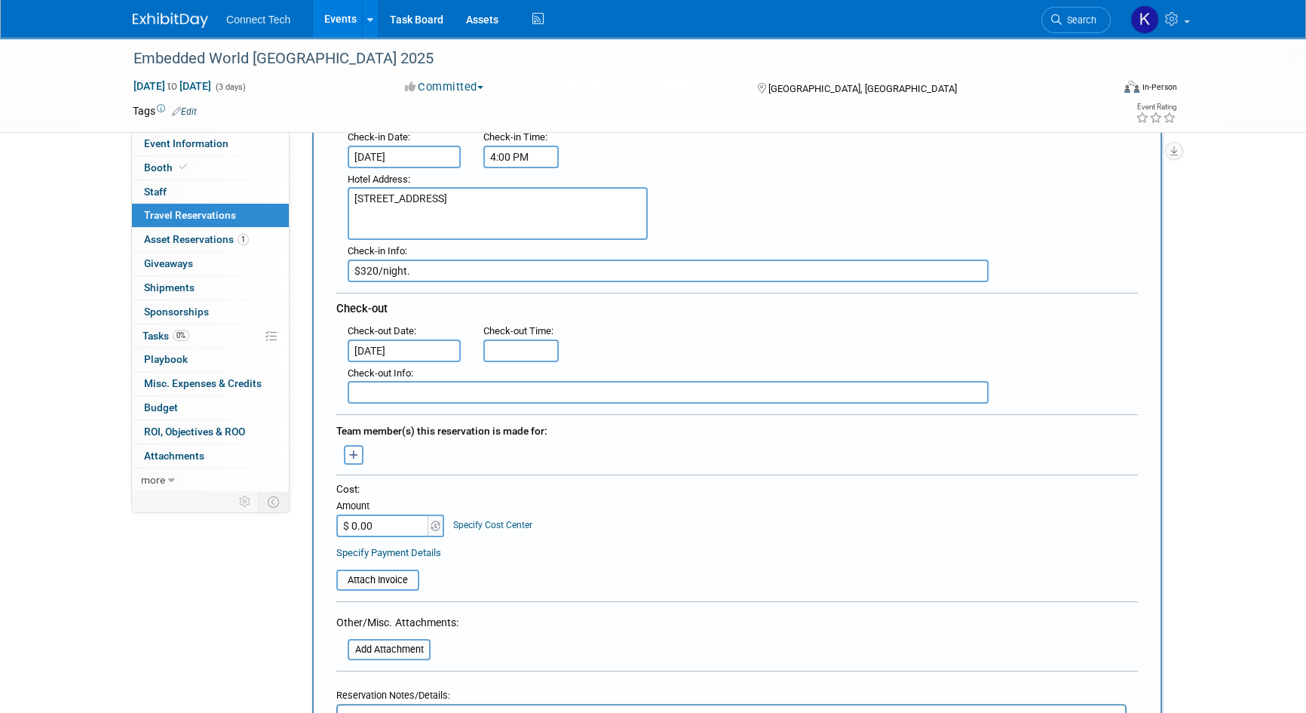
scroll to position [342, 0]
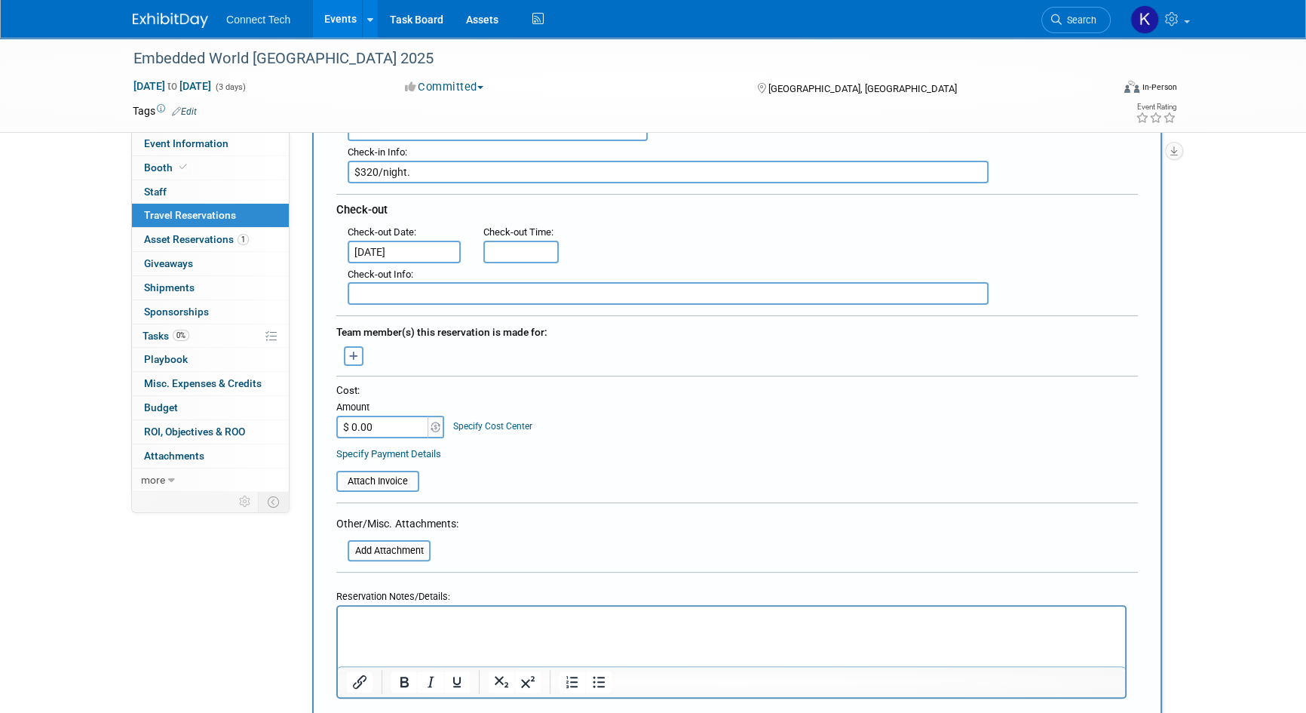
click at [379, 620] on p "Rich Text Area. Press ALT-0 for help." at bounding box center [732, 620] width 770 height 16
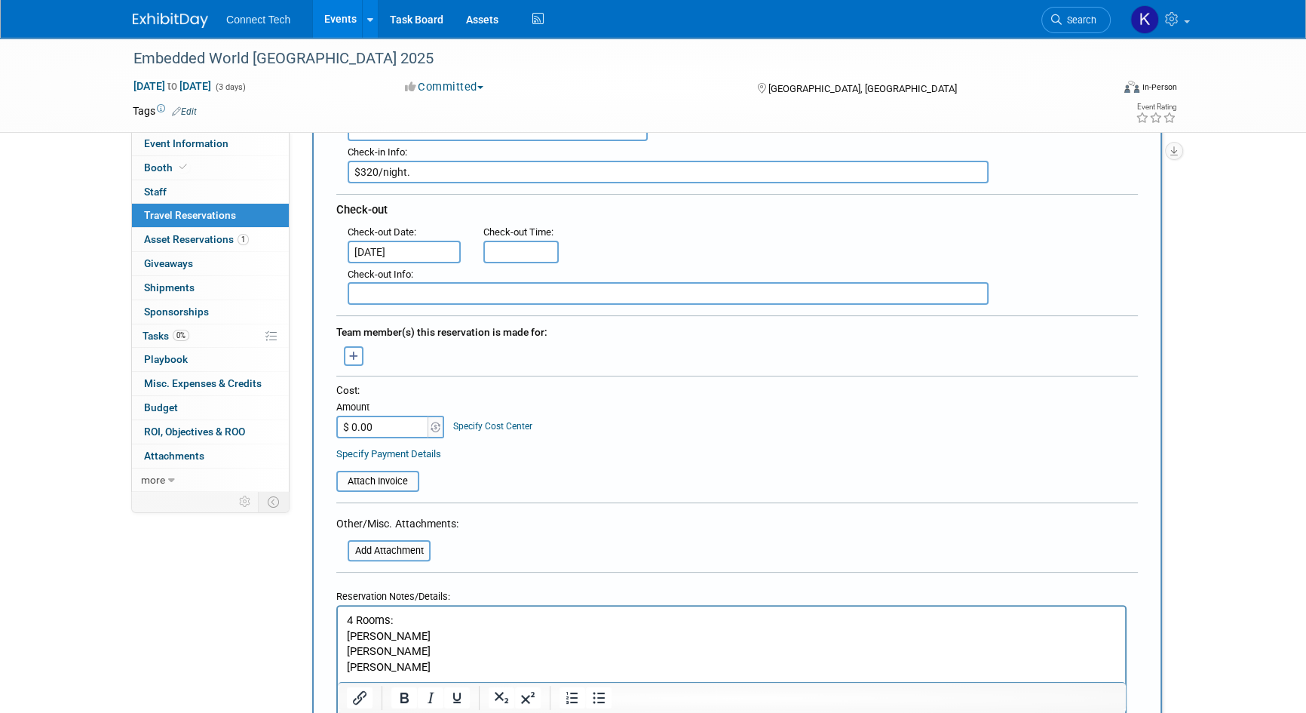
scroll to position [345, 0]
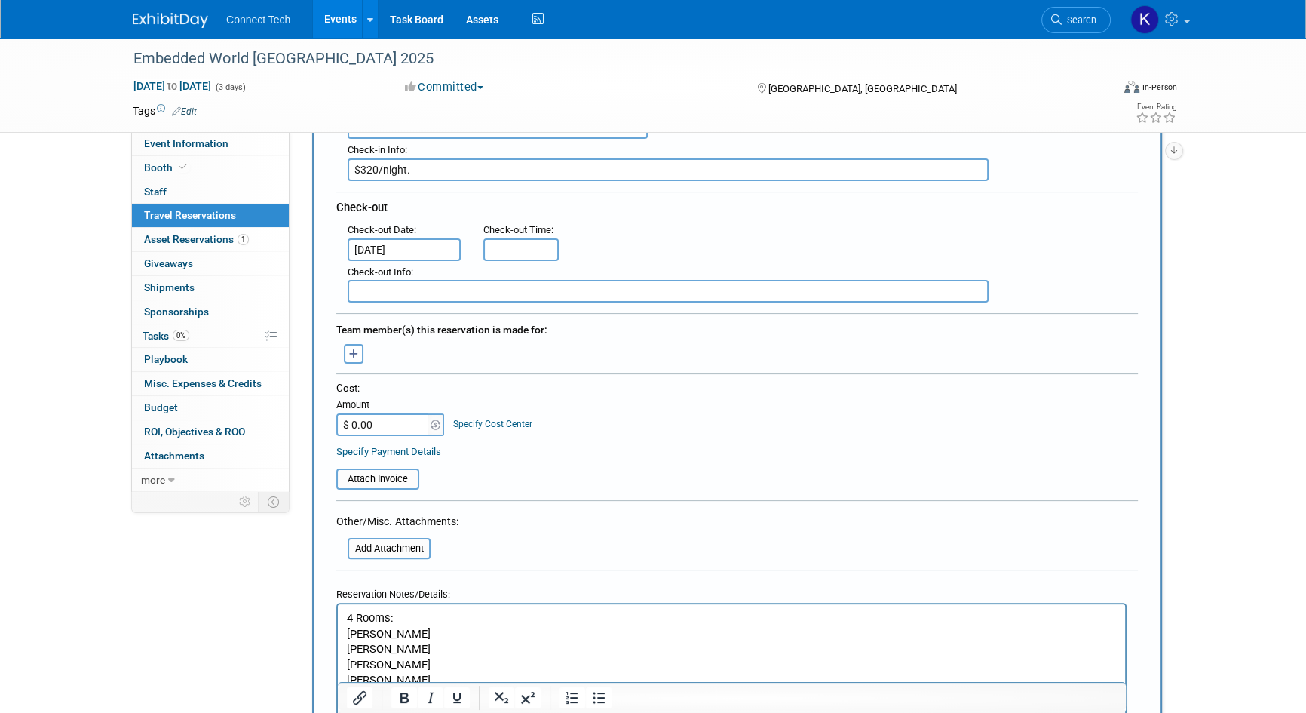
click at [401, 610] on html "4 Rooms: [PERSON_NAME] [PERSON_NAME] [PERSON_NAME] [PERSON_NAME]" at bounding box center [731, 646] width 787 height 84
drag, startPoint x: 403, startPoint y: 615, endPoint x: 316, endPoint y: 603, distance: 88.4
click at [338, 604] on html "4 Rooms: [PERSON_NAME] [PERSON_NAME] [PERSON_NAME] [PERSON_NAME]" at bounding box center [731, 646] width 787 height 84
click at [401, 701] on icon "Bold" at bounding box center [404, 697] width 8 height 11
click at [440, 651] on p "[PERSON_NAME]" at bounding box center [732, 649] width 770 height 16
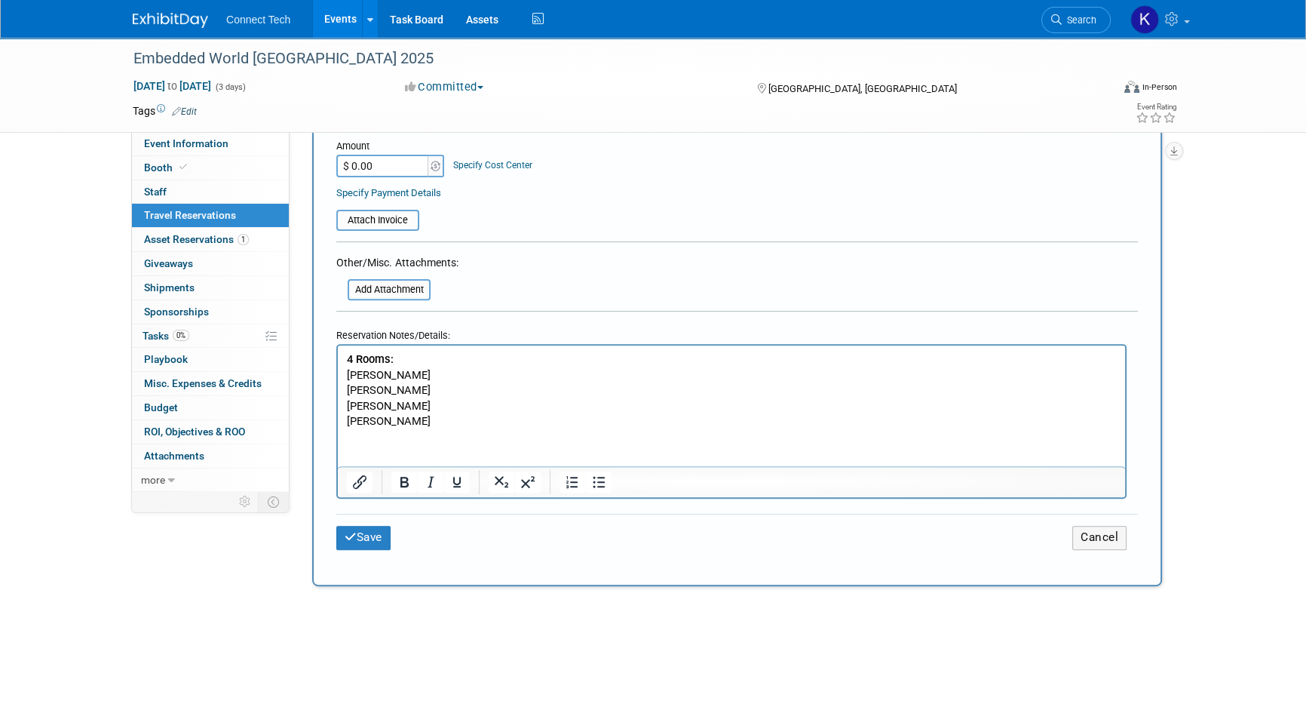
scroll to position [618, 0]
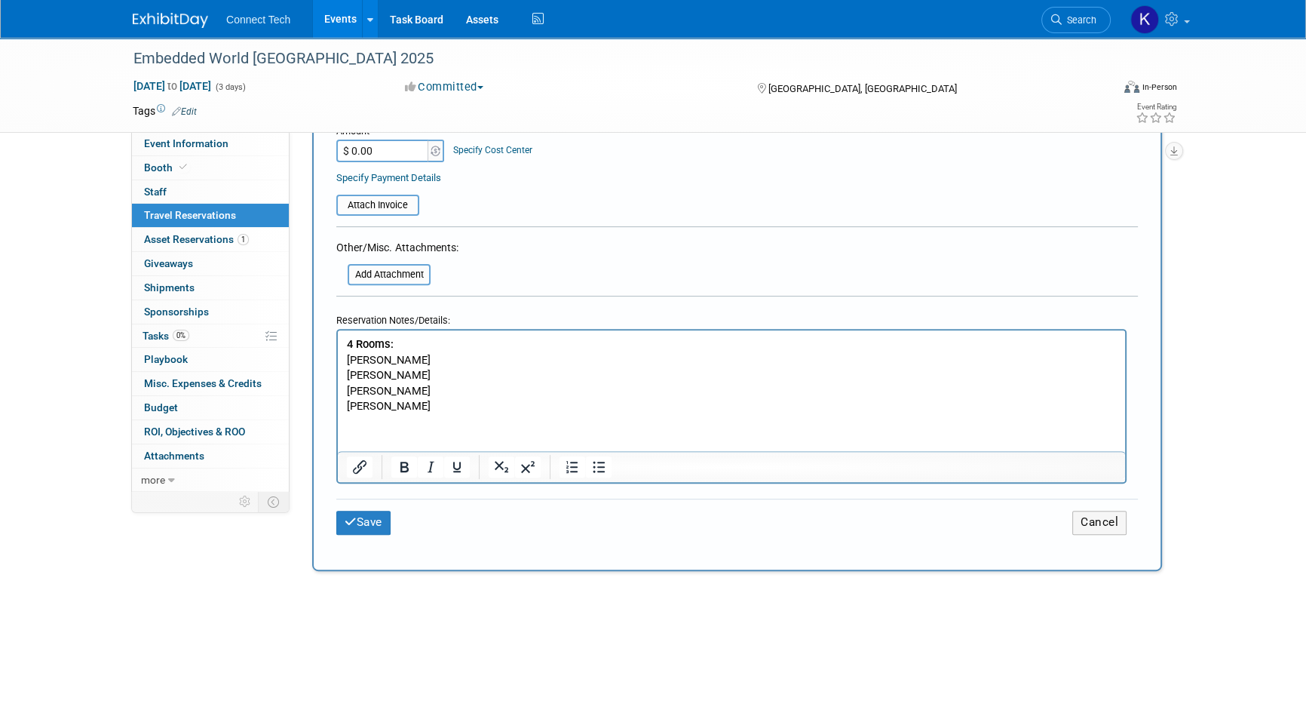
click at [462, 414] on html "4 Rooms: [PERSON_NAME] [PERSON_NAME] [PERSON_NAME] [PERSON_NAME]" at bounding box center [731, 372] width 787 height 84
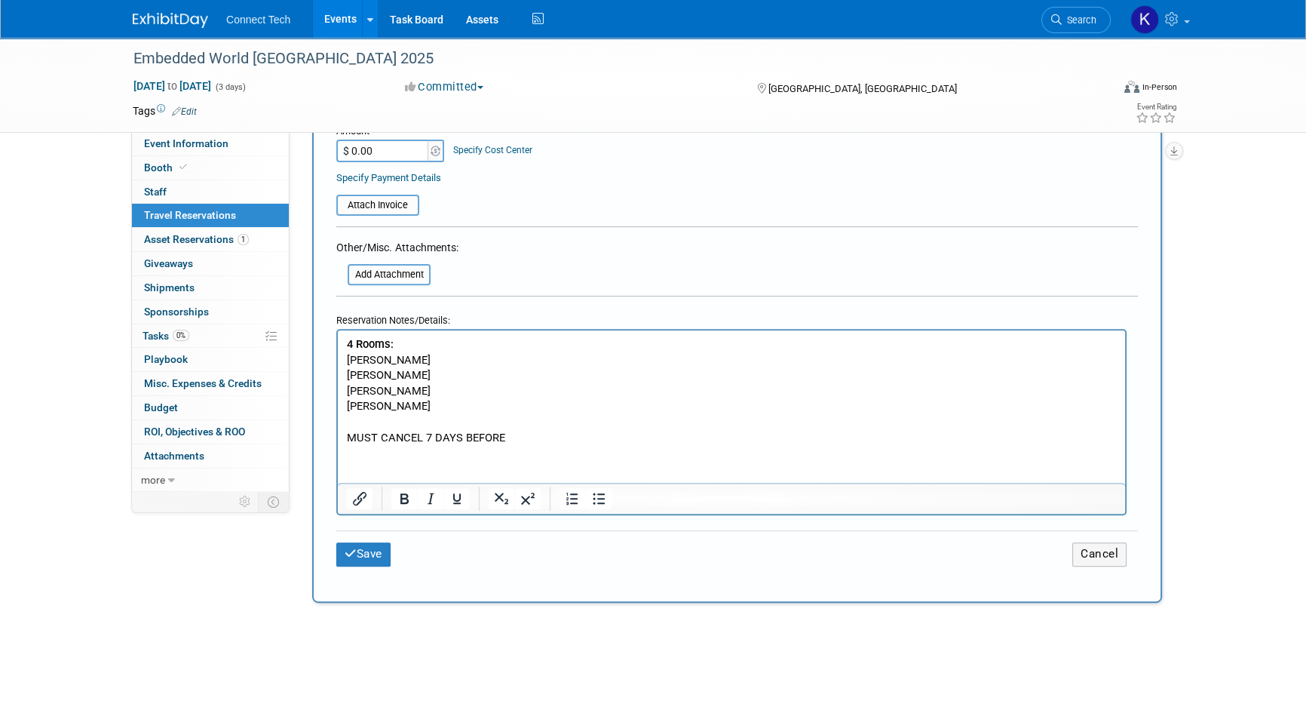
click at [566, 444] on p "MUST CANCEL 7 DAYS BEFORE" at bounding box center [732, 438] width 770 height 16
click at [577, 441] on p "MUST CANCEL 7 DAYS BEFORE CHECK-IN." at bounding box center [732, 438] width 770 height 16
click at [379, 563] on div "Save Cancel" at bounding box center [737, 553] width 802 height 47
click at [377, 552] on button "Save" at bounding box center [363, 553] width 54 height 23
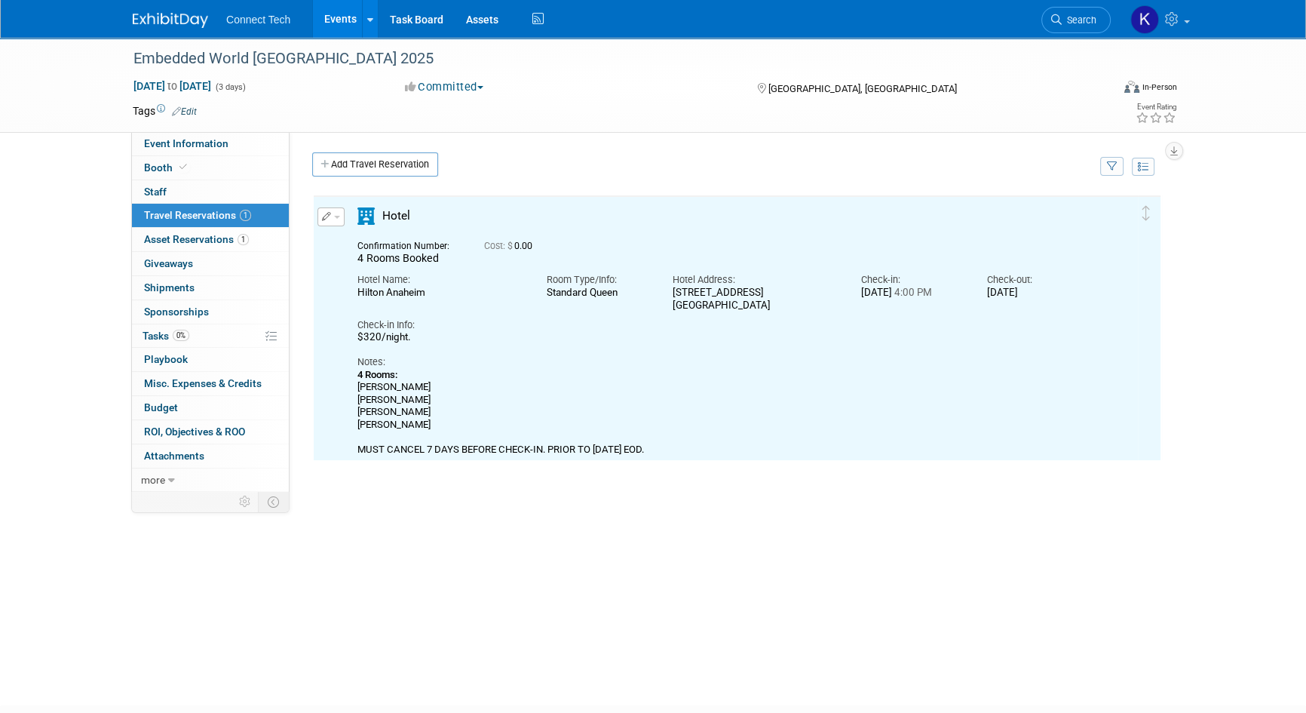
scroll to position [0, 0]
